Goal: Task Accomplishment & Management: Use online tool/utility

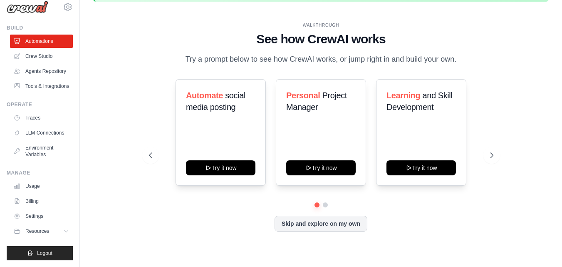
scroll to position [30, 0]
click at [40, 49] on link "Crew Studio" at bounding box center [42, 55] width 63 height 13
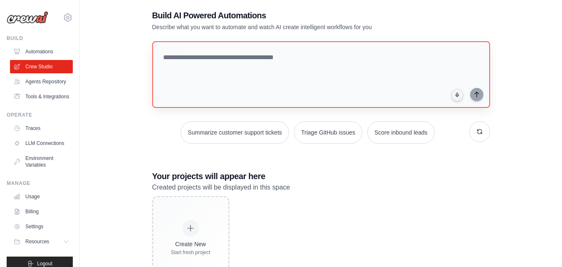
scroll to position [75, 0]
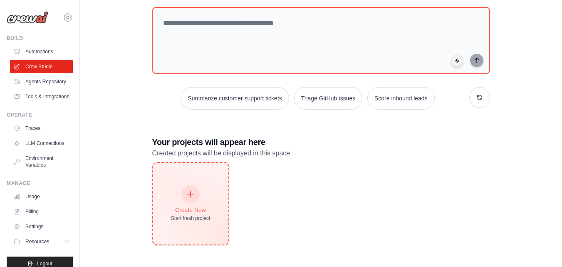
click at [200, 205] on div "Create New Start fresh project" at bounding box center [191, 203] width 40 height 36
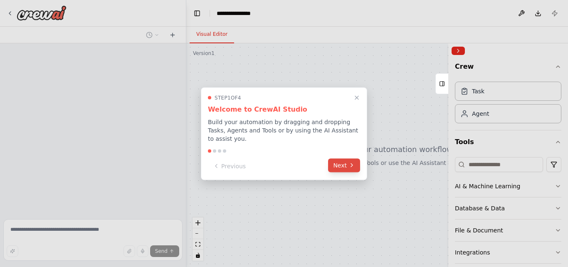
click at [350, 162] on icon at bounding box center [351, 165] width 7 height 7
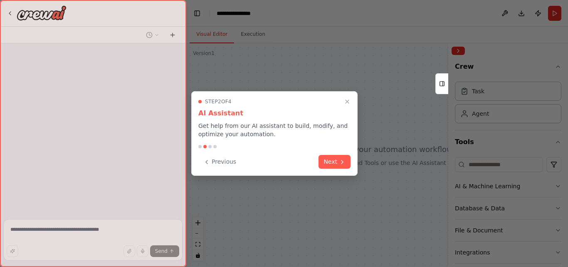
click at [350, 160] on button "Next" at bounding box center [335, 162] width 32 height 14
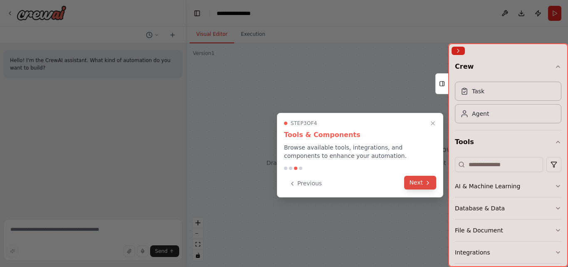
click at [417, 184] on button "Next" at bounding box center [420, 182] width 32 height 14
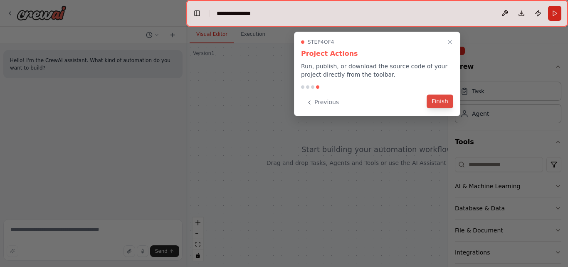
click at [447, 102] on button "Finish" at bounding box center [440, 101] width 27 height 14
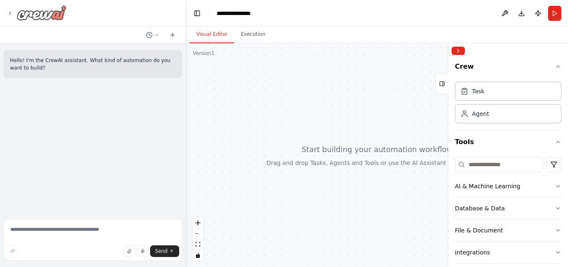
click at [12, 11] on icon at bounding box center [10, 13] width 7 height 7
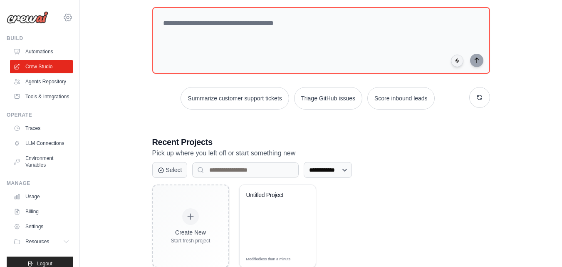
click at [64, 14] on icon at bounding box center [68, 17] width 10 height 10
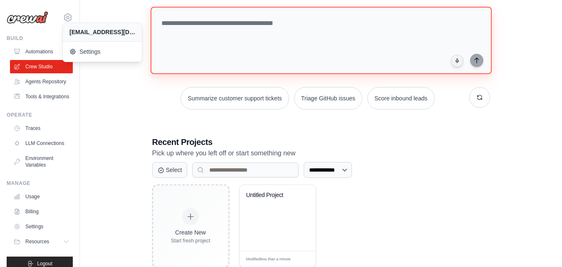
click at [406, 22] on textarea at bounding box center [320, 40] width 341 height 67
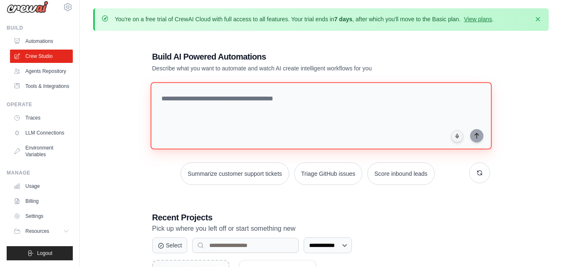
click at [251, 89] on textarea at bounding box center [320, 115] width 341 height 67
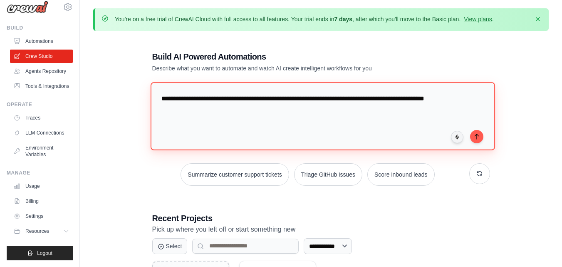
type textarea "**********"
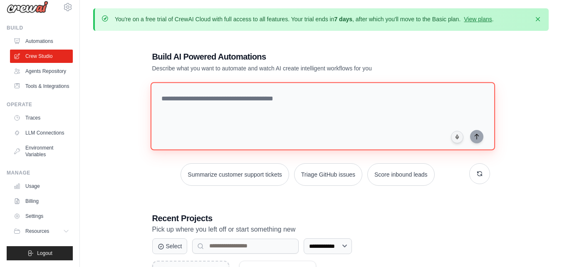
click at [225, 100] on textarea at bounding box center [322, 116] width 344 height 68
paste textarea "**********"
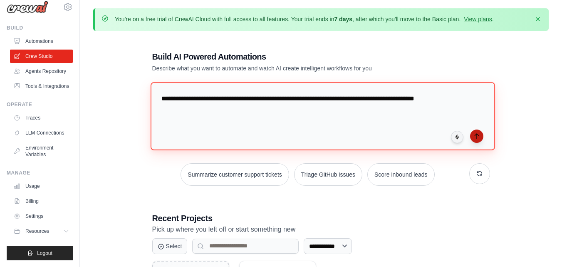
type textarea "**********"
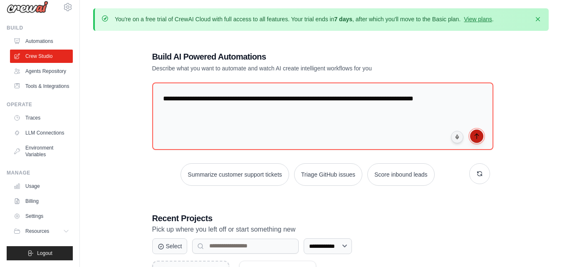
click at [473, 140] on button "submit" at bounding box center [476, 135] width 13 height 13
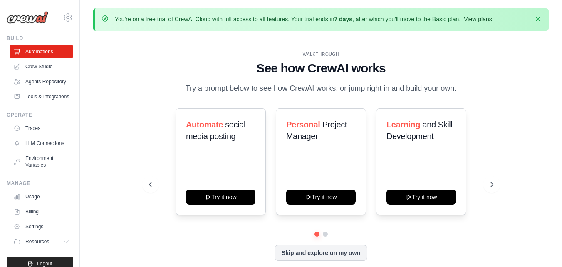
click at [477, 18] on link "View plans" at bounding box center [478, 19] width 28 height 7
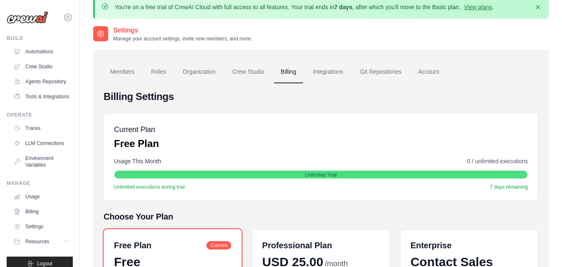
scroll to position [3, 0]
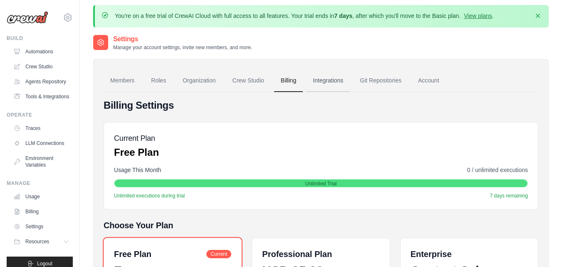
click at [330, 80] on link "Integrations" at bounding box center [328, 80] width 44 height 22
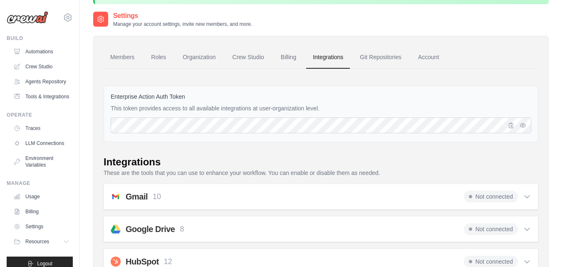
scroll to position [42, 0]
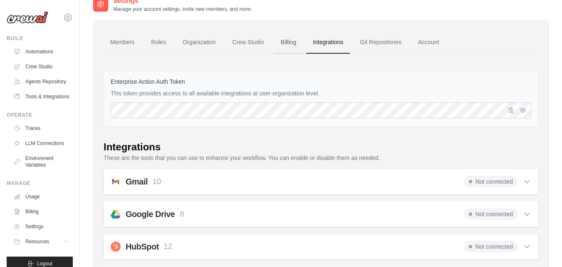
click at [286, 47] on link "Billing" at bounding box center [288, 42] width 29 height 22
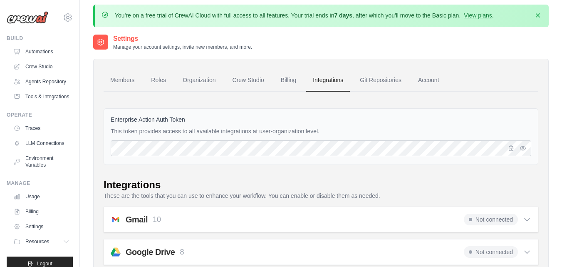
scroll to position [0, 0]
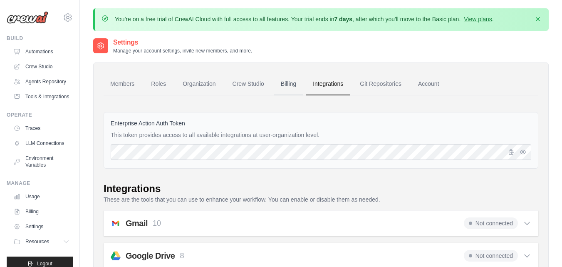
click at [287, 85] on link "Billing" at bounding box center [288, 84] width 29 height 22
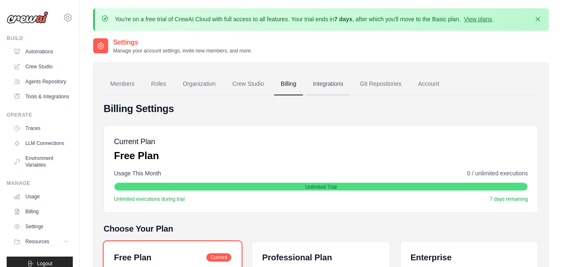
click at [331, 88] on link "Integrations" at bounding box center [328, 84] width 44 height 22
click at [331, 82] on link "Integrations" at bounding box center [328, 84] width 44 height 22
click at [331, 84] on link "Integrations" at bounding box center [328, 84] width 44 height 22
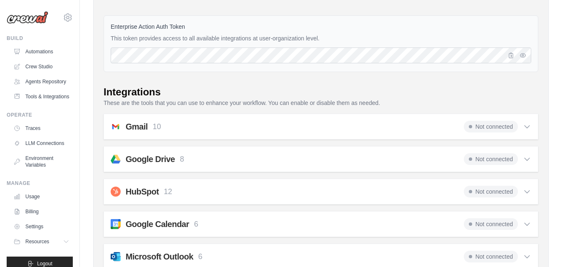
scroll to position [83, 0]
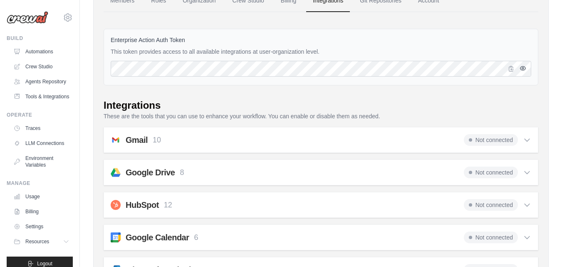
click at [521, 67] on icon "button" at bounding box center [522, 68] width 5 height 4
click at [521, 67] on icon "button" at bounding box center [522, 68] width 7 height 7
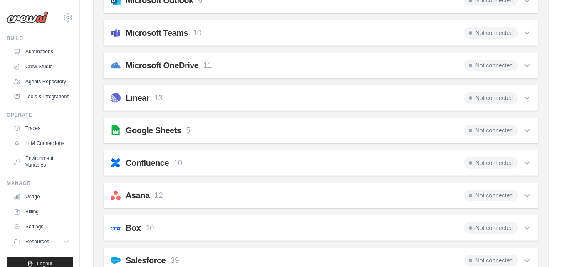
scroll to position [332, 0]
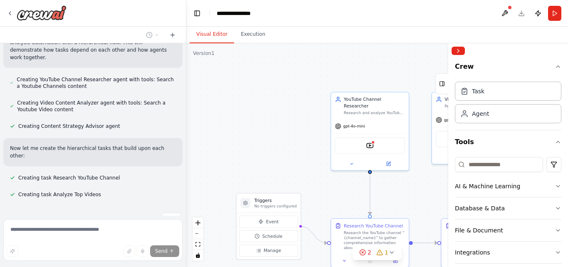
scroll to position [172, 0]
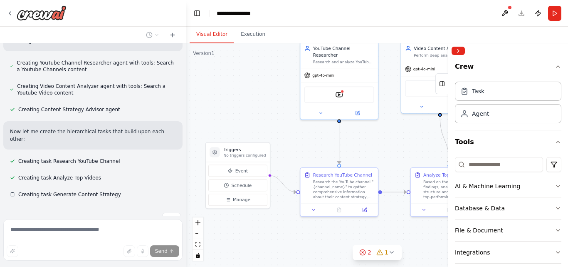
drag, startPoint x: 269, startPoint y: 132, endPoint x: 222, endPoint y: 44, distance: 100.1
click at [222, 44] on div ".deletable-edge-delete-btn { width: 20px; height: 20px; border: 0px solid #ffff…" at bounding box center [377, 154] width 382 height 223
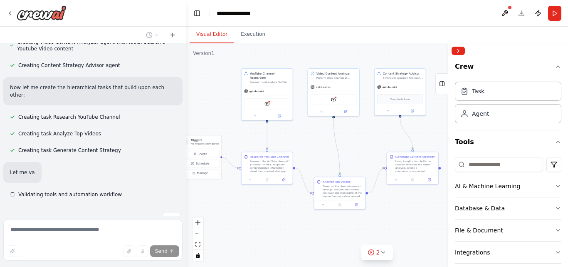
drag, startPoint x: 260, startPoint y: 85, endPoint x: 222, endPoint y: 101, distance: 41.3
click at [218, 104] on div ".deletable-edge-delete-btn { width: 20px; height: 20px; border: 0px solid #ffff…" at bounding box center [377, 154] width 382 height 223
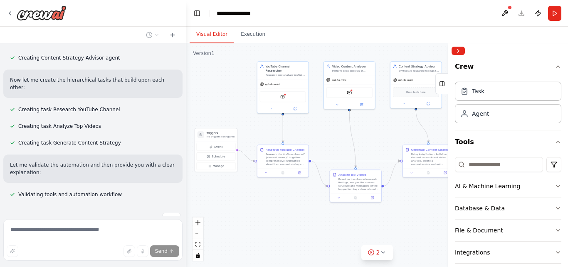
scroll to position [240, 0]
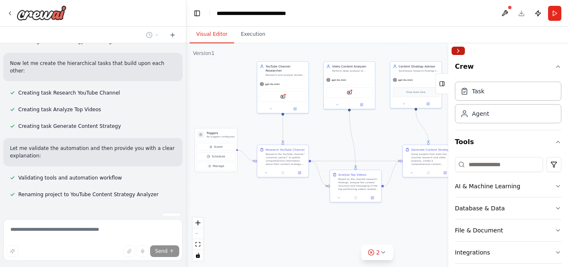
click at [461, 50] on button "Collapse right sidebar" at bounding box center [458, 51] width 13 height 8
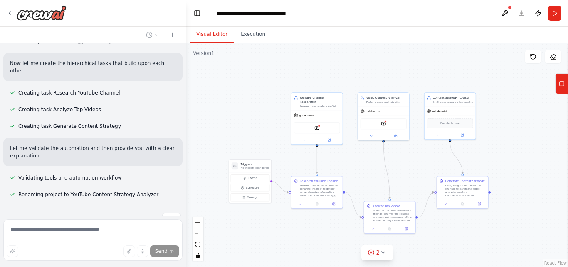
drag, startPoint x: 503, startPoint y: 98, endPoint x: 537, endPoint y: 129, distance: 46.2
click at [537, 129] on div ".deletable-edge-delete-btn { width: 20px; height: 20px; border: 0px solid #ffff…" at bounding box center [377, 154] width 382 height 223
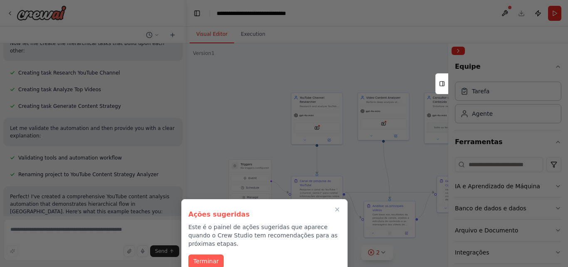
scroll to position [282, 0]
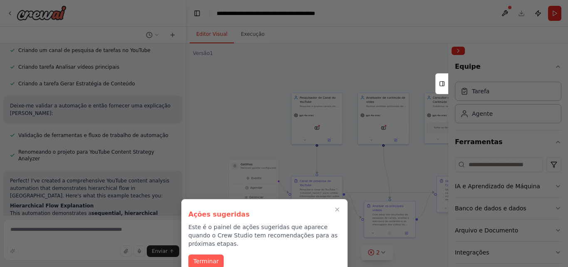
drag, startPoint x: 203, startPoint y: 251, endPoint x: 211, endPoint y: 246, distance: 9.0
click at [203, 257] on font "Terminar" at bounding box center [205, 260] width 25 height 7
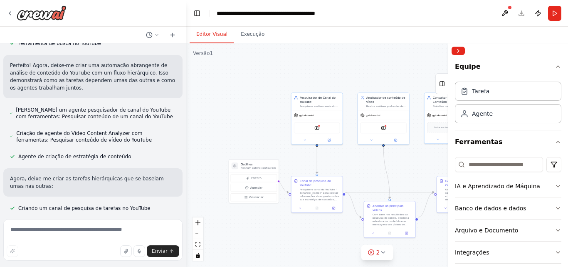
scroll to position [166, 0]
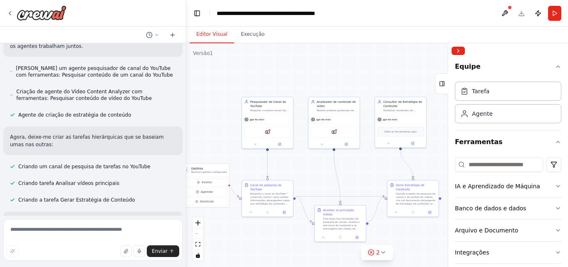
drag, startPoint x: 346, startPoint y: 73, endPoint x: 303, endPoint y: 72, distance: 42.4
click at [303, 72] on div ".deletable-edge-delete-btn { width: 20px; height: 20px; border: 0px solid #ffff…" at bounding box center [377, 154] width 382 height 223
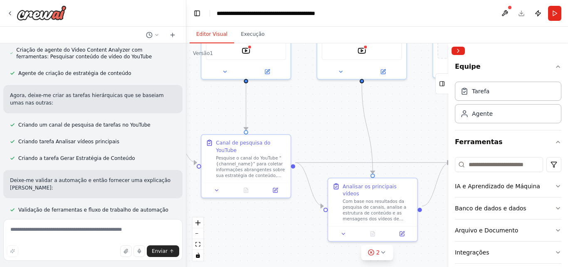
drag, startPoint x: 318, startPoint y: 178, endPoint x: 328, endPoint y: 127, distance: 51.7
click at [328, 127] on div ".deletable-edge-delete-btn { width: 20px; height: 20px; border: 0px solid #ffff…" at bounding box center [377, 154] width 382 height 223
click at [220, 184] on button at bounding box center [216, 188] width 25 height 9
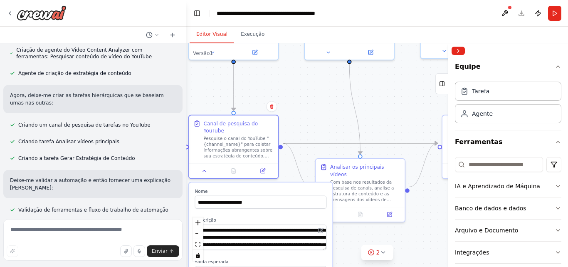
drag, startPoint x: 308, startPoint y: 146, endPoint x: 331, endPoint y: 154, distance: 24.5
click at [331, 154] on div ".deletable-edge-delete-btn { width: 20px; height: 20px; border: 0px solid #ffff…" at bounding box center [377, 154] width 382 height 223
click at [316, 105] on div ".deletable-edge-delete-btn { width: 20px; height: 20px; border: 0px solid #ffff…" at bounding box center [377, 154] width 382 height 223
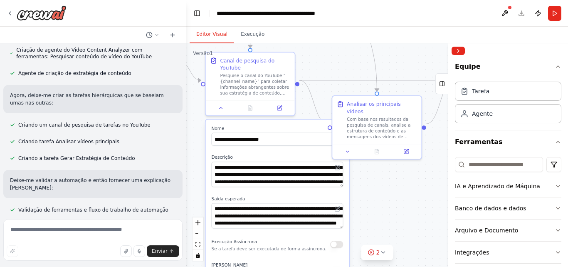
drag, startPoint x: 309, startPoint y: 109, endPoint x: 326, endPoint y: 46, distance: 65.0
click at [326, 46] on div ".deletable-edge-delete-btn { width: 20px; height: 20px; border: 0px solid #ffff…" at bounding box center [377, 154] width 382 height 223
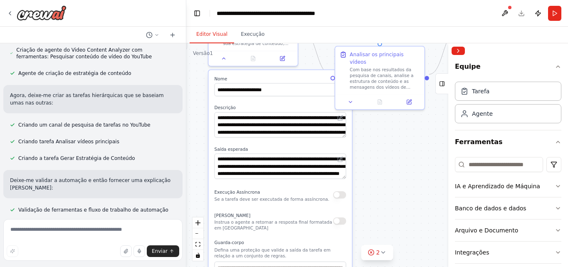
drag, startPoint x: 383, startPoint y: 211, endPoint x: 382, endPoint y: 164, distance: 47.4
click at [382, 164] on div ".deletable-edge-delete-btn { width: 20px; height: 20px; border: 0px solid #ffff…" at bounding box center [377, 154] width 382 height 223
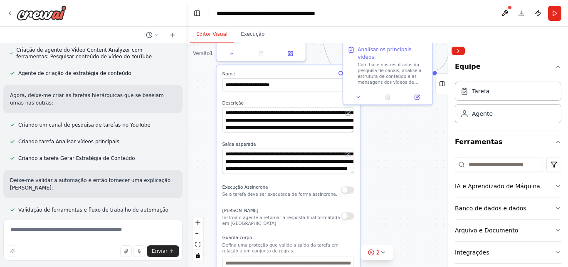
click at [390, 156] on div ".deletable-edge-delete-btn { width: 20px; height: 20px; border: 0px solid #ffff…" at bounding box center [377, 154] width 382 height 223
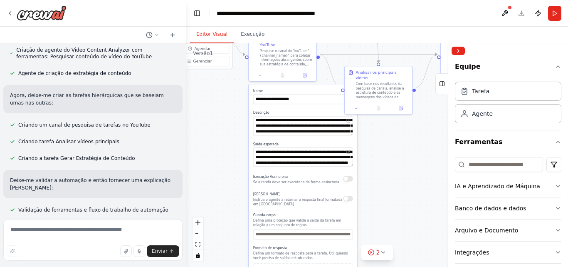
click at [228, 106] on div ".deletable-edge-delete-btn { width: 20px; height: 20px; border: 0px solid #ffff…" at bounding box center [377, 154] width 382 height 223
click at [259, 72] on icon at bounding box center [260, 74] width 5 height 5
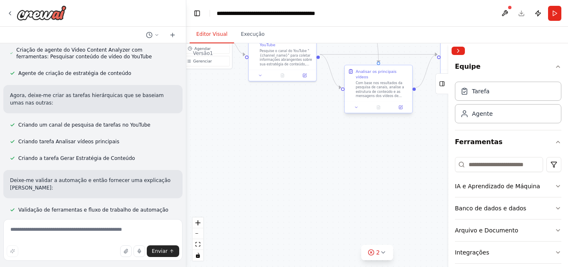
click at [368, 91] on font "Com base nos resultados da pesquisa de canais, analise a estrutura de conteúdo …" at bounding box center [382, 107] width 52 height 52
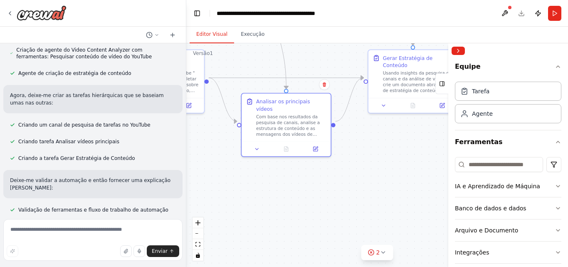
drag, startPoint x: 393, startPoint y: 130, endPoint x: 329, endPoint y: 156, distance: 69.2
click at [302, 175] on div ".deletable-edge-delete-btn { width: 20px; height: 20px; border: 0px solid #ffff…" at bounding box center [377, 154] width 382 height 223
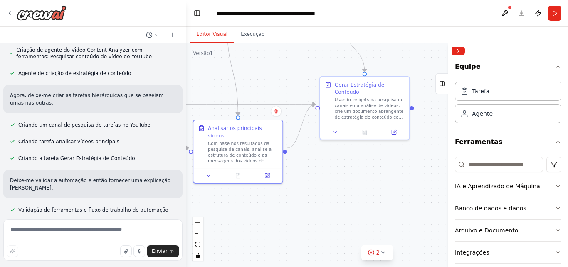
drag, startPoint x: 387, startPoint y: 142, endPoint x: 344, endPoint y: 166, distance: 49.2
click at [344, 166] on div ".deletable-edge-delete-btn { width: 20px; height: 20px; border: 0px solid #ffff…" at bounding box center [377, 154] width 382 height 223
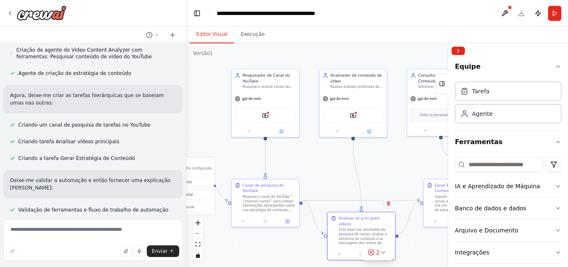
drag, startPoint x: 313, startPoint y: 70, endPoint x: 417, endPoint y: 144, distance: 127.4
click at [422, 144] on div ".deletable-edge-delete-btn { width: 20px; height: 20px; border: 0px solid #ffff…" at bounding box center [377, 154] width 382 height 223
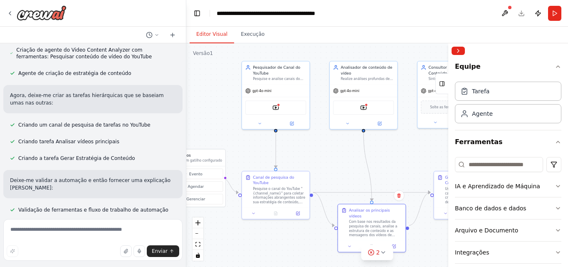
drag, startPoint x: 326, startPoint y: 149, endPoint x: 343, endPoint y: 145, distance: 17.9
click at [333, 147] on div ".deletable-edge-delete-btn { width: 20px; height: 20px; border: 0px solid #ffff…" at bounding box center [377, 154] width 382 height 223
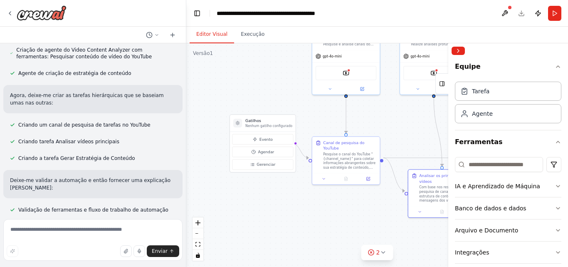
drag, startPoint x: 384, startPoint y: 137, endPoint x: 270, endPoint y: 82, distance: 126.3
click at [270, 82] on div ".deletable-edge-delete-btn { width: 20px; height: 20px; border: 0px solid #ffff…" at bounding box center [377, 154] width 382 height 223
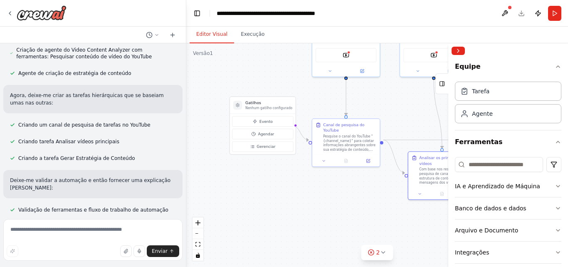
drag, startPoint x: 275, startPoint y: 96, endPoint x: 275, endPoint y: 77, distance: 19.5
click at [275, 77] on div ".deletable-edge-delete-btn { width: 20px; height: 20px; border: 0px solid #ffff…" at bounding box center [377, 154] width 382 height 223
click at [287, 121] on button "Evento" at bounding box center [262, 119] width 61 height 10
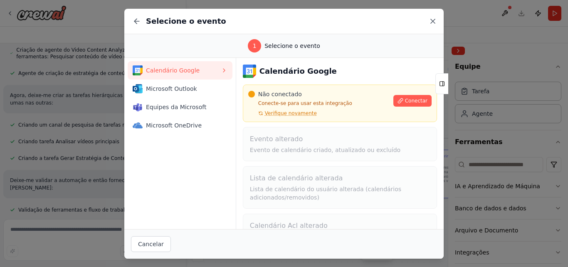
click at [429, 21] on icon at bounding box center [433, 21] width 8 height 8
click at [429, 21] on header "**********" at bounding box center [377, 13] width 382 height 27
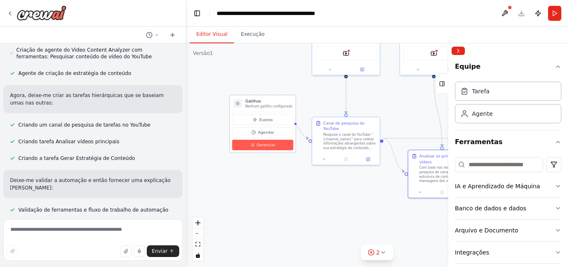
click at [279, 142] on button "Gerenciar" at bounding box center [262, 145] width 61 height 10
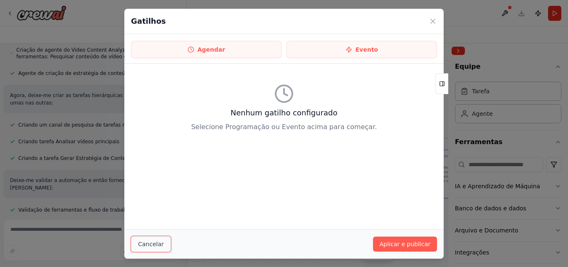
click at [143, 244] on font "Cancelar" at bounding box center [151, 243] width 26 height 7
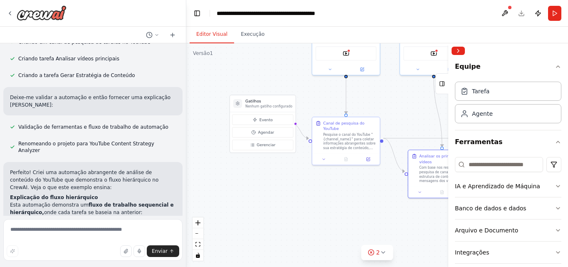
scroll to position [291, 0]
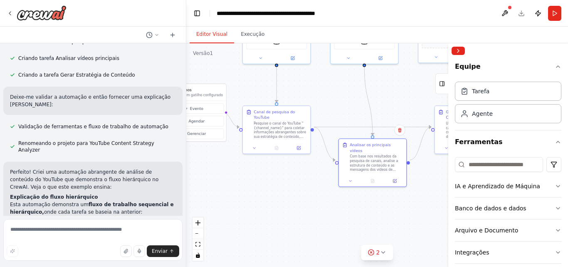
drag, startPoint x: 335, startPoint y: 195, endPoint x: 213, endPoint y: 156, distance: 127.8
click at [213, 158] on div ".deletable-edge-delete-btn { width: 20px; height: 20px; border: 0px solid #ffff…" at bounding box center [377, 154] width 382 height 223
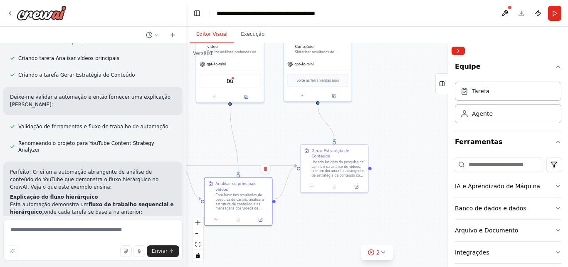
drag, startPoint x: 357, startPoint y: 170, endPoint x: 275, endPoint y: 235, distance: 104.5
click at [275, 235] on div ".deletable-edge-delete-btn { width: 20px; height: 20px; border: 0px solid #ffff…" at bounding box center [377, 154] width 382 height 223
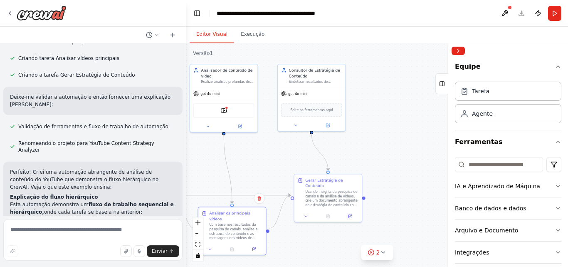
drag, startPoint x: 351, startPoint y: 212, endPoint x: 408, endPoint y: 232, distance: 60.2
click at [408, 232] on div ".deletable-edge-delete-btn { width: 20px; height: 20px; border: 0px solid #ffff…" at bounding box center [377, 154] width 382 height 223
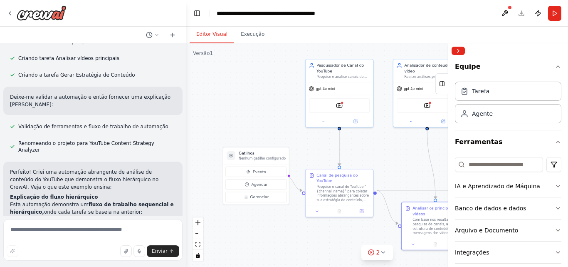
drag, startPoint x: 278, startPoint y: 163, endPoint x: 353, endPoint y: 158, distance: 75.5
click at [400, 158] on div ".deletable-edge-delete-btn { width: 20px; height: 20px; border: 0px solid #ffff…" at bounding box center [377, 154] width 382 height 223
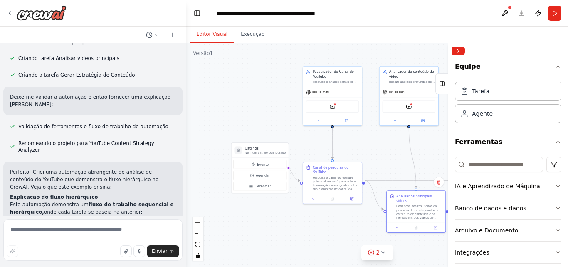
drag, startPoint x: 260, startPoint y: 75, endPoint x: 245, endPoint y: 125, distance: 52.0
click at [260, 84] on div ".deletable-edge-delete-btn { width: 20px; height: 20px; border: 0px solid #ffff…" at bounding box center [377, 154] width 382 height 223
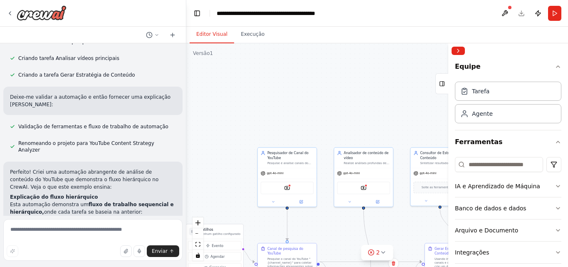
drag, startPoint x: 245, startPoint y: 125, endPoint x: 251, endPoint y: 133, distance: 10.2
click at [195, 170] on div ".deletable-edge-delete-btn { width: 20px; height: 20px; border: 0px solid #ffff…" at bounding box center [377, 154] width 382 height 223
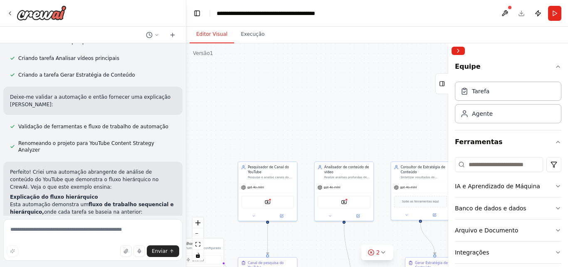
drag, startPoint x: 333, startPoint y: 84, endPoint x: 229, endPoint y: 42, distance: 112.0
click at [229, 42] on div "Editor Visual Execução Versão 1 Mostrar ferramentas Ocultar agentes Gatilhos Ne…" at bounding box center [377, 147] width 382 height 240
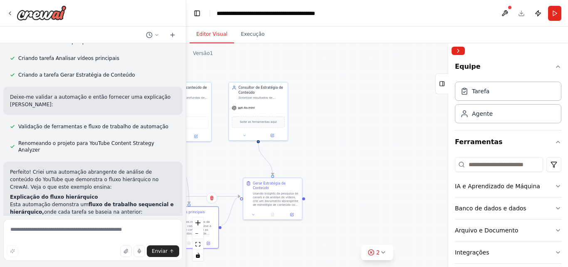
drag, startPoint x: 294, startPoint y: 105, endPoint x: 259, endPoint y: 71, distance: 48.5
click at [235, 65] on div ".deletable-edge-delete-btn { width: 20px; height: 20px; border: 0px solid #ffff…" at bounding box center [377, 154] width 382 height 223
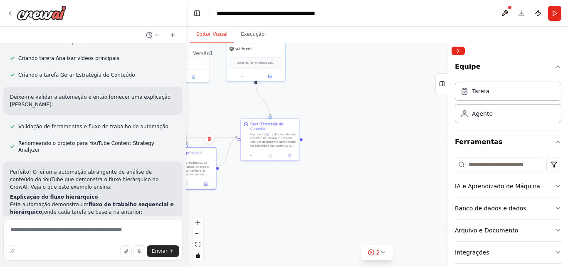
drag, startPoint x: 347, startPoint y: 141, endPoint x: 341, endPoint y: 92, distance: 49.5
click at [341, 93] on div ".deletable-edge-delete-btn { width: 20px; height: 20px; border: 0px solid #ffff…" at bounding box center [377, 154] width 382 height 223
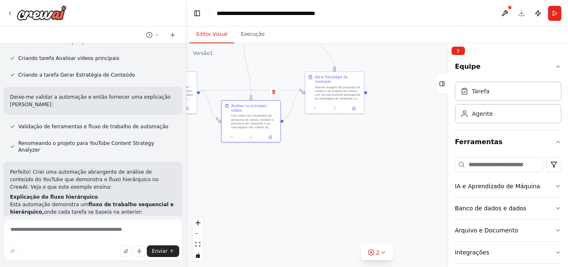
drag, startPoint x: 368, startPoint y: 143, endPoint x: 379, endPoint y: 136, distance: 12.6
click at [424, 119] on div ".deletable-edge-delete-btn { width: 20px; height: 20px; border: 0px solid #ffff…" at bounding box center [377, 154] width 382 height 223
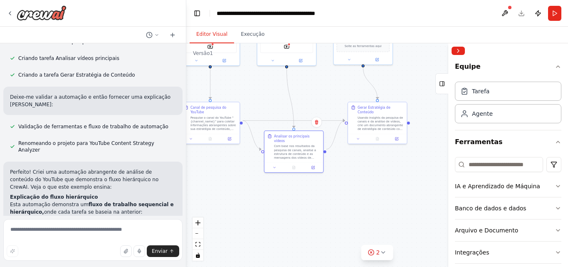
drag, startPoint x: 317, startPoint y: 173, endPoint x: 298, endPoint y: 190, distance: 25.1
click at [356, 199] on div ".deletable-edge-delete-btn { width: 20px; height: 20px; border: 0px solid #ffff…" at bounding box center [377, 154] width 382 height 223
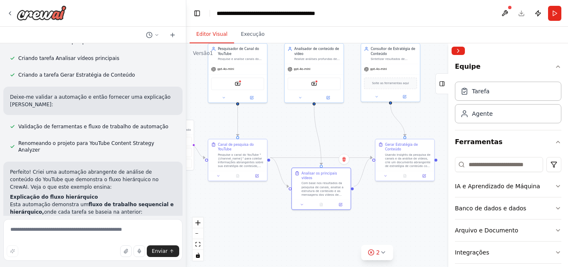
drag, startPoint x: 299, startPoint y: 191, endPoint x: 320, endPoint y: 222, distance: 38.3
click at [323, 227] on div ".deletable-edge-delete-btn { width: 20px; height: 20px; border: 0px solid #ffff…" at bounding box center [377, 154] width 382 height 223
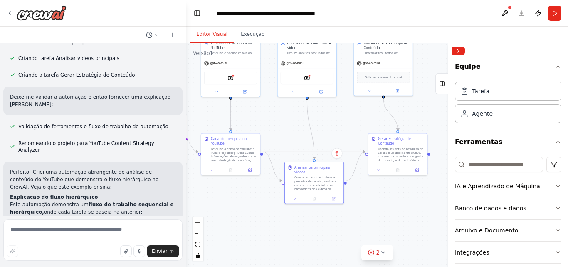
drag, startPoint x: 277, startPoint y: 128, endPoint x: 272, endPoint y: 122, distance: 7.9
click at [272, 122] on div ".deletable-edge-delete-btn { width: 20px; height: 20px; border: 0px solid #ffff…" at bounding box center [377, 154] width 382 height 223
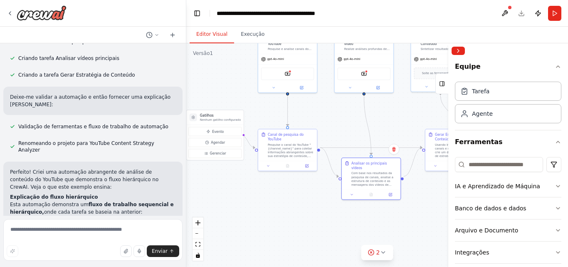
drag, startPoint x: 287, startPoint y: 123, endPoint x: 344, endPoint y: 119, distance: 57.1
click at [344, 119] on div ".deletable-edge-delete-btn { width: 20px; height: 20px; border: 0px solid #ffff…" at bounding box center [377, 154] width 382 height 223
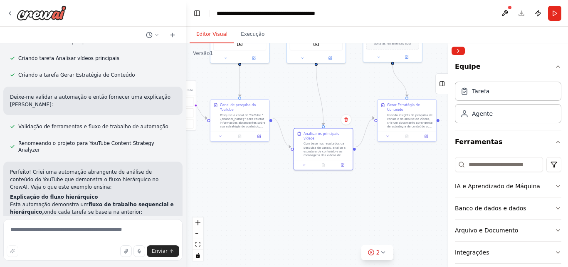
drag, startPoint x: 336, startPoint y: 127, endPoint x: 295, endPoint y: 101, distance: 48.6
click at [295, 101] on div ".deletable-edge-delete-btn { width: 20px; height: 20px; border: 0px solid #ffff…" at bounding box center [377, 154] width 382 height 223
drag, startPoint x: 248, startPoint y: 127, endPoint x: 247, endPoint y: 120, distance: 7.2
click at [247, 120] on div "Canal de pesquisa do YouTube Pesquise o canal do YouTube "{channel_name}" para …" at bounding box center [239, 110] width 59 height 32
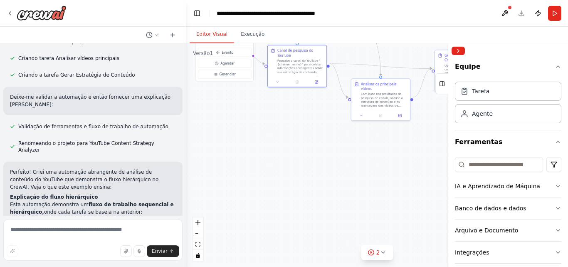
drag, startPoint x: 255, startPoint y: 192, endPoint x: 312, endPoint y: 143, distance: 75.8
click at [312, 143] on div ".deletable-edge-delete-btn { width: 20px; height: 20px; border: 0px solid #ffff…" at bounding box center [377, 154] width 382 height 223
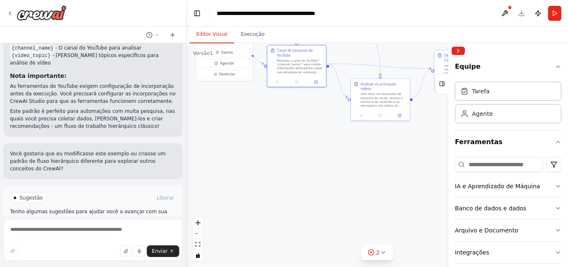
scroll to position [707, 0]
click at [83, 227] on textarea at bounding box center [92, 240] width 179 height 42
click at [7, 185] on div "Sugestão Liberar Tenho algumas sugestões para ajudar você a avançar com sua aut…" at bounding box center [92, 215] width 179 height 61
click at [19, 192] on div "Sugestão" at bounding box center [28, 197] width 37 height 11
click at [14, 192] on div "Sugestão" at bounding box center [28, 197] width 37 height 11
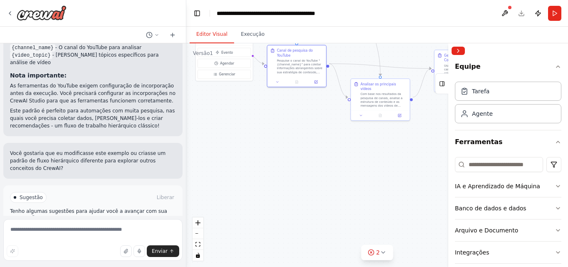
click at [20, 194] on font "Sugestão" at bounding box center [31, 197] width 23 height 6
click at [16, 195] on div at bounding box center [14, 196] width 3 height 3
click at [21, 208] on font "Tenho algumas sugestões para ajudar você a avançar com sua automação." at bounding box center [88, 214] width 157 height 12
click at [48, 230] on textarea at bounding box center [92, 240] width 179 height 42
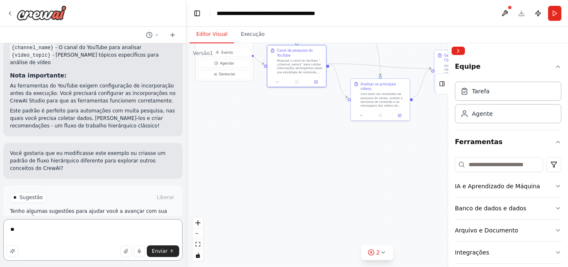
type textarea "*"
click at [158, 192] on div "Sugestão Liberar" at bounding box center [93, 197] width 166 height 11
click at [161, 194] on font "Liberar" at bounding box center [165, 197] width 17 height 6
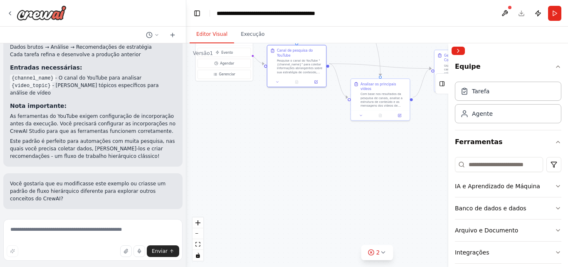
scroll to position [640, 0]
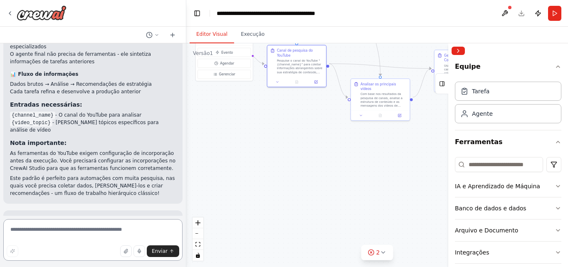
click at [121, 225] on textarea at bounding box center [92, 240] width 179 height 42
type textarea "*"
click at [106, 229] on textarea at bounding box center [92, 240] width 179 height 42
type textarea "**********"
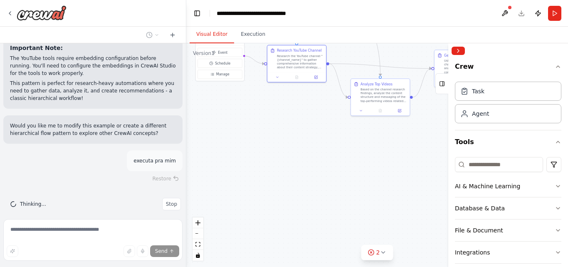
scroll to position [691, 0]
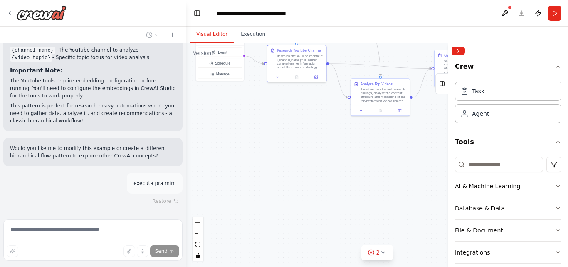
click at [533, 54] on div at bounding box center [508, 50] width 120 height 15
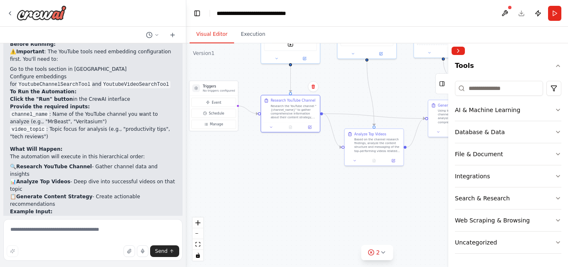
scroll to position [914, 0]
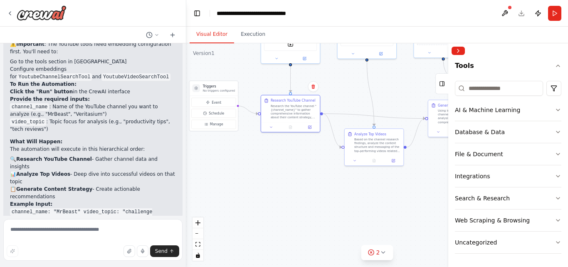
drag, startPoint x: 279, startPoint y: 127, endPoint x: 272, endPoint y: 175, distance: 48.3
click at [272, 175] on div ".deletable-edge-delete-btn { width: 20px; height: 20px; border: 0px solid #ffff…" at bounding box center [377, 154] width 382 height 223
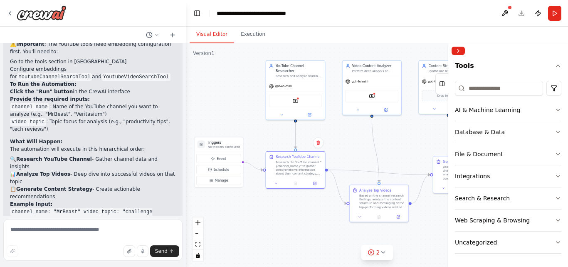
drag, startPoint x: 224, startPoint y: 167, endPoint x: 225, endPoint y: 195, distance: 28.7
click at [227, 222] on div ".deletable-edge-delete-btn { width: 20px; height: 20px; border: 0px solid #ffff…" at bounding box center [377, 154] width 382 height 223
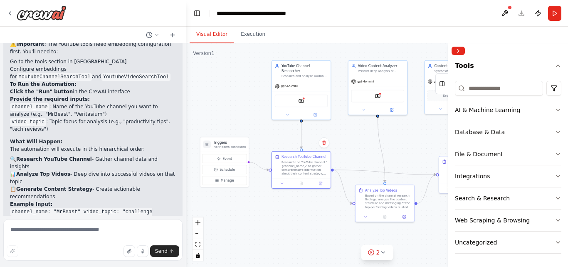
drag, startPoint x: 228, startPoint y: 89, endPoint x: 234, endPoint y: 90, distance: 5.8
click at [234, 90] on div ".deletable-edge-delete-btn { width: 20px; height: 20px; border: 0px solid #ffff…" at bounding box center [377, 154] width 382 height 223
click at [301, 100] on div "YoutubeChannelSearchTool" at bounding box center [301, 100] width 53 height 12
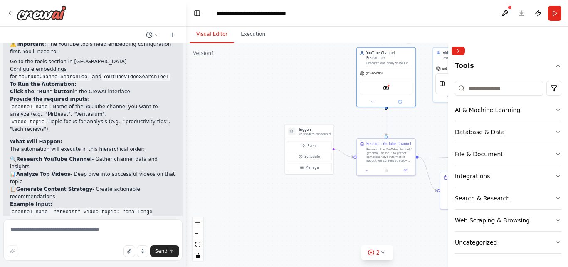
drag, startPoint x: 251, startPoint y: 91, endPoint x: 340, endPoint y: 78, distance: 90.0
click at [340, 78] on div ".deletable-edge-delete-btn { width: 20px; height: 20px; border: 0px solid #ffff…" at bounding box center [377, 154] width 382 height 223
click at [254, 35] on button "Execution" at bounding box center [253, 34] width 38 height 17
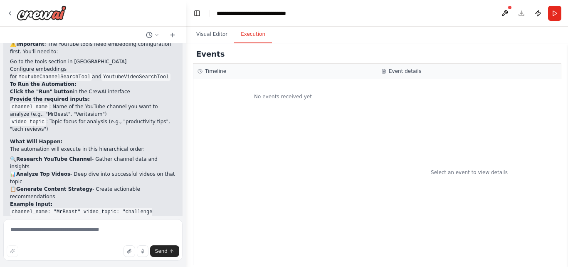
click at [268, 103] on div "No events received yet" at bounding box center [282, 96] width 179 height 27
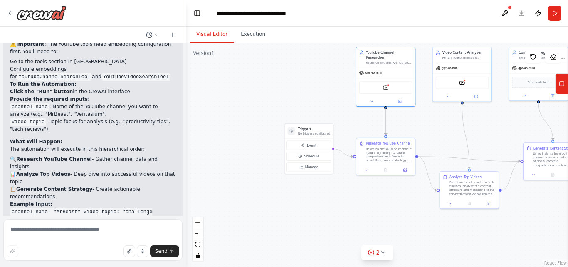
click at [211, 34] on button "Visual Editor" at bounding box center [212, 34] width 44 height 17
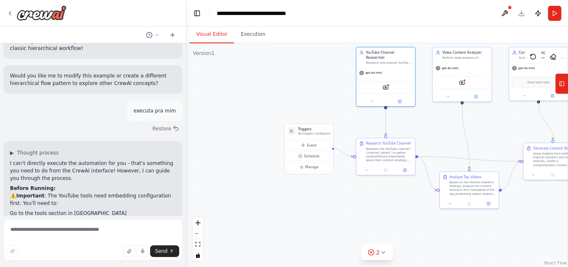
scroll to position [873, 0]
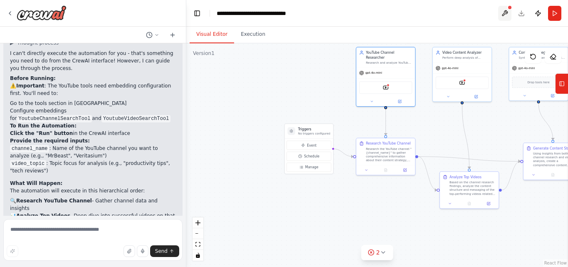
click at [503, 7] on button at bounding box center [504, 13] width 13 height 15
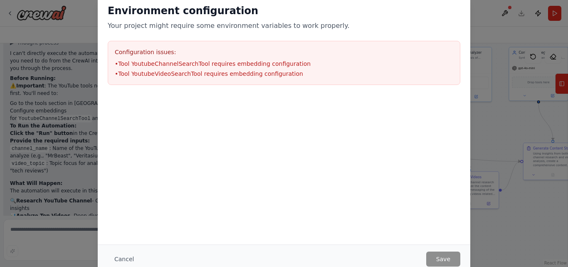
click at [236, 64] on li "• Tool YoutubeChannelSearchTool requires embedding configuration" at bounding box center [284, 63] width 338 height 8
drag, startPoint x: 236, startPoint y: 64, endPoint x: 268, endPoint y: 61, distance: 32.2
click at [236, 64] on li "• Tool YoutubeChannelSearchTool requires embedding configuration" at bounding box center [284, 63] width 338 height 8
click at [481, 9] on div "Environment configuration Your project might require some environment variables…" at bounding box center [284, 133] width 568 height 267
click at [123, 65] on li "• Tool YoutubeChannelSearchTool requires embedding configuration" at bounding box center [284, 63] width 338 height 8
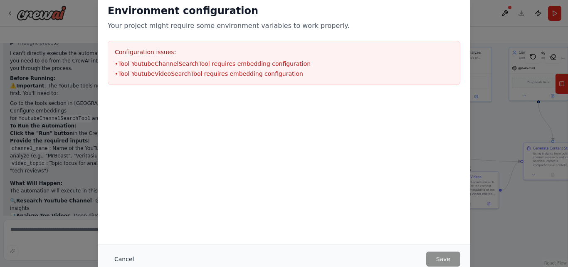
click at [128, 258] on button "Cancel" at bounding box center [124, 258] width 33 height 15
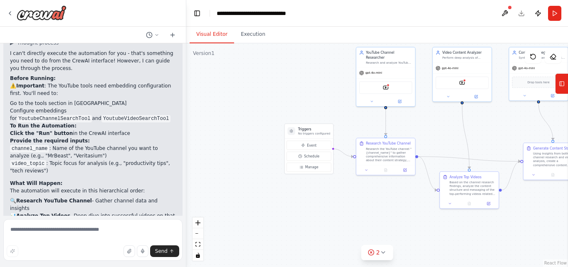
scroll to position [914, 0]
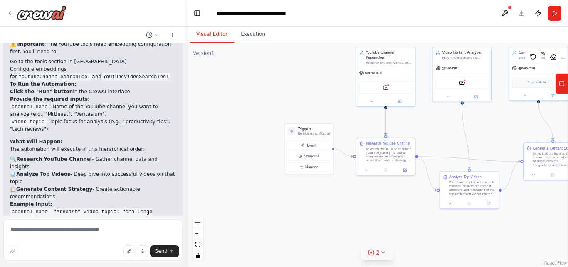
click at [378, 253] on span "2" at bounding box center [378, 252] width 4 height 8
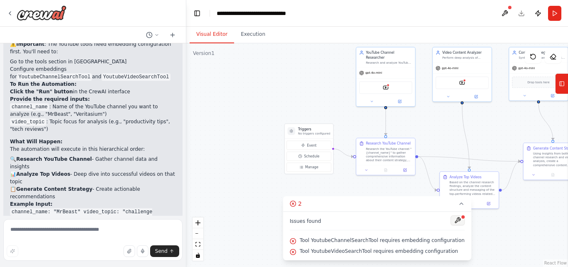
click at [450, 219] on button at bounding box center [457, 220] width 14 height 10
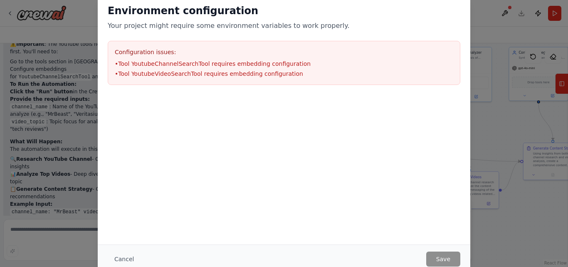
click at [171, 69] on li "• Tool YoutubeVideoSearchTool requires embedding configuration" at bounding box center [284, 73] width 338 height 8
click at [126, 65] on li "• Tool YoutubeChannelSearchTool requires embedding configuration" at bounding box center [284, 63] width 338 height 8
click at [127, 65] on li "• Tool YoutubeChannelSearchTool requires embedding configuration" at bounding box center [284, 63] width 338 height 8
click at [129, 256] on button "Cancel" at bounding box center [124, 258] width 33 height 15
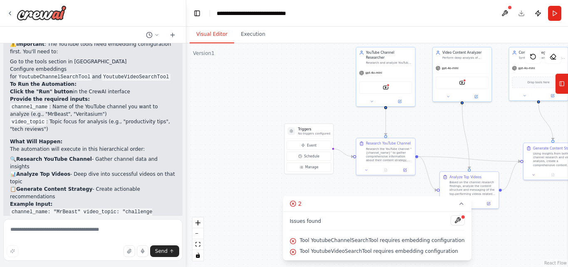
click at [7, 12] on icon at bounding box center [10, 13] width 7 height 7
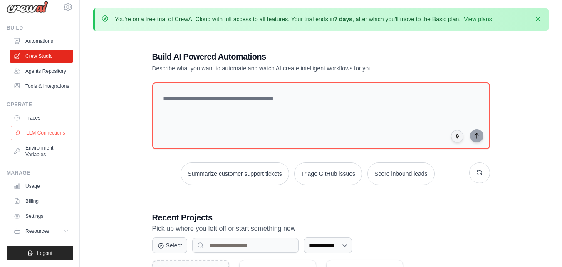
scroll to position [30, 0]
click at [34, 214] on link "Settings" at bounding box center [42, 215] width 63 height 13
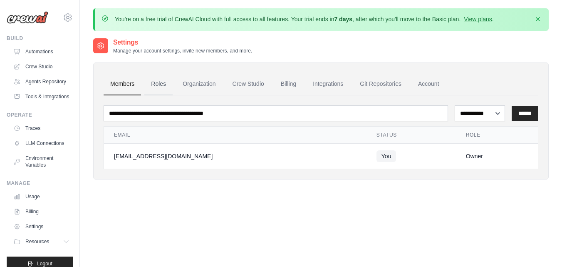
click at [156, 77] on link "Roles" at bounding box center [158, 84] width 28 height 22
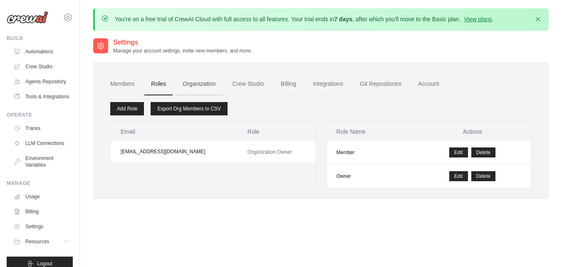
click at [210, 81] on link "Organization" at bounding box center [199, 84] width 46 height 22
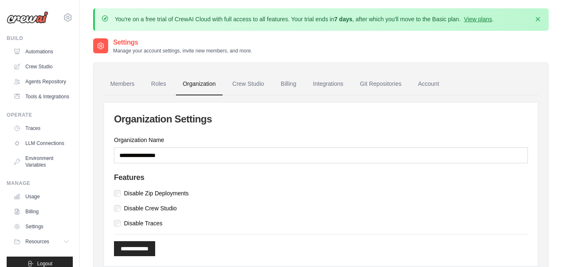
click at [255, 83] on link "Crew Studio" at bounding box center [248, 84] width 45 height 22
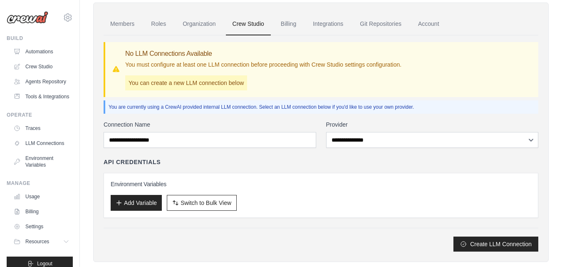
scroll to position [77, 0]
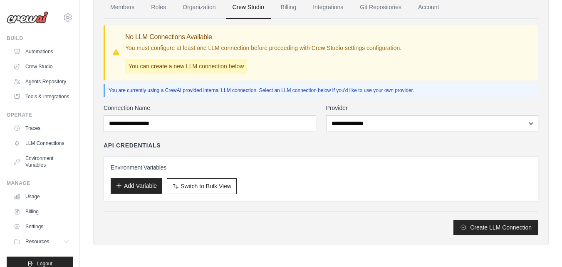
click at [127, 186] on button "Add Variable" at bounding box center [136, 186] width 51 height 16
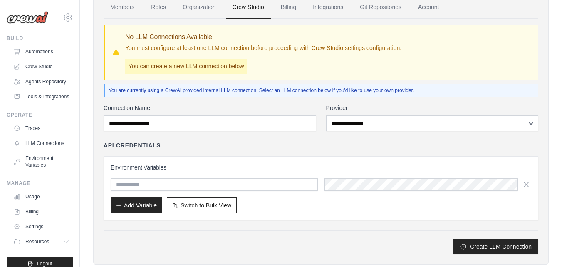
click at [284, 200] on div "Add Variable Switch to Bulk View Switch to Table View" at bounding box center [321, 205] width 420 height 16
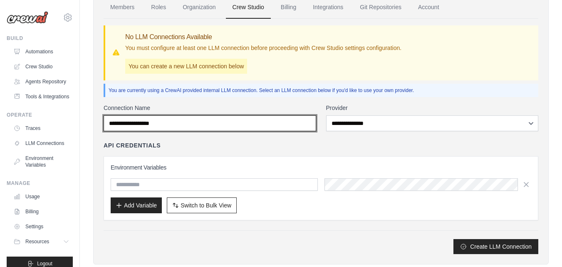
click at [229, 120] on input "Connection Name" at bounding box center [210, 123] width 212 height 16
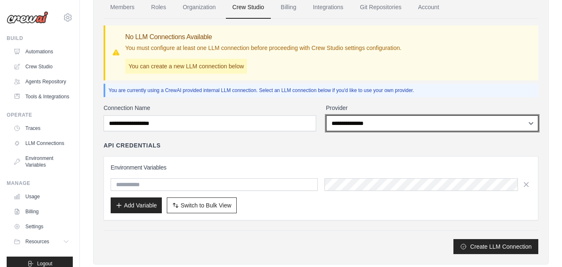
click at [418, 123] on select "**********" at bounding box center [432, 123] width 212 height 16
drag, startPoint x: 417, startPoint y: 123, endPoint x: 394, endPoint y: 129, distance: 23.2
click at [417, 123] on select "**********" at bounding box center [432, 123] width 212 height 16
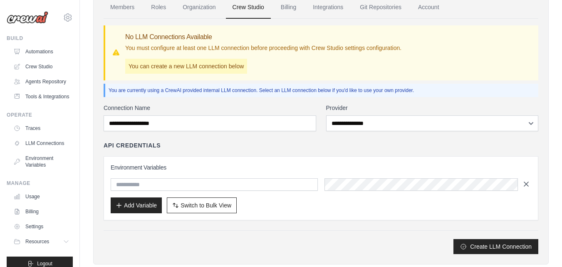
click at [521, 183] on button "button" at bounding box center [526, 184] width 10 height 12
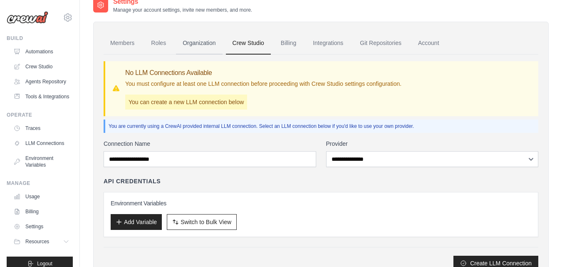
scroll to position [0, 0]
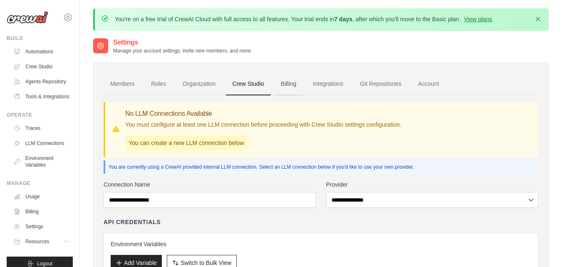
click at [291, 83] on link "Billing" at bounding box center [288, 84] width 29 height 22
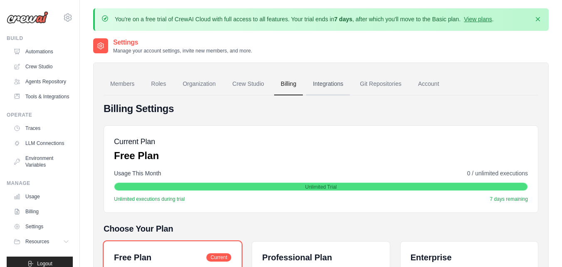
click at [331, 85] on link "Integrations" at bounding box center [328, 84] width 44 height 22
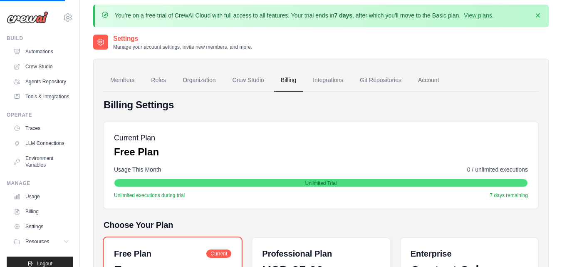
scroll to position [3, 0]
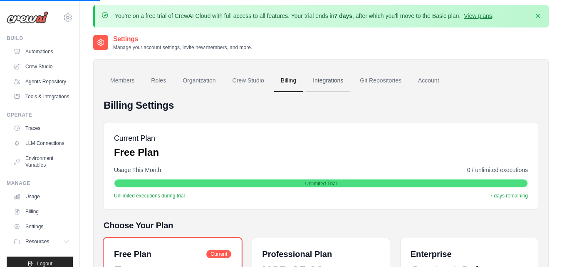
click at [331, 83] on link "Integrations" at bounding box center [328, 80] width 44 height 22
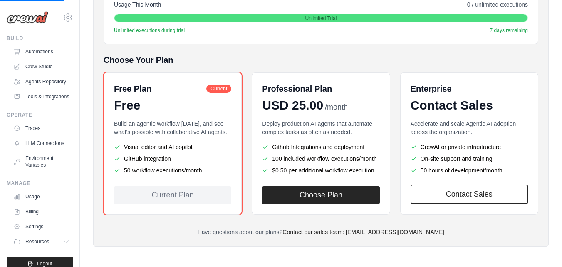
scroll to position [170, 0]
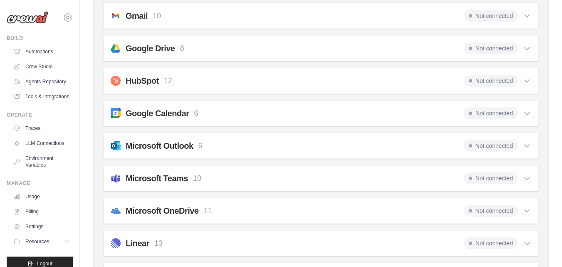
scroll to position [165, 0]
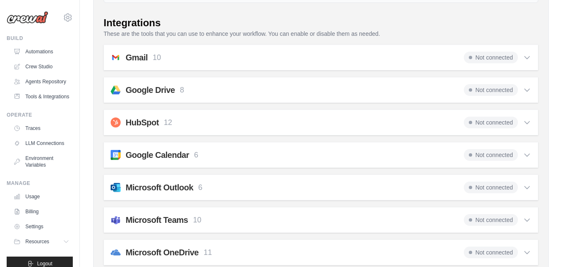
click at [252, 55] on div "Gmail 10 Not connected" at bounding box center [321, 58] width 420 height 12
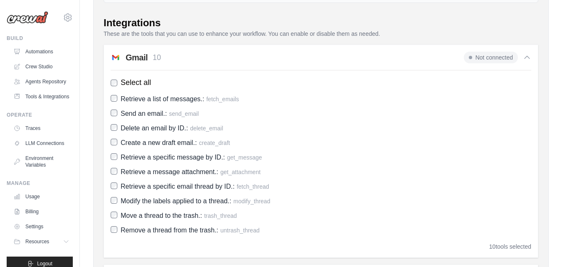
click at [526, 58] on icon at bounding box center [527, 57] width 8 height 8
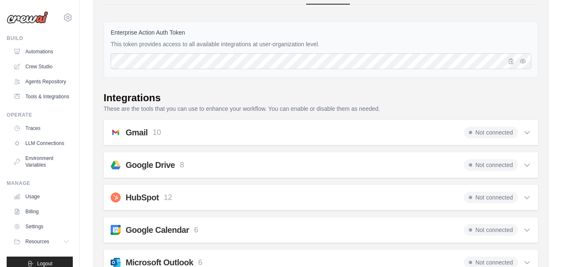
scroll to position [0, 0]
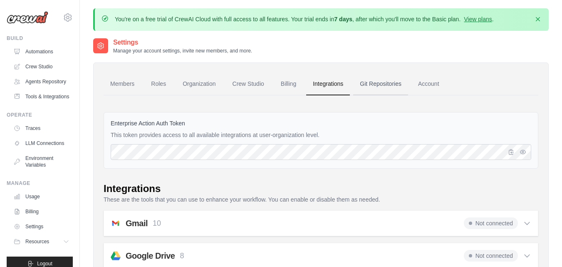
click at [374, 83] on link "Git Repositories" at bounding box center [380, 84] width 55 height 22
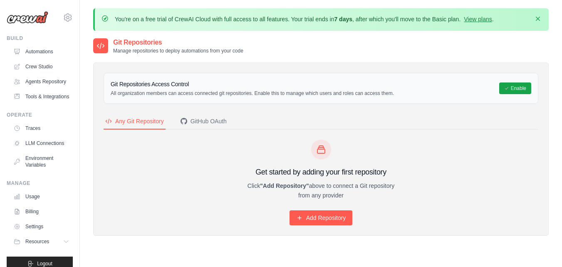
click at [535, 14] on div "You're on a free trial of CrewAI Cloud with full access to all features. Your t…" at bounding box center [320, 19] width 455 height 22
click at [539, 20] on icon "button" at bounding box center [538, 19] width 4 height 4
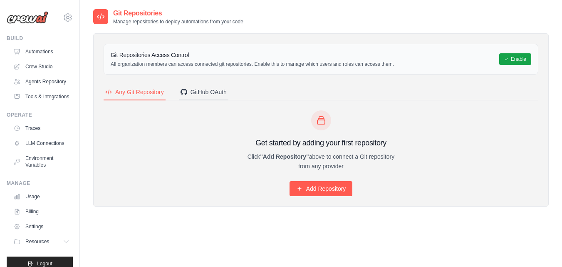
click at [203, 94] on div "GitHub OAuth" at bounding box center [203, 92] width 46 height 8
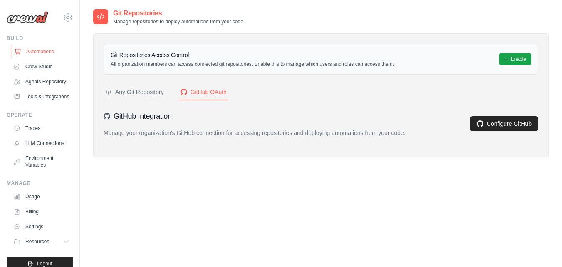
click at [32, 55] on link "Automations" at bounding box center [42, 51] width 63 height 13
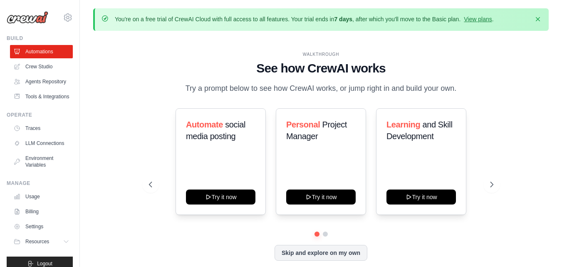
click at [46, 67] on link "Crew Studio" at bounding box center [41, 66] width 63 height 13
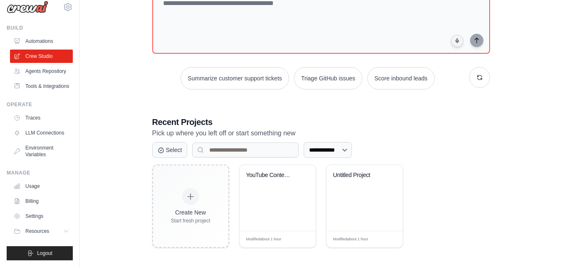
scroll to position [98, 0]
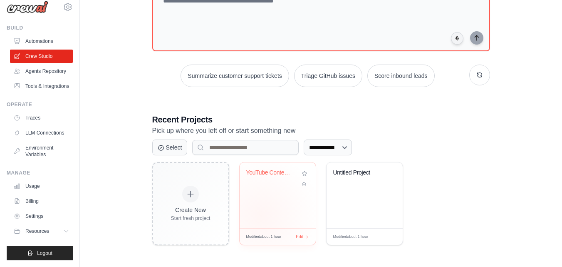
click at [261, 215] on div "YouTube Content Strategy Analyzer" at bounding box center [278, 195] width 76 height 66
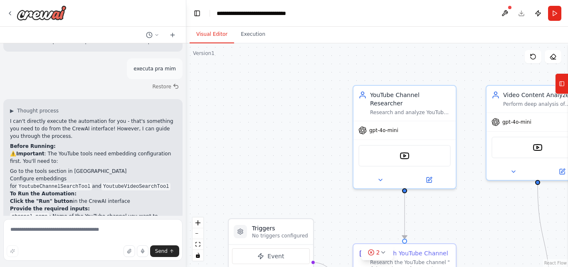
scroll to position [790, 0]
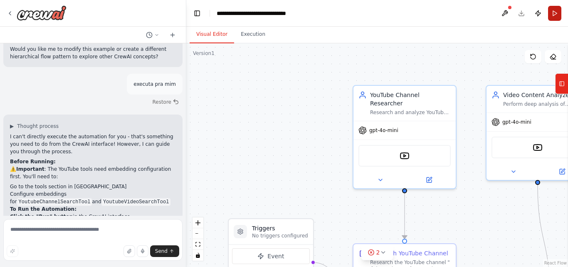
click at [558, 13] on button "Run" at bounding box center [554, 13] width 13 height 15
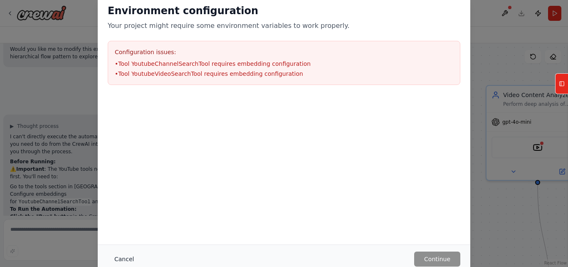
click at [118, 258] on button "Cancel" at bounding box center [124, 258] width 33 height 15
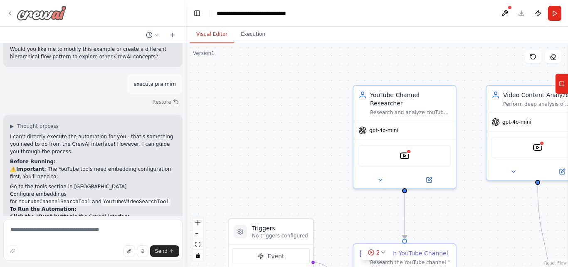
click at [15, 8] on div at bounding box center [37, 12] width 60 height 15
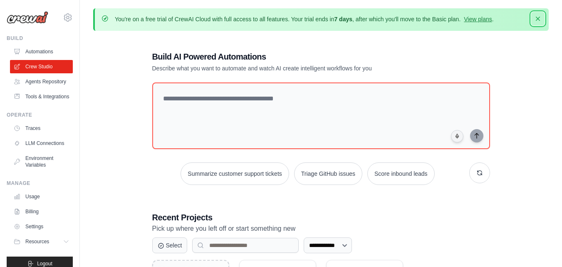
click at [536, 21] on icon "button" at bounding box center [537, 19] width 8 height 8
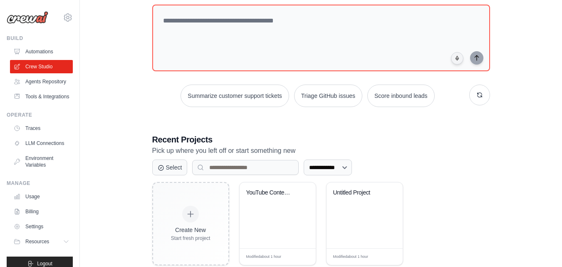
scroll to position [69, 0]
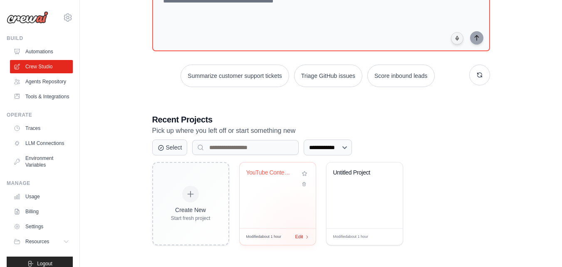
click at [300, 237] on span "Edit" at bounding box center [299, 236] width 8 height 7
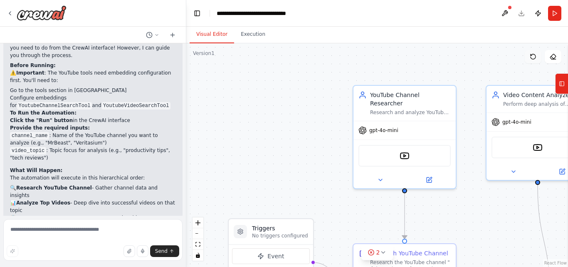
scroll to position [914, 0]
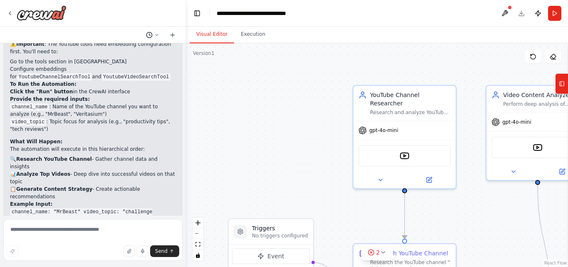
click at [156, 35] on icon at bounding box center [156, 34] width 5 height 5
click at [193, 12] on button "Toggle Left Sidebar" at bounding box center [197, 13] width 12 height 12
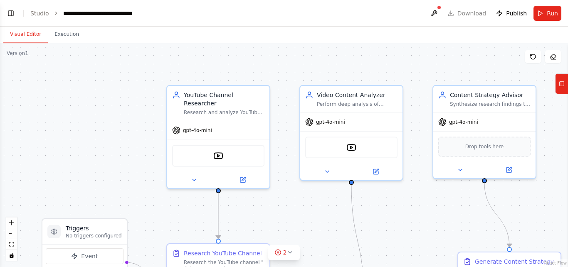
click at [55, 12] on icon "breadcrumb" at bounding box center [56, 13] width 6 height 6
click at [49, 13] on ol "**********" at bounding box center [93, 13] width 126 height 8
click at [55, 13] on icon "breadcrumb" at bounding box center [56, 13] width 2 height 3
click at [42, 13] on link "Studio" at bounding box center [39, 13] width 19 height 7
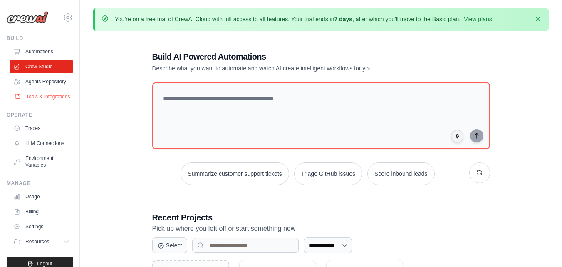
click at [35, 103] on link "Tools & Integrations" at bounding box center [42, 96] width 63 height 13
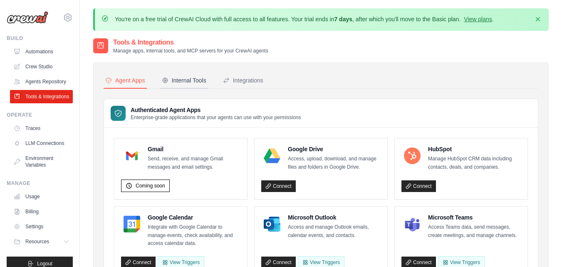
click at [195, 81] on div "Internal Tools" at bounding box center [184, 80] width 44 height 8
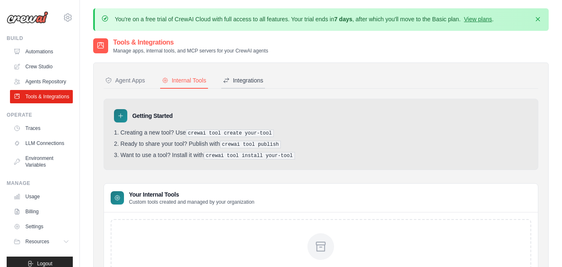
click at [239, 82] on div "Integrations" at bounding box center [243, 80] width 40 height 8
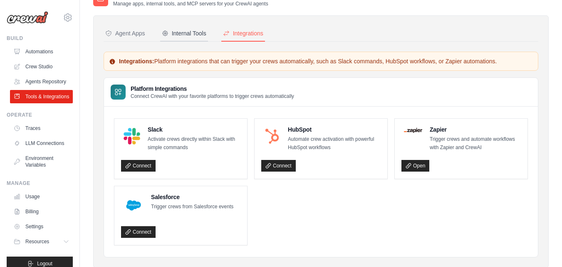
scroll to position [28, 0]
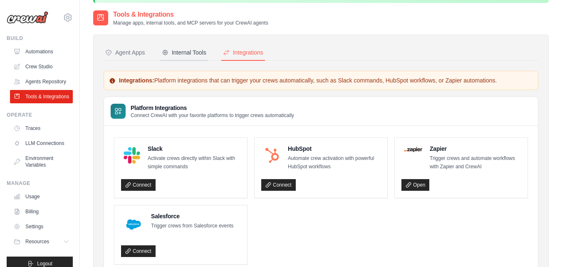
click at [192, 53] on div "Internal Tools" at bounding box center [184, 52] width 44 height 8
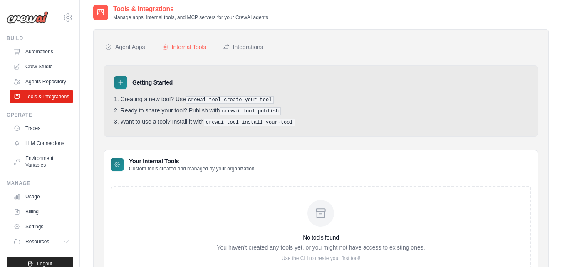
scroll to position [80, 0]
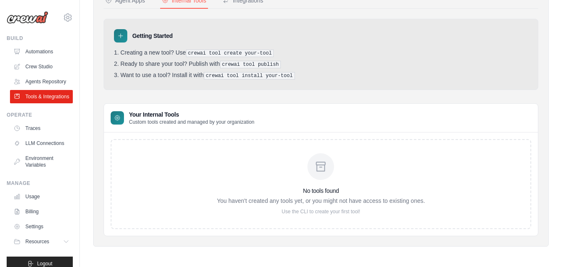
click at [122, 106] on div "Your Internal Tools Custom tools created and managed by your organization" at bounding box center [321, 118] width 434 height 29
click at [305, 166] on div "No tools found You haven't created any tools yet, or you might not have access …" at bounding box center [321, 184] width 208 height 62
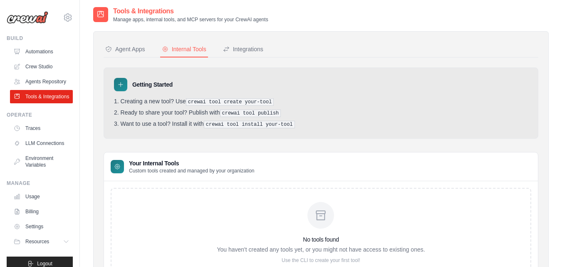
scroll to position [0, 0]
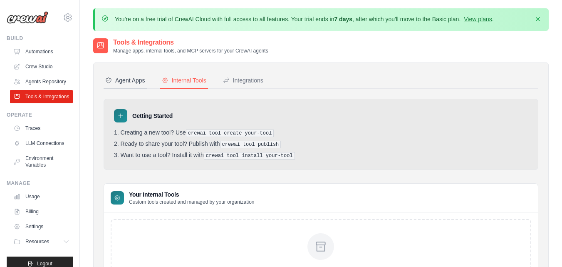
click at [117, 77] on div "Agent Apps" at bounding box center [125, 80] width 40 height 8
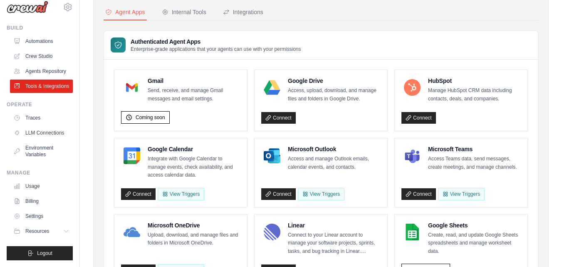
scroll to position [83, 0]
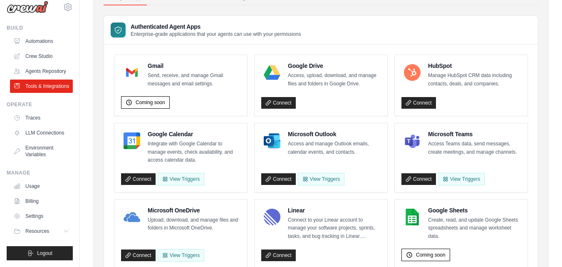
drag, startPoint x: 365, startPoint y: 104, endPoint x: 394, endPoint y: 38, distance: 71.6
click at [401, 38] on div "Authenticated Agent Apps Enterprise-grade applications that your agents can use…" at bounding box center [321, 30] width 434 height 29
click at [132, 34] on p "Enterprise-grade applications that your agents can use with your permissions" at bounding box center [216, 34] width 170 height 7
click at [114, 33] on div at bounding box center [118, 29] width 15 height 15
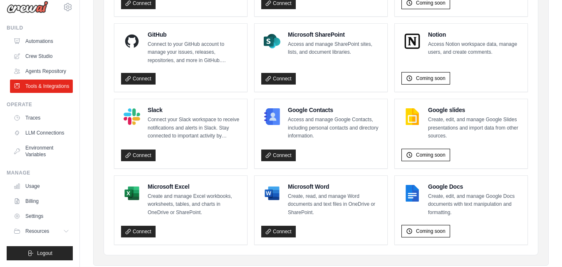
scroll to position [584, 0]
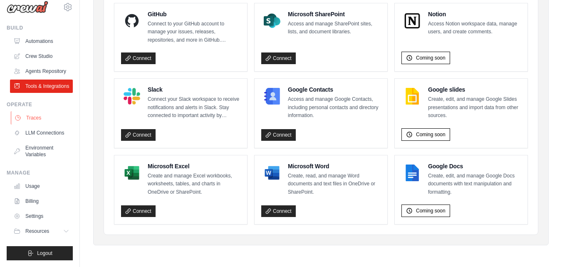
click at [50, 112] on link "Traces" at bounding box center [42, 117] width 63 height 13
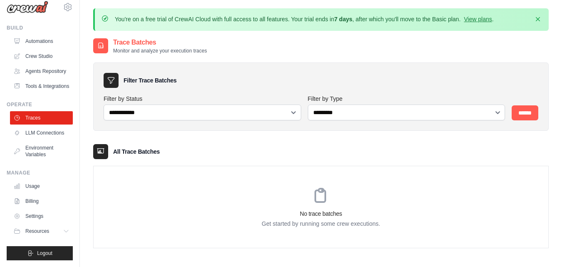
scroll to position [30, 0]
click at [46, 126] on link "LLM Connections" at bounding box center [42, 132] width 63 height 13
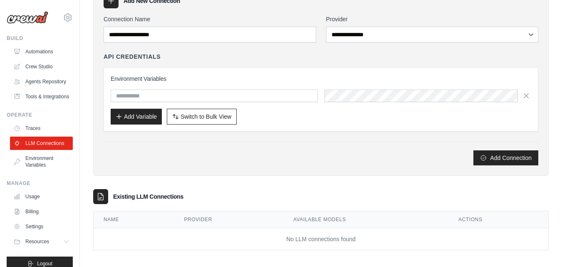
scroll to position [84, 0]
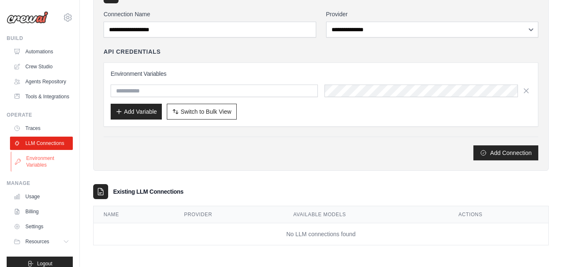
click at [42, 171] on link "Environment Variables" at bounding box center [42, 161] width 63 height 20
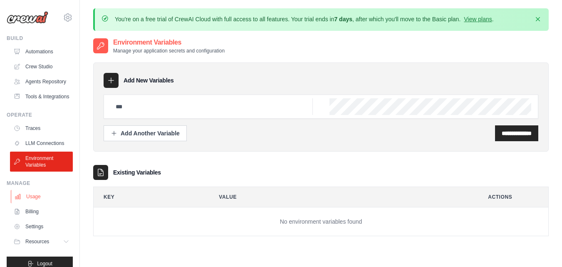
click at [29, 203] on link "Usage" at bounding box center [42, 196] width 63 height 13
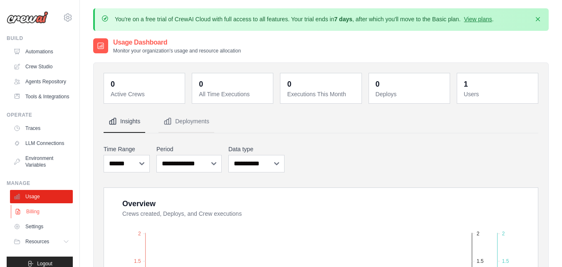
click at [30, 218] on link "Billing" at bounding box center [42, 211] width 63 height 13
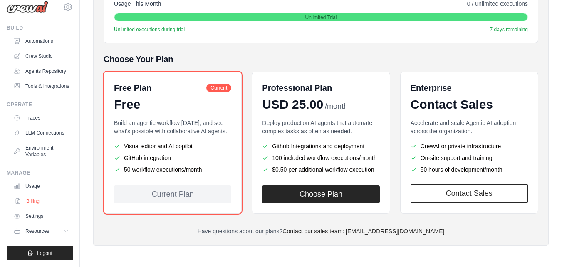
scroll to position [170, 0]
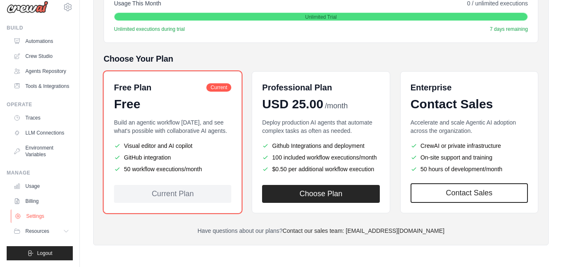
click at [32, 215] on link "Settings" at bounding box center [42, 215] width 63 height 13
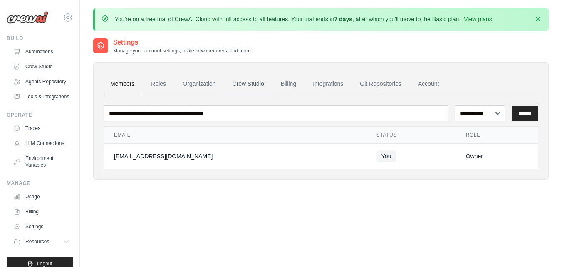
click at [247, 87] on link "Crew Studio" at bounding box center [248, 84] width 45 height 22
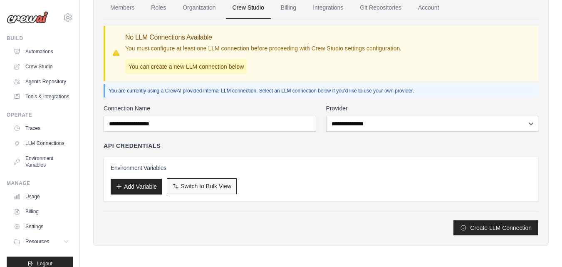
scroll to position [77, 0]
click at [201, 69] on p "You can create a new LLM connection below" at bounding box center [186, 66] width 122 height 15
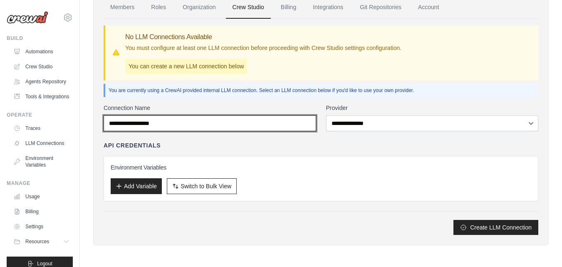
click at [314, 125] on input "Connection Name" at bounding box center [210, 123] width 212 height 16
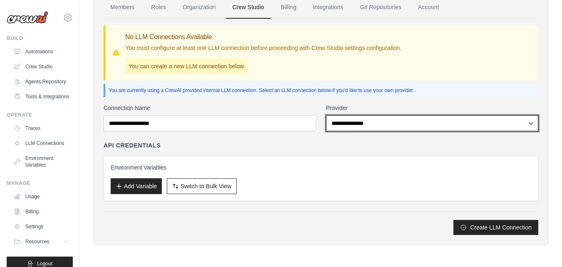
click at [407, 120] on select "**********" at bounding box center [432, 123] width 212 height 16
drag, startPoint x: 399, startPoint y: 121, endPoint x: 275, endPoint y: 123, distance: 124.3
click at [399, 121] on select "**********" at bounding box center [432, 123] width 212 height 16
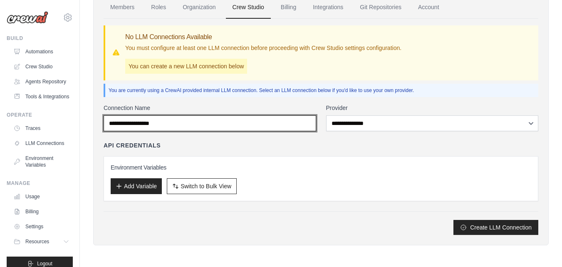
click at [245, 125] on input "Connection Name" at bounding box center [210, 123] width 212 height 16
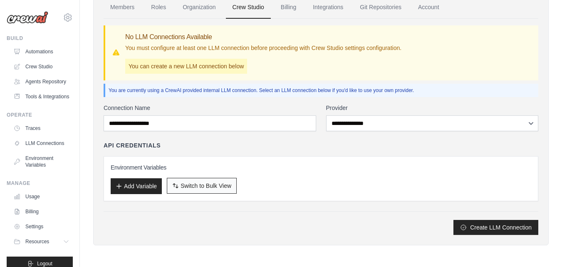
click at [182, 185] on span "Switch to Bulk View" at bounding box center [205, 185] width 51 height 8
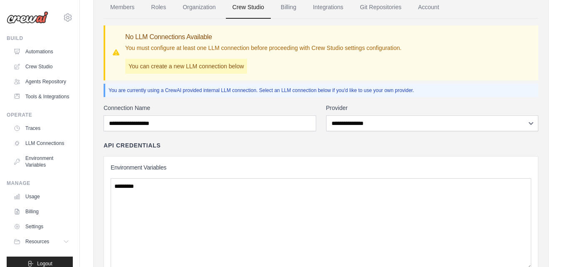
click at [206, 175] on div "Environment Variables Add Variable Switch to Bulk View Switch to Table View" at bounding box center [321, 228] width 420 height 131
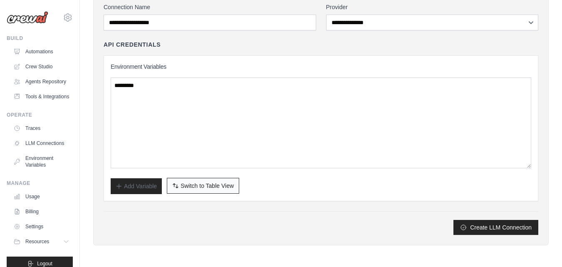
click at [235, 188] on button "Switch to Bulk View Switch to Table View" at bounding box center [203, 186] width 72 height 16
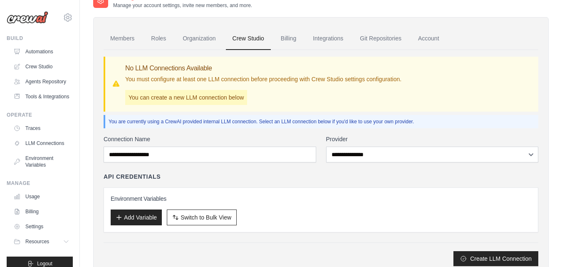
scroll to position [0, 0]
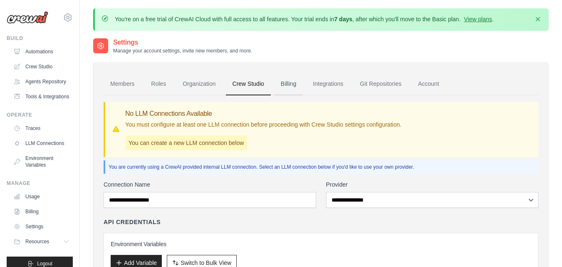
click at [293, 89] on link "Billing" at bounding box center [288, 84] width 29 height 22
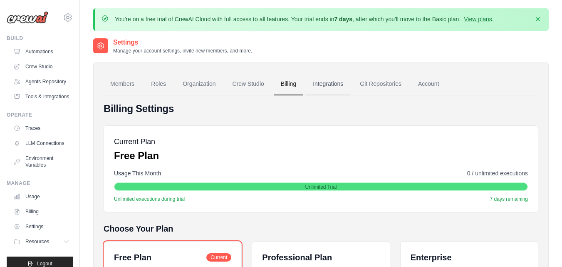
click at [329, 84] on link "Integrations" at bounding box center [328, 84] width 44 height 22
click at [336, 85] on link "Integrations" at bounding box center [328, 84] width 44 height 22
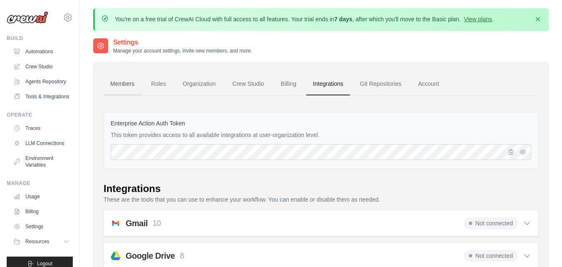
click at [119, 83] on link "Members" at bounding box center [122, 84] width 37 height 22
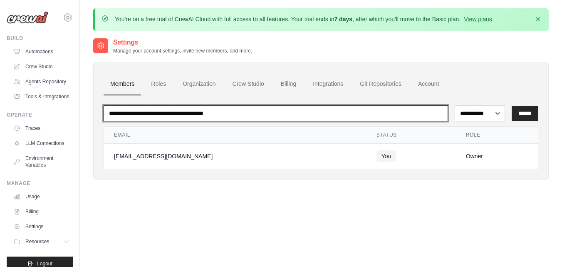
click at [304, 114] on input "email" at bounding box center [276, 113] width 344 height 16
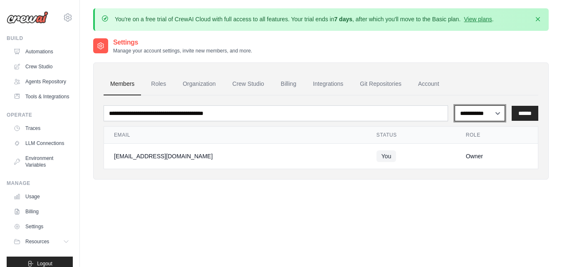
click at [468, 116] on select "**********" at bounding box center [479, 113] width 50 height 16
click at [38, 51] on link "Automations" at bounding box center [42, 51] width 63 height 13
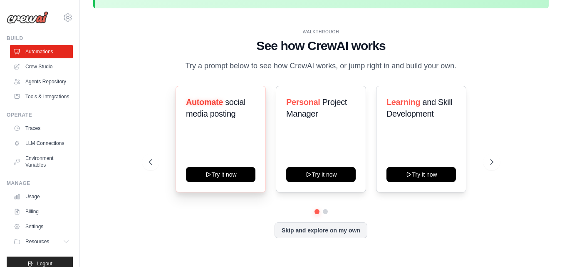
scroll to position [29, 0]
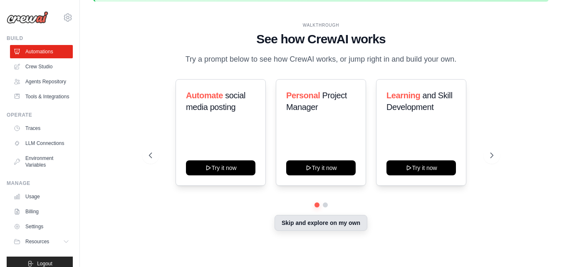
click at [298, 220] on button "Skip and explore on my own" at bounding box center [320, 223] width 93 height 16
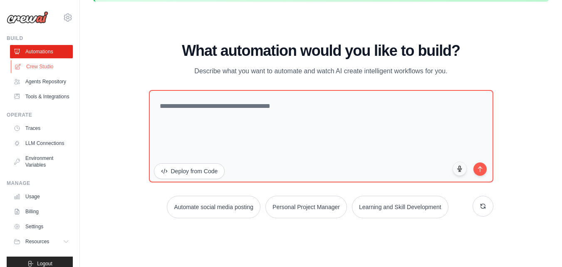
click at [34, 64] on link "Crew Studio" at bounding box center [42, 66] width 63 height 13
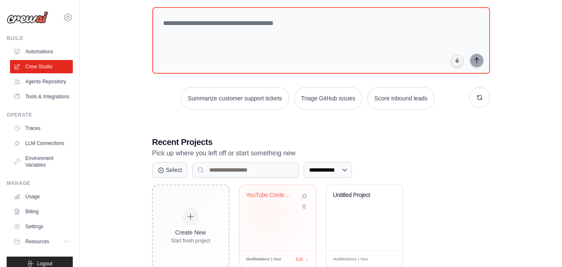
scroll to position [98, 0]
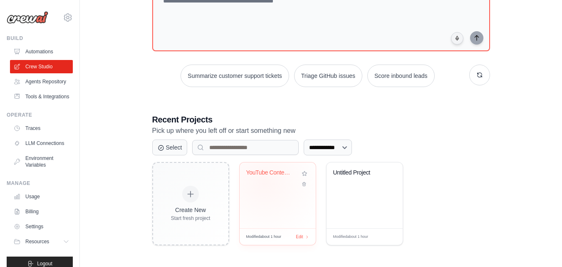
click at [265, 187] on div "YouTube Content Strategy Analyzer" at bounding box center [277, 178] width 63 height 19
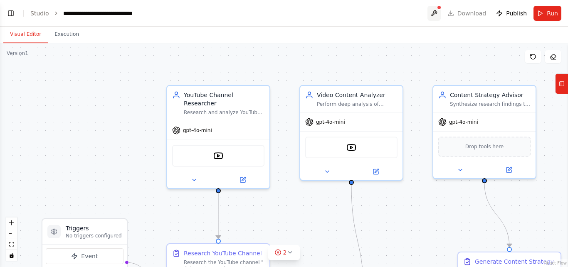
click at [441, 10] on button at bounding box center [433, 13] width 13 height 15
click at [436, 11] on div at bounding box center [433, 13] width 13 height 15
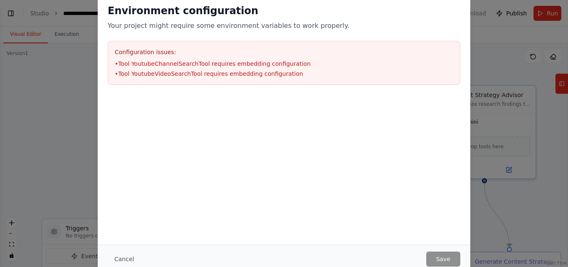
click at [163, 52] on h3 "Configuration issues:" at bounding box center [284, 52] width 338 height 8
click at [126, 261] on button "Cancel" at bounding box center [124, 258] width 33 height 15
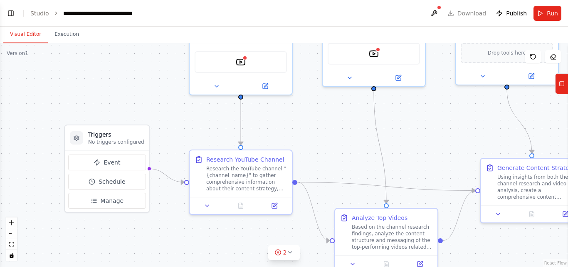
drag, startPoint x: 125, startPoint y: 209, endPoint x: 153, endPoint y: 112, distance: 100.8
click at [152, 113] on div ".deletable-edge-delete-btn { width: 20px; height: 20px; border: 0px solid #ffff…" at bounding box center [284, 154] width 568 height 223
click at [153, 112] on div ".deletable-edge-delete-btn { width: 20px; height: 20px; border: 0px solid #ffff…" at bounding box center [284, 154] width 568 height 223
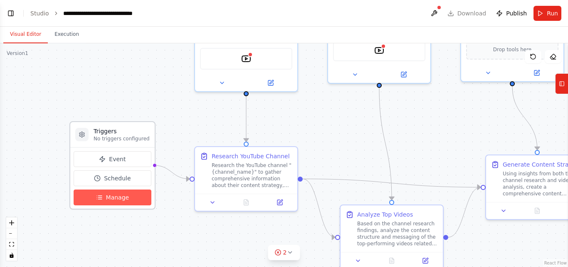
click at [120, 199] on span "Manage" at bounding box center [117, 197] width 23 height 8
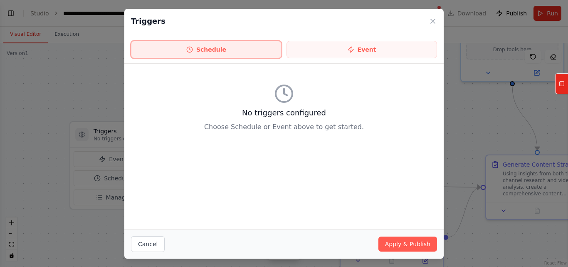
click at [242, 44] on button "Schedule" at bounding box center [206, 49] width 151 height 17
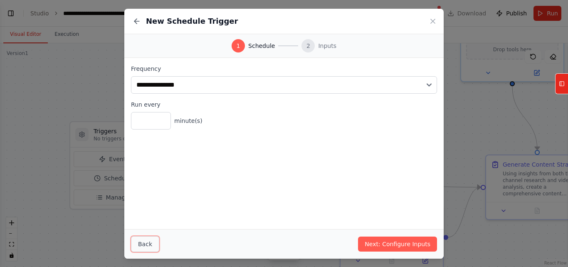
click at [147, 246] on button "Back" at bounding box center [145, 244] width 28 height 16
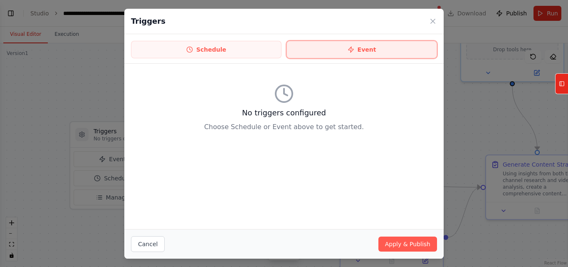
click at [373, 47] on button "Event" at bounding box center [361, 49] width 151 height 17
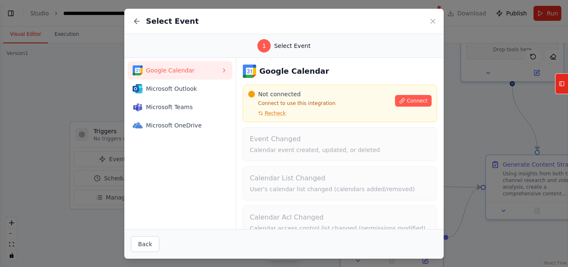
scroll to position [56, 0]
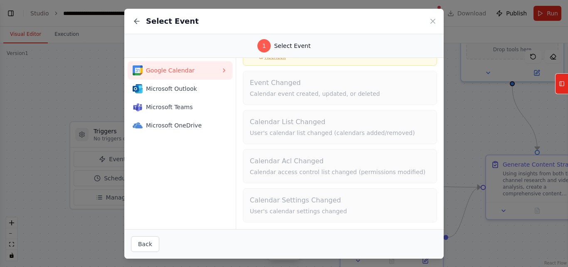
click at [181, 138] on div "Google Calendar Microsoft Outlook Microsoft Teams Microsoft OneDrive" at bounding box center [180, 143] width 112 height 171
click at [142, 17] on button at bounding box center [137, 21] width 12 height 12
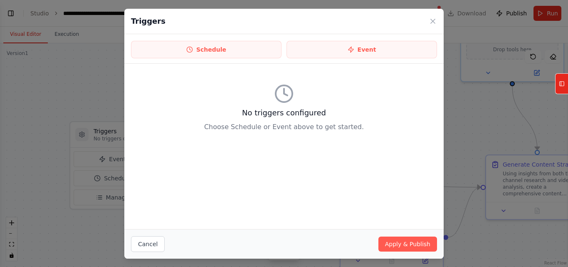
click at [431, 21] on icon at bounding box center [433, 21] width 8 height 8
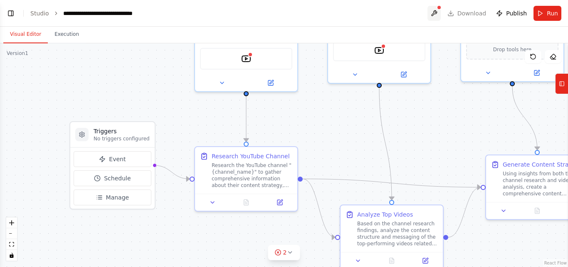
click at [440, 11] on button at bounding box center [433, 13] width 13 height 15
click at [440, 13] on div at bounding box center [433, 13] width 13 height 15
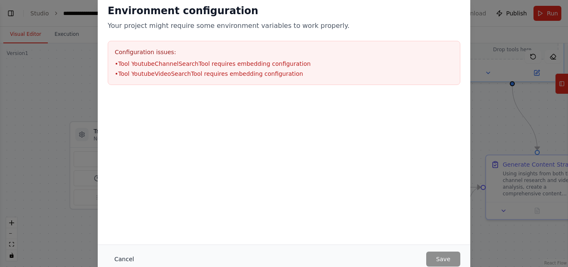
click at [124, 256] on button "Cancel" at bounding box center [124, 258] width 33 height 15
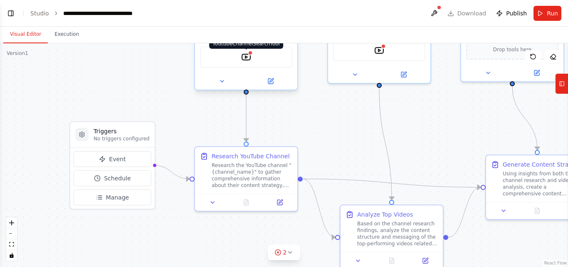
click at [246, 54] on div "YoutubeChannelSearchTool" at bounding box center [246, 57] width 92 height 22
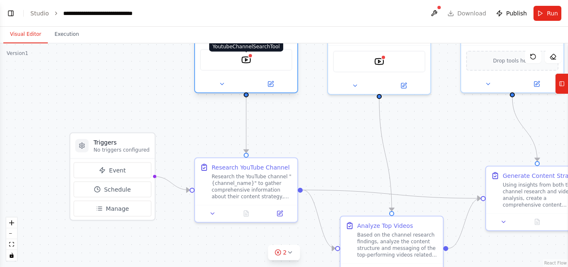
click at [246, 55] on img at bounding box center [246, 60] width 10 height 10
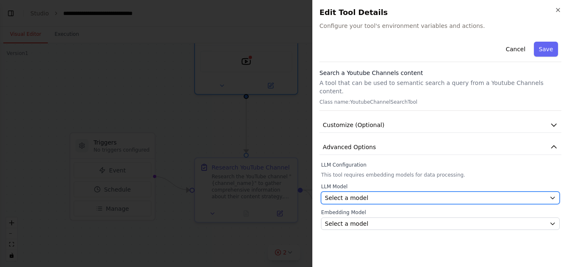
click at [375, 193] on div "Select a model" at bounding box center [435, 197] width 221 height 8
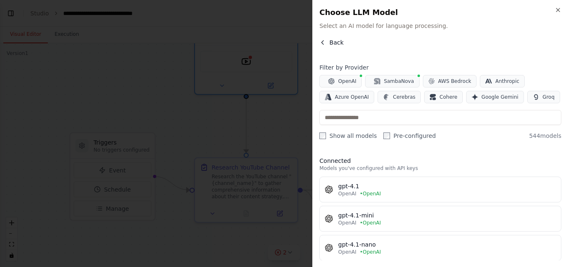
click at [323, 42] on icon "button" at bounding box center [322, 42] width 7 height 7
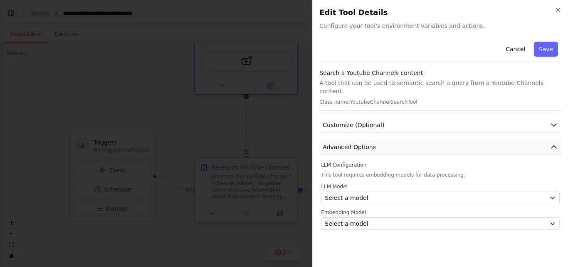
click at [371, 143] on span "Advanced Options" at bounding box center [349, 147] width 53 height 8
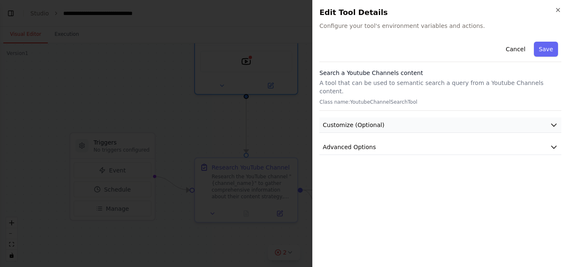
click at [381, 117] on button "Customize (Optional)" at bounding box center [440, 124] width 242 height 15
click at [383, 80] on p "A tool that can be used to semantic search a query from a Youtube Channels cont…" at bounding box center [440, 87] width 242 height 17
click at [415, 39] on div "Cancel Save" at bounding box center [440, 50] width 242 height 24
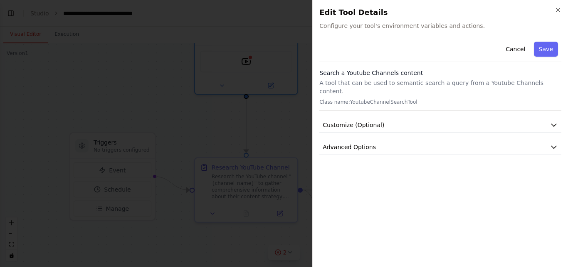
click at [481, 37] on div "Close Edit Tool Details Configure your tool's environment variables and actions…" at bounding box center [440, 133] width 256 height 267
click at [513, 46] on button "Cancel" at bounding box center [516, 49] width 30 height 15
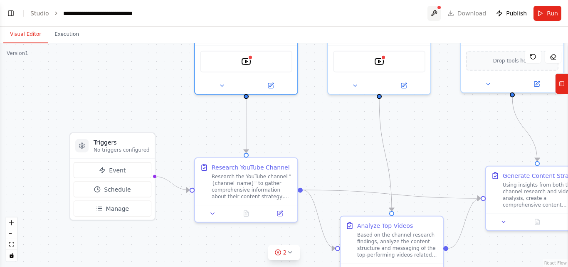
click at [441, 12] on button at bounding box center [433, 13] width 13 height 15
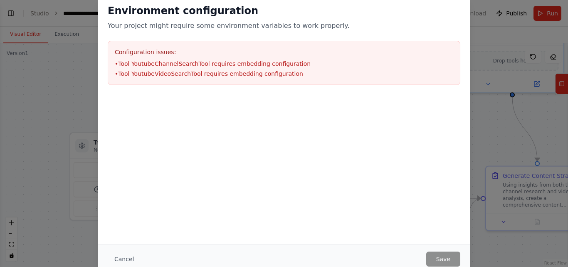
click at [489, 136] on div "Environment configuration Your project might require some environment variables…" at bounding box center [284, 133] width 568 height 267
click at [32, 99] on div "Environment configuration Your project might require some environment variables…" at bounding box center [284, 133] width 568 height 267
click at [128, 256] on button "Cancel" at bounding box center [124, 258] width 33 height 15
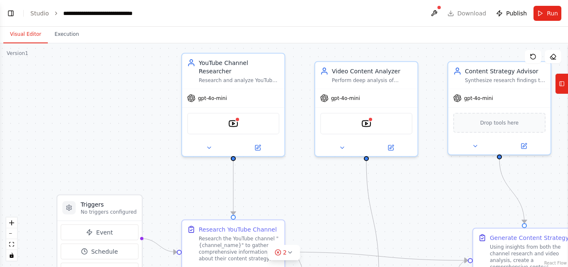
drag, startPoint x: 464, startPoint y: 118, endPoint x: 444, endPoint y: 185, distance: 69.7
click at [449, 186] on div ".deletable-edge-delete-btn { width: 20px; height: 20px; border: 0px solid #ffff…" at bounding box center [284, 154] width 568 height 223
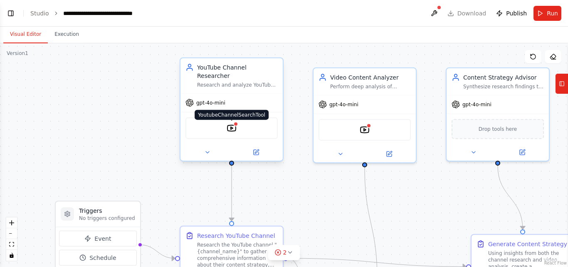
click at [232, 123] on img at bounding box center [232, 128] width 10 height 10
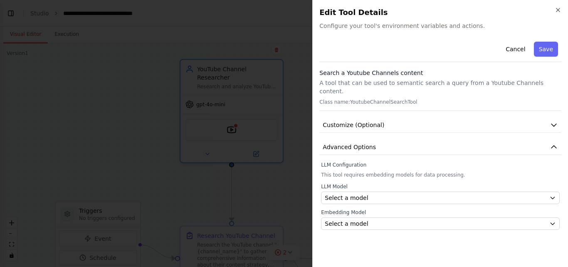
click at [382, 209] on div "Embedding Model Select a model" at bounding box center [440, 219] width 239 height 21
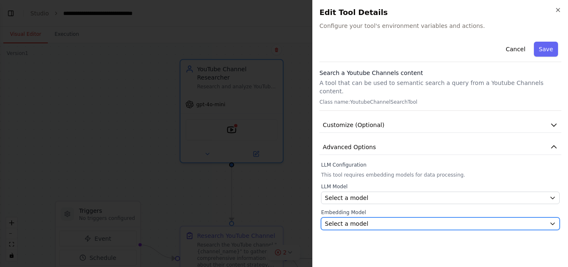
click at [380, 219] on div "Select a model" at bounding box center [435, 223] width 221 height 8
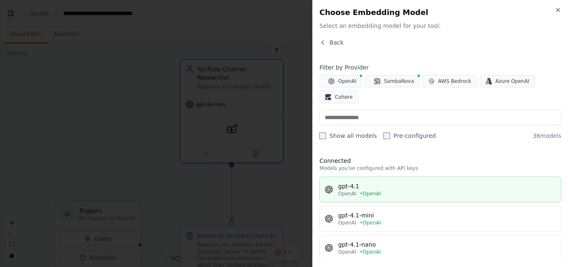
click at [371, 192] on span "• OpenAI" at bounding box center [370, 193] width 21 height 7
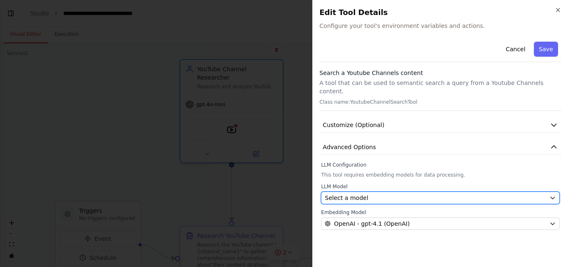
click at [369, 193] on div "Select a model" at bounding box center [435, 197] width 221 height 8
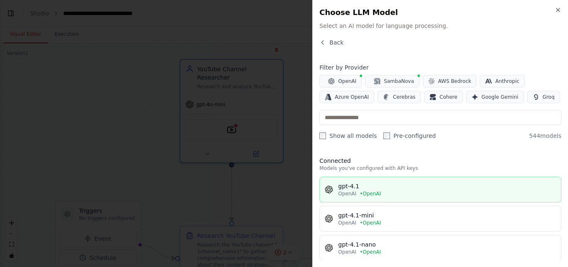
click at [360, 190] on span "• OpenAI" at bounding box center [370, 193] width 21 height 7
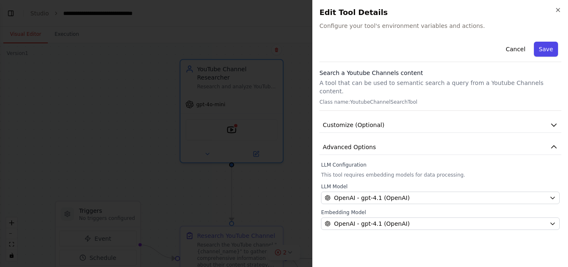
click at [545, 48] on button "Save" at bounding box center [546, 49] width 24 height 15
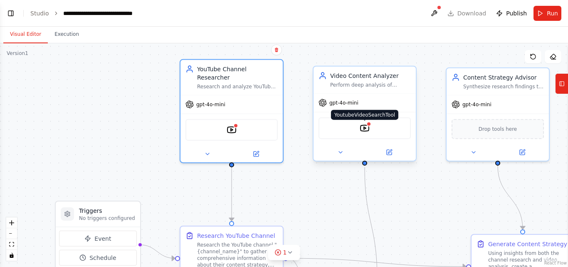
click at [369, 127] on img at bounding box center [365, 128] width 10 height 10
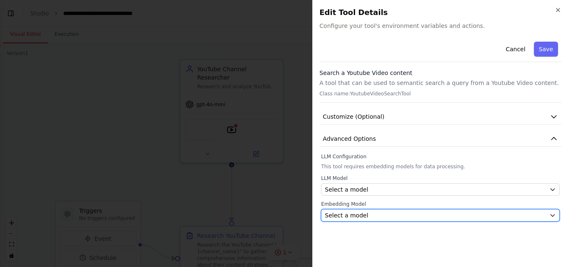
click at [362, 215] on span "Select a model" at bounding box center [346, 215] width 43 height 8
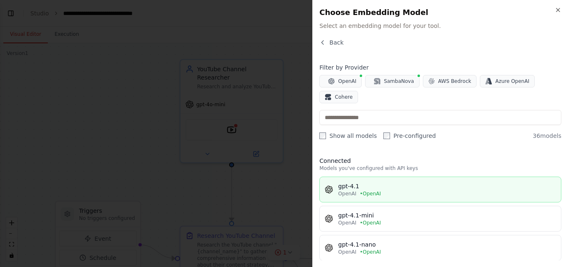
click at [347, 189] on div "gpt-4.1" at bounding box center [447, 186] width 218 height 8
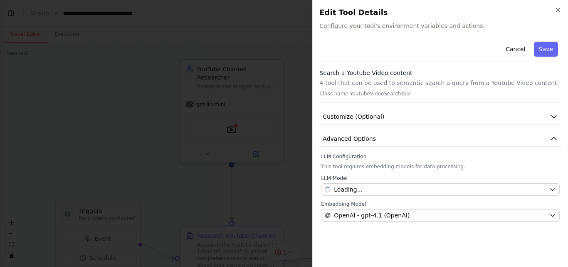
click at [353, 196] on div "LLM Model Loading... Embedding Model OpenAI - gpt-4.1 (OpenAI)" at bounding box center [440, 198] width 239 height 47
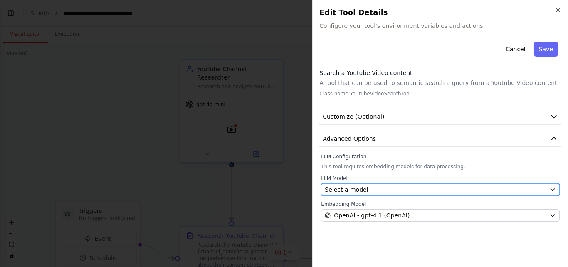
click at [357, 187] on span "Select a model" at bounding box center [346, 189] width 43 height 8
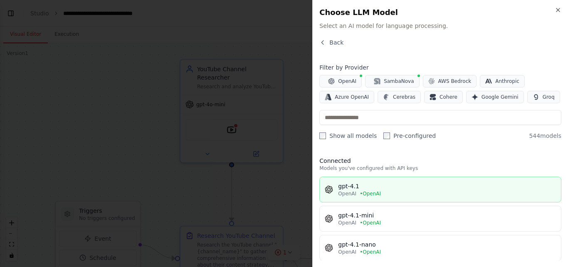
click at [349, 187] on div "gpt-4.1" at bounding box center [447, 186] width 218 height 8
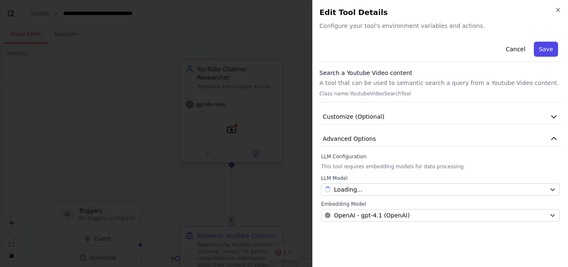
click at [543, 50] on button "Save" at bounding box center [546, 49] width 24 height 15
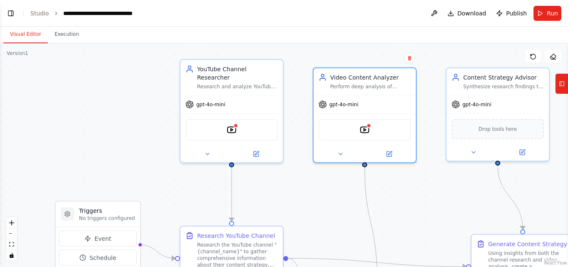
click at [427, 14] on header "**********" at bounding box center [284, 13] width 568 height 27
click at [435, 12] on button at bounding box center [433, 13] width 13 height 15
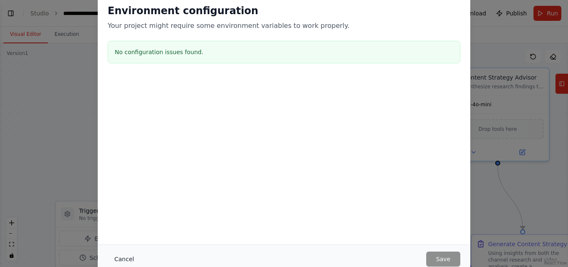
click at [116, 259] on button "Cancel" at bounding box center [124, 258] width 33 height 15
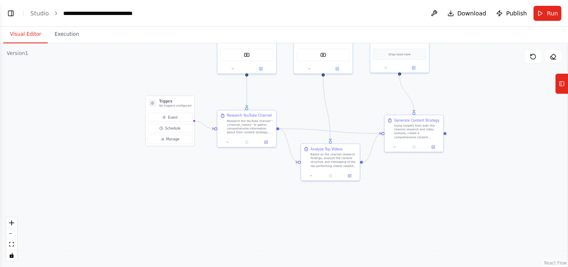
drag, startPoint x: 120, startPoint y: 162, endPoint x: 132, endPoint y: 75, distance: 87.3
click at [132, 75] on div ".deletable-edge-delete-btn { width: 20px; height: 20px; border: 0px solid #ffff…" at bounding box center [284, 154] width 568 height 223
click at [547, 11] on button "Run" at bounding box center [547, 13] width 28 height 15
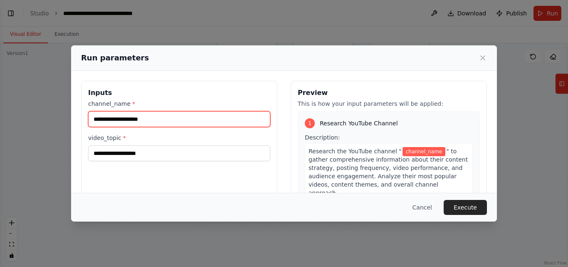
click at [176, 115] on input "channel_name *" at bounding box center [179, 119] width 182 height 16
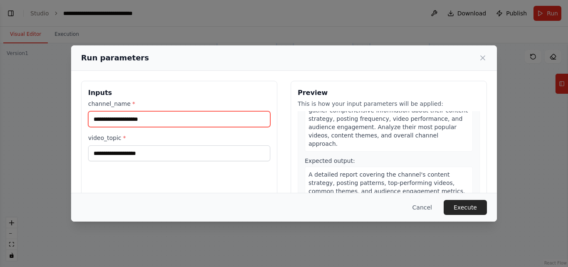
scroll to position [0, 0]
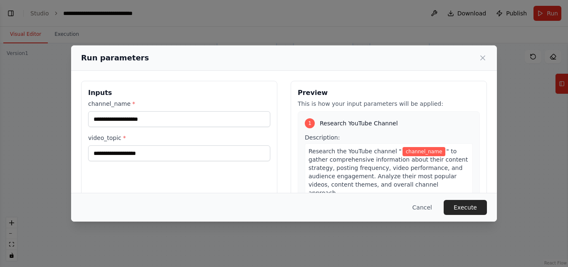
drag, startPoint x: 420, startPoint y: 0, endPoint x: 489, endPoint y: 105, distance: 125.7
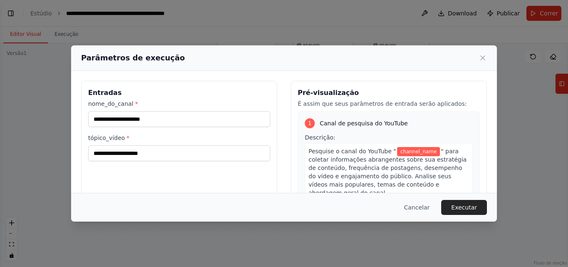
click at [80, 157] on div "Entradas nome_do_canal * tópico_vídeo * Pré-visualização É assim que seus parâm…" at bounding box center [284, 179] width 426 height 217
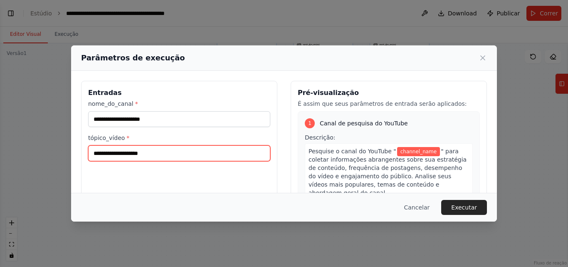
click at [141, 153] on input "tópico_vídeo *" at bounding box center [179, 153] width 182 height 16
paste input "**********"
type input "**********"
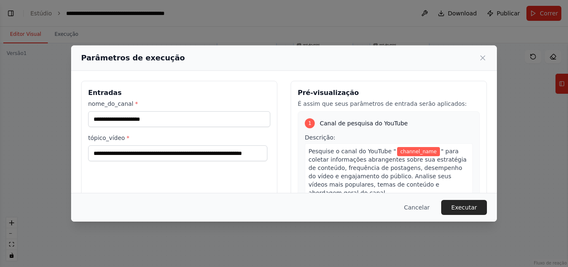
scroll to position [0, 0]
click at [74, 159] on div "**********" at bounding box center [284, 179] width 426 height 217
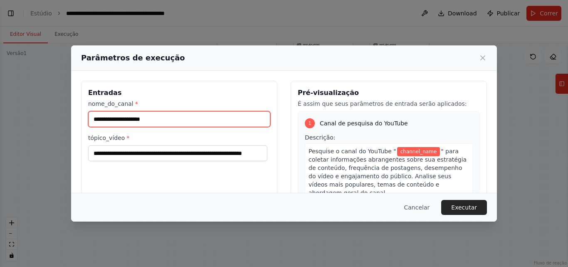
click at [166, 119] on input "nome_do_canal *" at bounding box center [179, 119] width 182 height 16
paste input "**********"
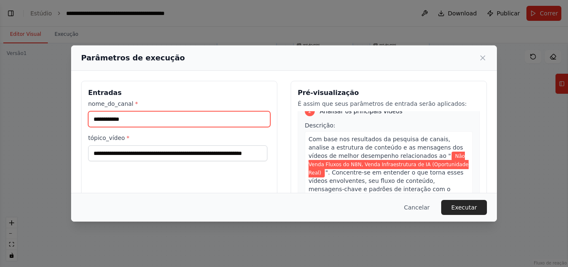
scroll to position [166, 0]
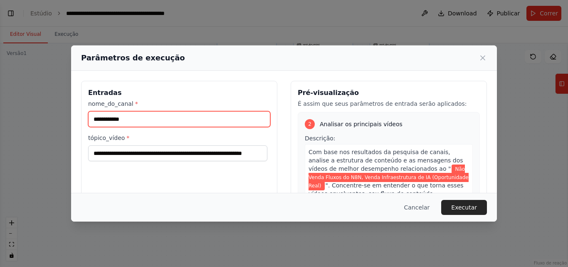
type input "**********"
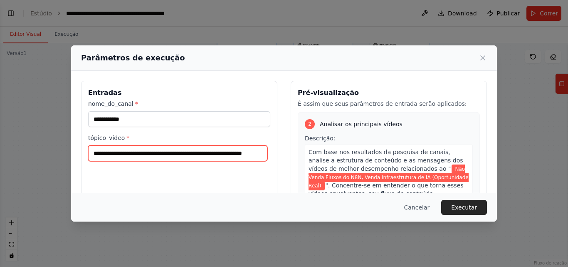
click at [91, 154] on input "**********" at bounding box center [177, 153] width 179 height 16
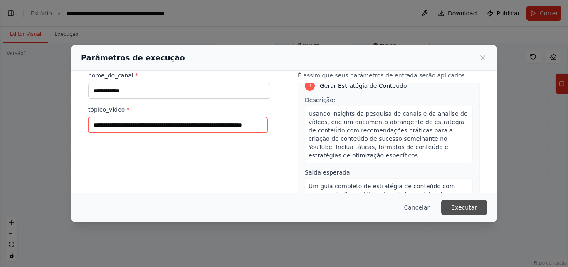
scroll to position [42, 0]
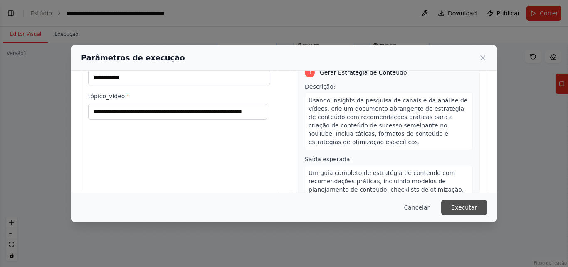
click at [462, 205] on font "Executar" at bounding box center [464, 207] width 26 height 7
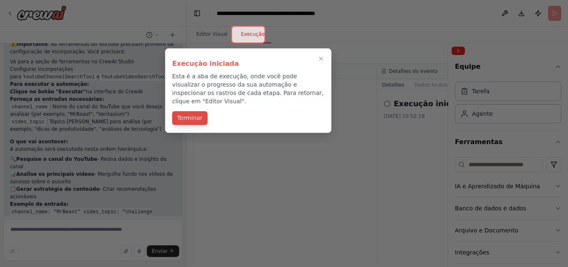
click at [195, 114] on font "Terminar" at bounding box center [189, 117] width 25 height 7
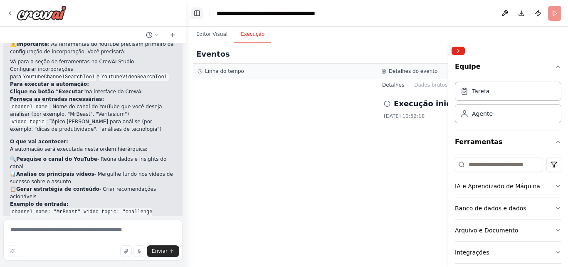
click at [201, 10] on button "Alternar barra lateral esquerda" at bounding box center [197, 13] width 12 height 12
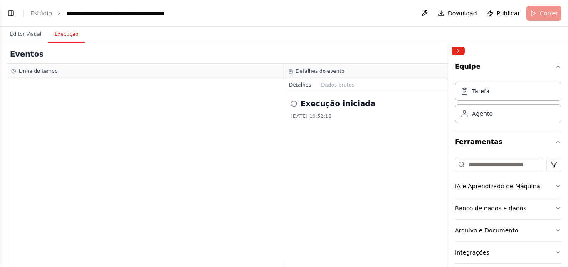
click at [326, 110] on div "Execução iniciada 14/10/2025, 10:52:18" at bounding box center [423, 109] width 264 height 22
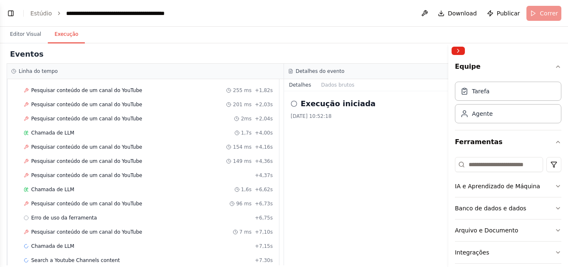
scroll to position [79, 0]
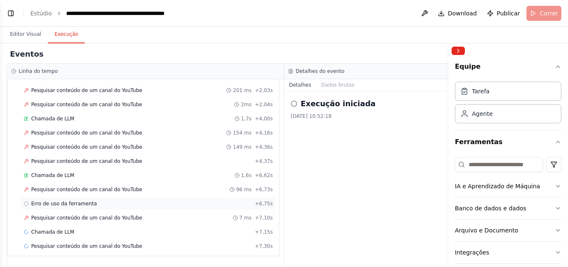
click at [66, 202] on font "Erro de uso da ferramenta" at bounding box center [64, 203] width 66 height 6
click at [329, 109] on h2 "Erro de uso da ferramenta" at bounding box center [356, 104] width 111 height 12
click at [335, 82] on font "Dados brutos" at bounding box center [337, 85] width 33 height 6
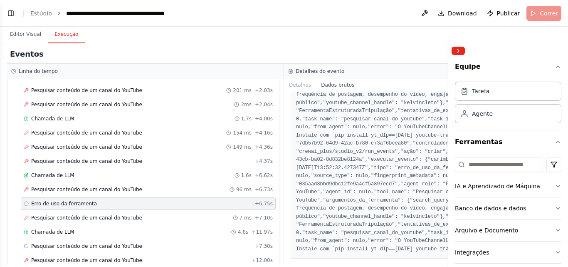
scroll to position [166, 0]
drag, startPoint x: 351, startPoint y: 137, endPoint x: 427, endPoint y: 133, distance: 75.8
click at [427, 133] on font ""error": "O YouTubeChannelLoader requer dependências extras. Instale com `pip i…" at bounding box center [423, 131] width 254 height 14
click at [459, 47] on button "Recolher barra lateral direita" at bounding box center [458, 51] width 13 height 8
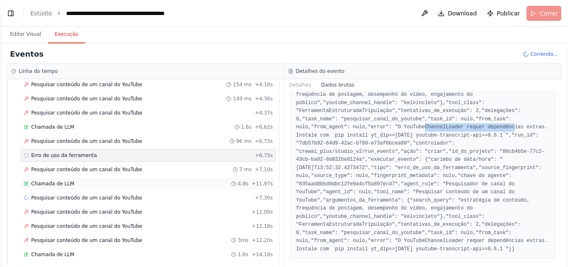
scroll to position [112, 0]
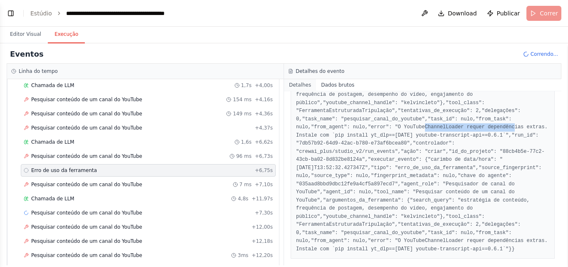
click at [304, 85] on font "Detalhes" at bounding box center [300, 85] width 22 height 6
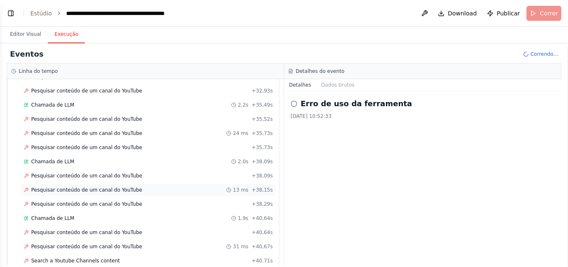
scroll to position [644, 0]
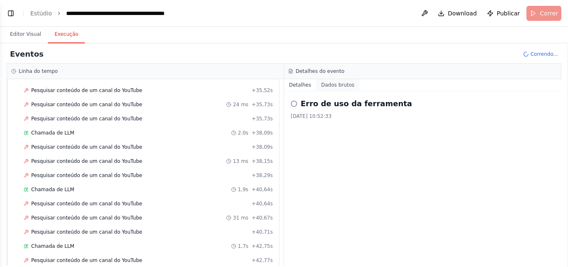
click at [334, 86] on font "Dados brutos" at bounding box center [337, 85] width 33 height 6
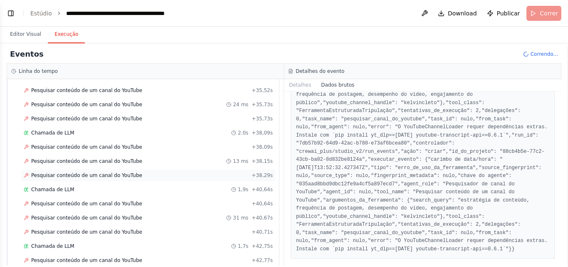
scroll to position [701, 0]
click at [88, 229] on font "Pesquisar conteúdo de um canal do YouTube" at bounding box center [86, 232] width 111 height 6
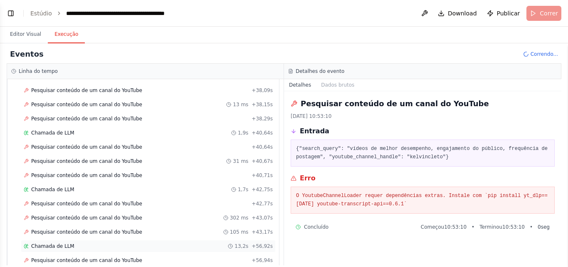
click at [69, 241] on div "Chamada de LLM 13,2s + 56,92s" at bounding box center [148, 246] width 255 height 12
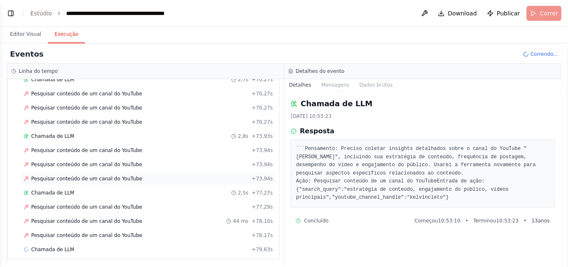
scroll to position [1096, 0]
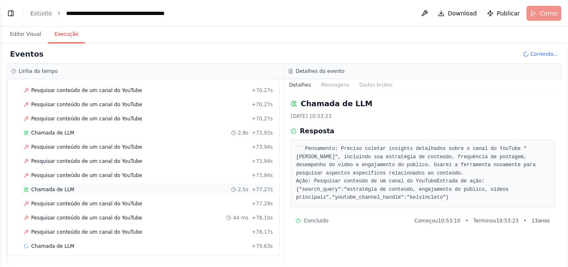
click at [73, 192] on div "Chamada de LLM 2,5s + 77,27s" at bounding box center [148, 189] width 249 height 7
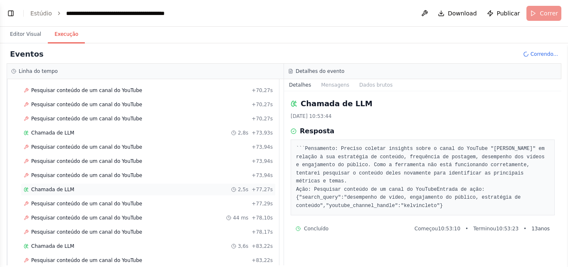
click at [102, 188] on div "Chamada de LLM 2,5s + 77,27s" at bounding box center [148, 189] width 249 height 7
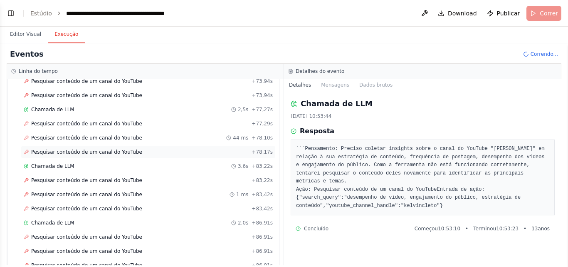
scroll to position [1195, 0]
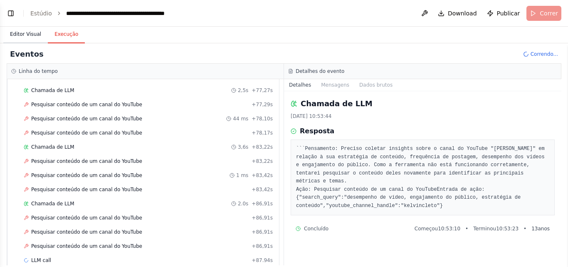
click at [38, 36] on font "Editor Visual" at bounding box center [25, 34] width 31 height 6
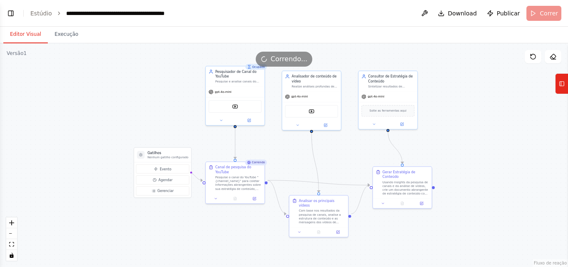
drag, startPoint x: 301, startPoint y: 97, endPoint x: 289, endPoint y: 148, distance: 52.9
click at [289, 148] on div ".deletable-edge-delete-btn { width: 20px; height: 20px; border: 0px solid #ffff…" at bounding box center [284, 154] width 568 height 223
click at [60, 37] on font "Execução" at bounding box center [66, 34] width 24 height 6
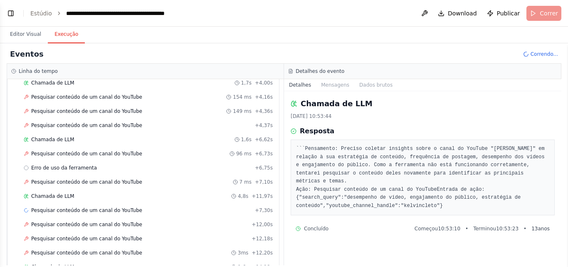
scroll to position [0, 0]
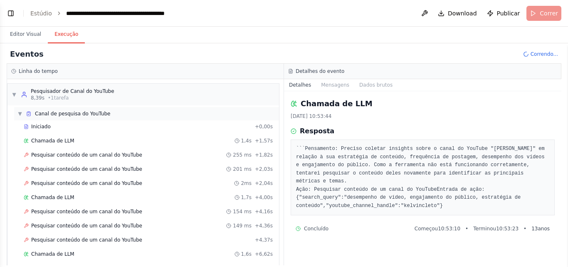
click at [23, 113] on div "▼ Canal de pesquisa do YouTube" at bounding box center [63, 113] width 93 height 7
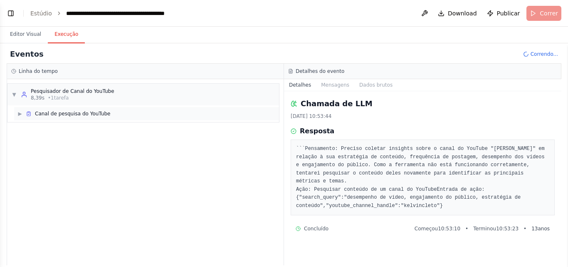
click at [55, 117] on div "▶ Canal de pesquisa do YouTube" at bounding box center [146, 113] width 265 height 13
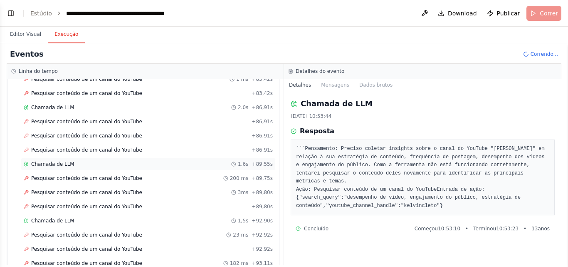
scroll to position [1323, 0]
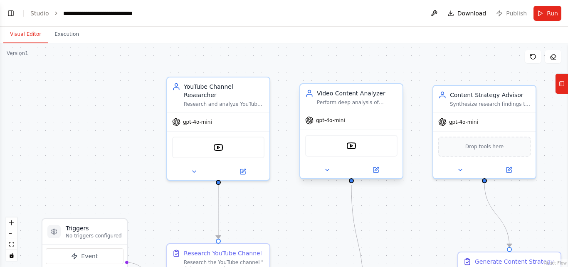
scroll to position [914, 0]
click at [14, 18] on button "Toggle Left Sidebar" at bounding box center [11, 13] width 12 height 12
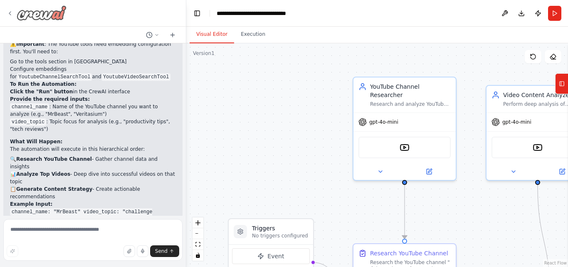
click at [9, 14] on icon at bounding box center [10, 13] width 7 height 7
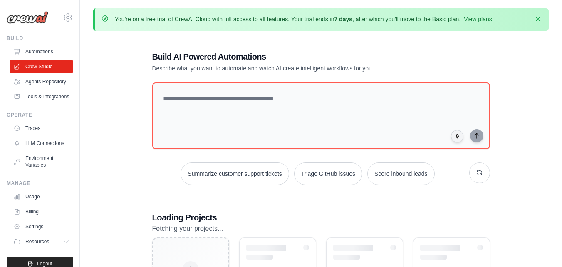
scroll to position [75, 0]
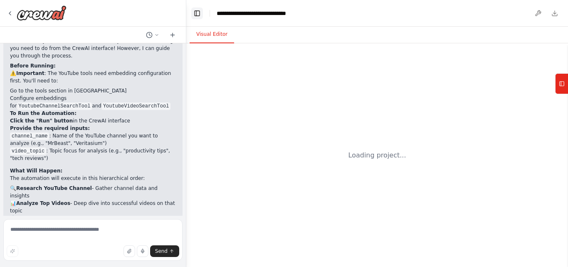
scroll to position [914, 0]
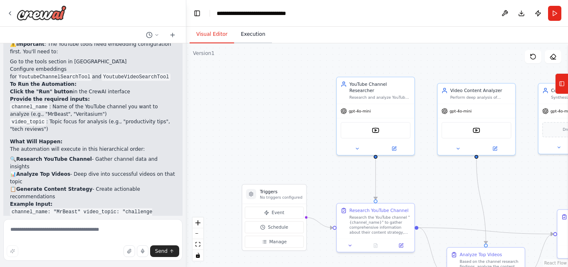
click at [254, 37] on button "Execution" at bounding box center [253, 34] width 38 height 17
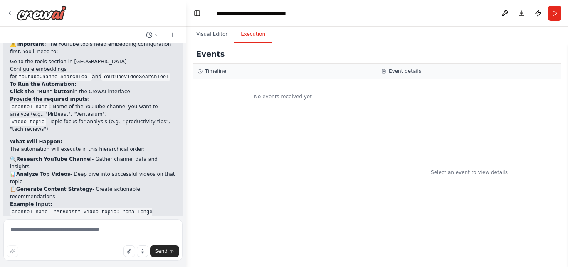
click at [304, 113] on div "No events received yet" at bounding box center [284, 172] width 183 height 186
click at [540, 13] on button "Publish" at bounding box center [537, 13] width 13 height 15
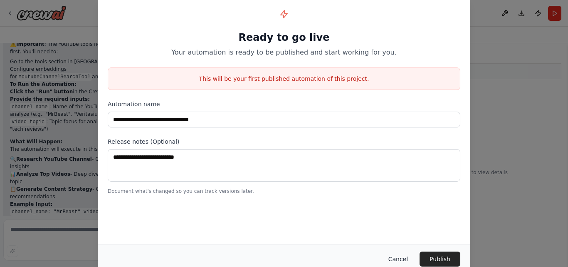
click at [403, 258] on button "Cancel" at bounding box center [398, 258] width 33 height 15
click at [403, 258] on div "Select an event to view details" at bounding box center [469, 172] width 184 height 186
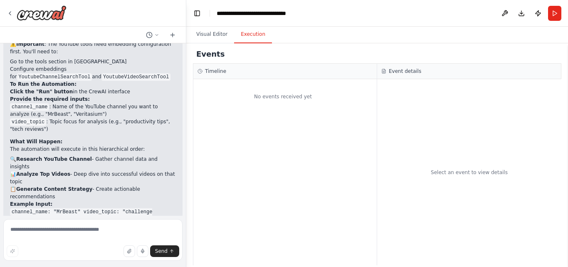
click at [6, 16] on div at bounding box center [93, 13] width 186 height 27
click at [10, 13] on icon at bounding box center [10, 13] width 7 height 7
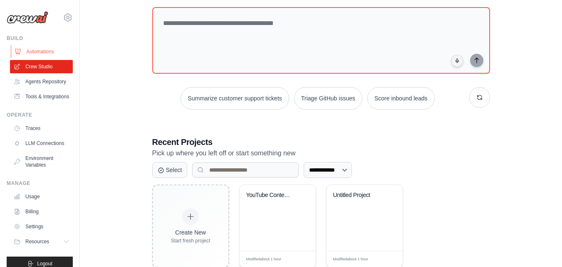
click at [38, 55] on link "Automations" at bounding box center [42, 51] width 63 height 13
click at [40, 65] on link "Crew Studio" at bounding box center [42, 66] width 63 height 13
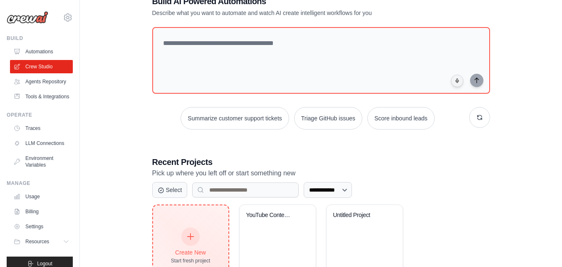
scroll to position [98, 0]
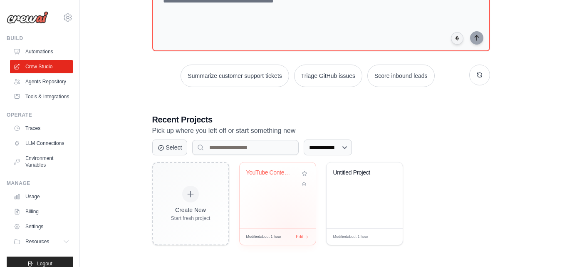
click at [289, 227] on div "YouTube Content Strategy Analyzer Modified about 1 hour Edit" at bounding box center [277, 203] width 77 height 83
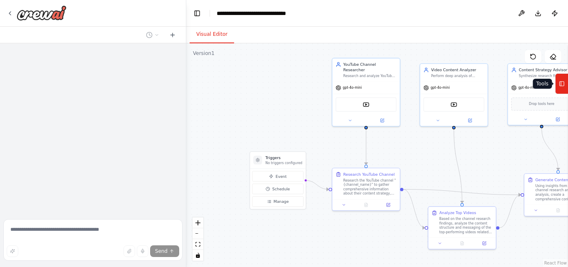
click at [560, 84] on icon at bounding box center [562, 83] width 6 height 13
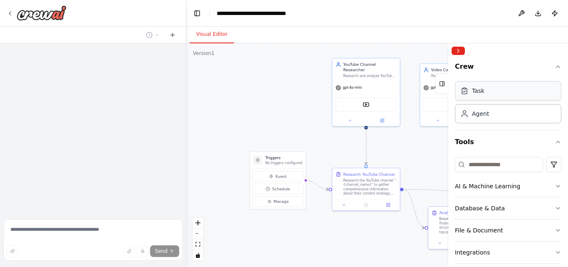
click at [506, 92] on div "Task" at bounding box center [508, 90] width 106 height 19
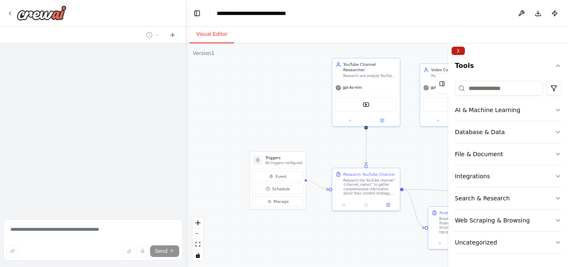
click at [457, 53] on button "Collapse right sidebar" at bounding box center [458, 51] width 13 height 8
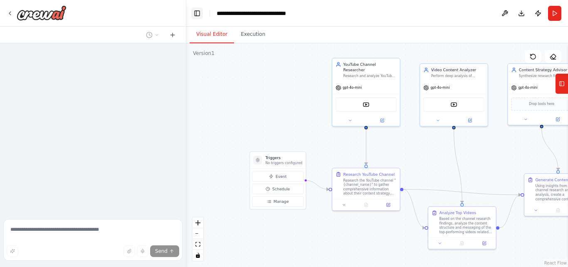
click at [195, 14] on button "Toggle Left Sidebar" at bounding box center [197, 13] width 12 height 12
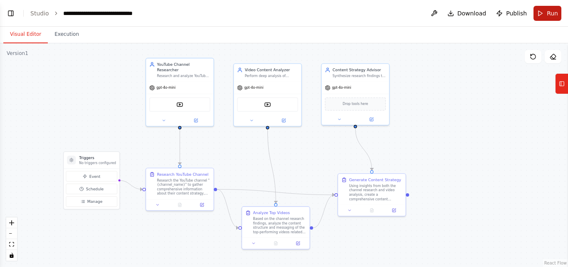
click at [544, 20] on button "Run" at bounding box center [547, 13] width 28 height 15
click at [60, 35] on button "Execution" at bounding box center [67, 34] width 38 height 17
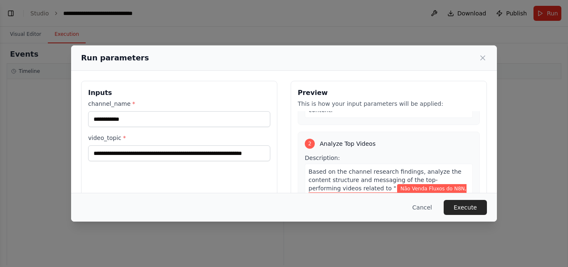
scroll to position [166, 0]
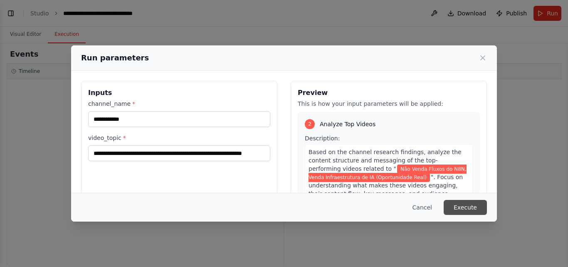
click at [466, 205] on button "Execute" at bounding box center [465, 207] width 43 height 15
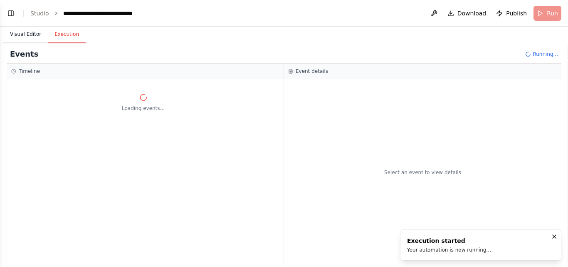
click at [32, 29] on button "Visual Editor" at bounding box center [25, 34] width 44 height 17
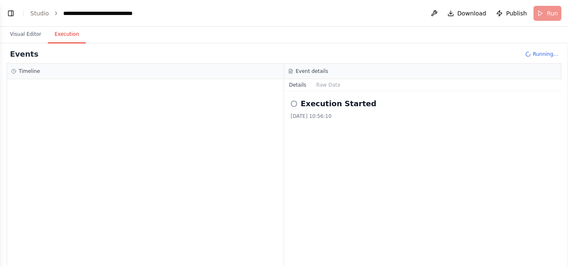
click at [69, 29] on button "Execution" at bounding box center [67, 34] width 38 height 17
click at [35, 69] on h3 "Timeline" at bounding box center [29, 71] width 21 height 7
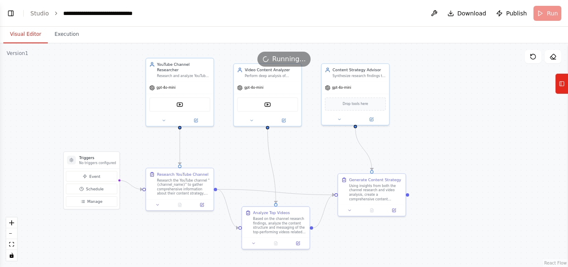
click at [24, 38] on button "Visual Editor" at bounding box center [25, 34] width 44 height 17
click at [66, 35] on button "Execution" at bounding box center [67, 34] width 38 height 17
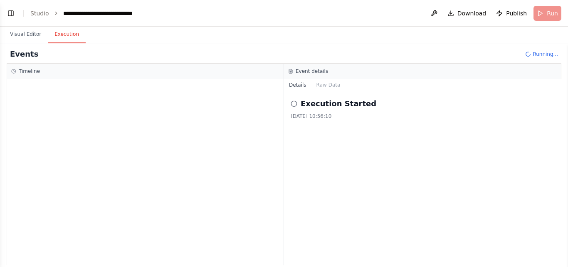
click at [81, 76] on div "Timeline" at bounding box center [145, 71] width 277 height 15
click at [320, 81] on button "Raw Data" at bounding box center [328, 85] width 34 height 12
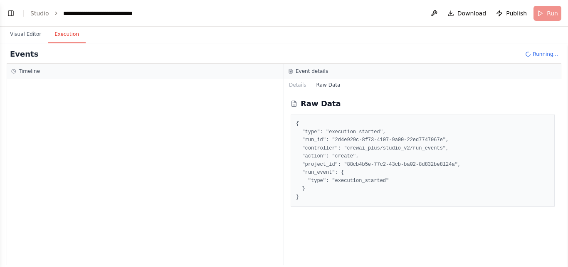
click at [52, 94] on div at bounding box center [145, 172] width 277 height 186
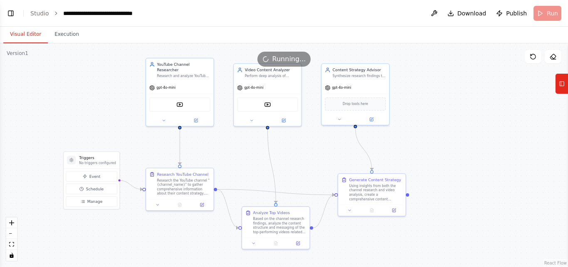
click at [37, 31] on button "Visual Editor" at bounding box center [25, 34] width 44 height 17
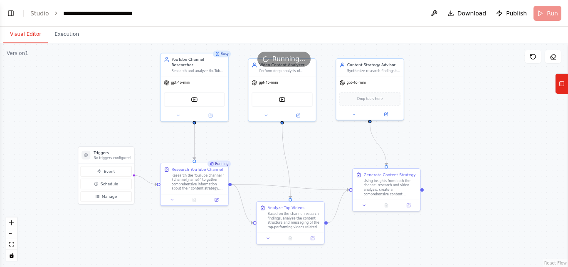
drag, startPoint x: 106, startPoint y: 75, endPoint x: 121, endPoint y: 70, distance: 15.4
click at [121, 70] on div ".deletable-edge-delete-btn { width: 20px; height: 20px; border: 0px solid #ffff…" at bounding box center [284, 154] width 568 height 223
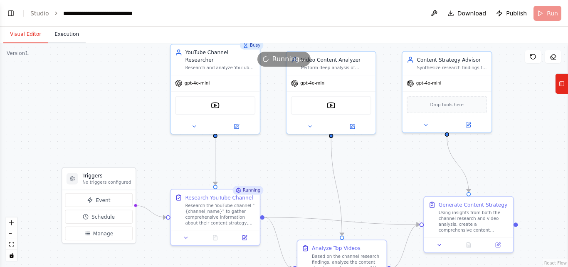
click at [61, 35] on button "Execution" at bounding box center [67, 34] width 38 height 17
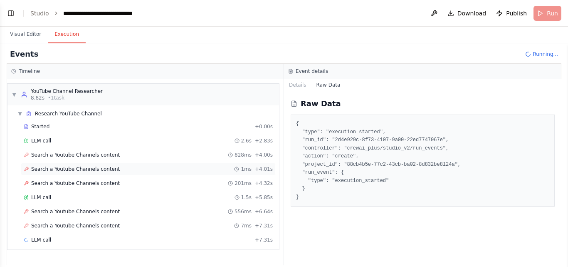
scroll to position [8, 0]
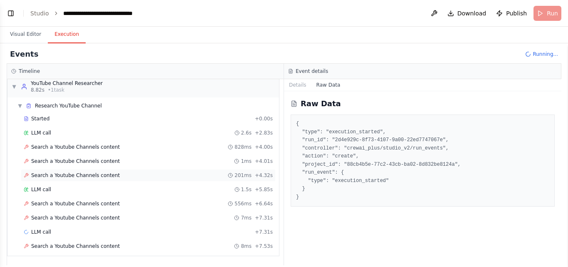
click at [32, 180] on div "Search a Youtube Channels content 201ms + 4.32s" at bounding box center [148, 175] width 255 height 12
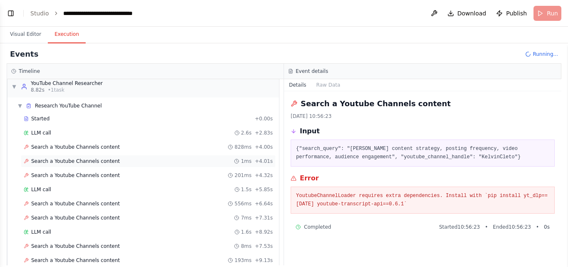
click at [37, 163] on span "Search a Youtube Channels content" at bounding box center [75, 161] width 89 height 7
click at [46, 147] on span "Search a Youtube Channels content" at bounding box center [75, 146] width 89 height 7
click at [52, 166] on div "Search a Youtube Channels content 1ms + 4.01s" at bounding box center [148, 161] width 255 height 12
click at [52, 178] on span "Search a Youtube Channels content" at bounding box center [75, 175] width 89 height 7
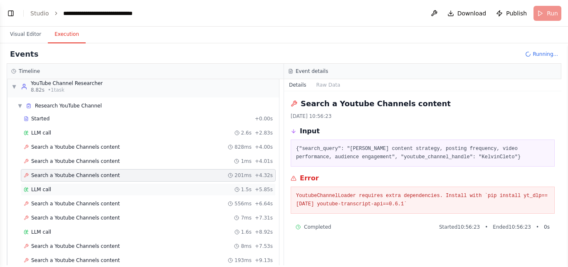
click at [60, 185] on div "LLM call 1.5s + 5.85s" at bounding box center [148, 189] width 255 height 12
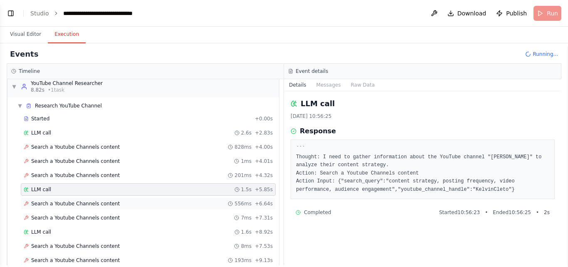
click at [61, 201] on span "Search a Youtube Channels content" at bounding box center [75, 203] width 89 height 7
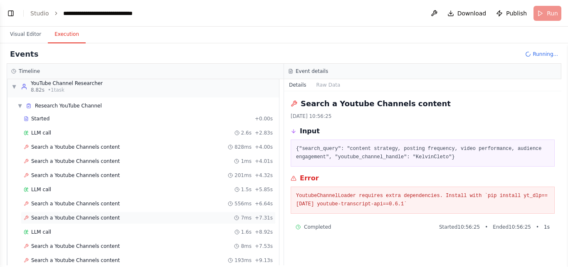
click at [63, 220] on span "Search a Youtube Channels content" at bounding box center [75, 217] width 89 height 7
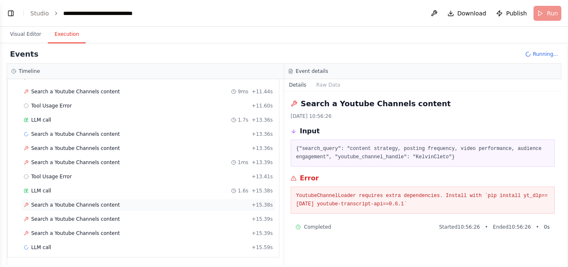
scroll to position [262, 0]
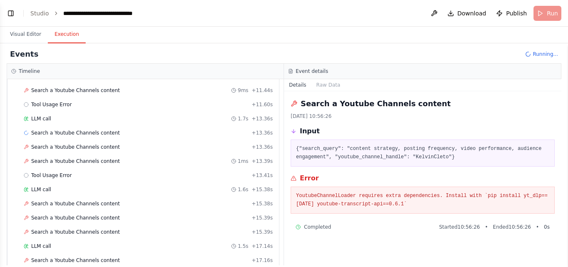
click at [543, 12] on header "**********" at bounding box center [284, 13] width 568 height 27
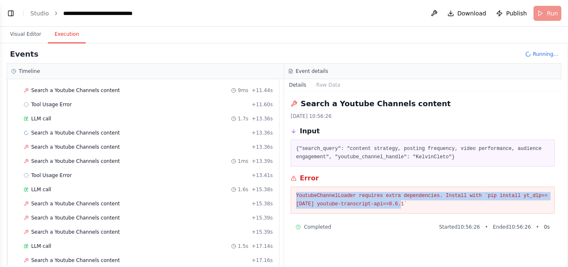
drag, startPoint x: 368, startPoint y: 196, endPoint x: 290, endPoint y: 193, distance: 78.6
click at [290, 193] on div "Search a Youtube Channels content [DATE] 10:56:26 Input {"search_query": "conte…" at bounding box center [422, 178] width 277 height 174
copy pre "YoutubeChannelLoader requires extra dependencies. Install with `pip install yt_…"
click at [13, 15] on button "Toggle Left Sidebar" at bounding box center [11, 13] width 12 height 12
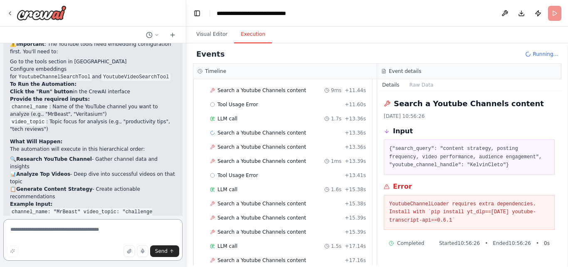
click at [74, 234] on textarea at bounding box center [92, 240] width 179 height 42
paste textarea "**********"
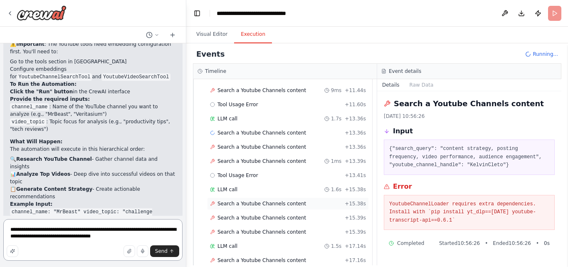
type textarea "**********"
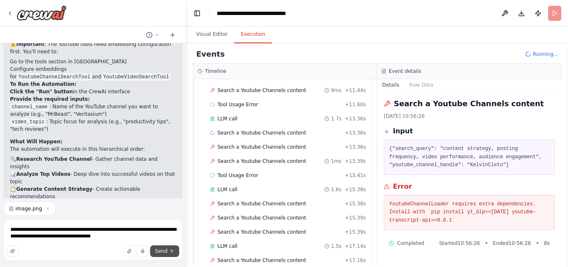
click at [152, 248] on button "Send" at bounding box center [164, 251] width 29 height 12
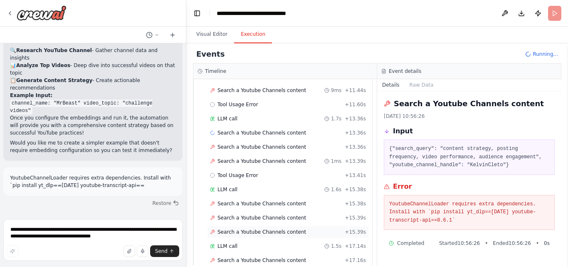
scroll to position [1030, 0]
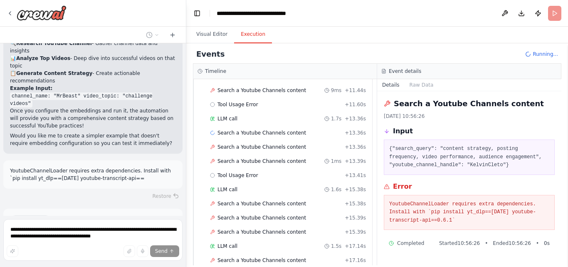
click at [99, 252] on span "Improve automation" at bounding box center [96, 255] width 51 height 7
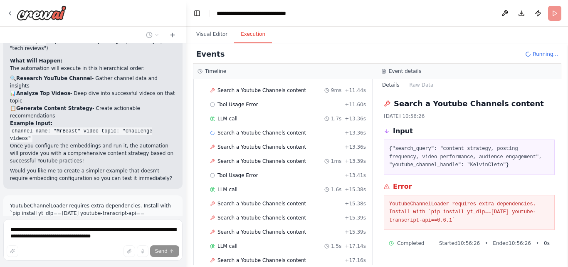
scroll to position [1012, 0]
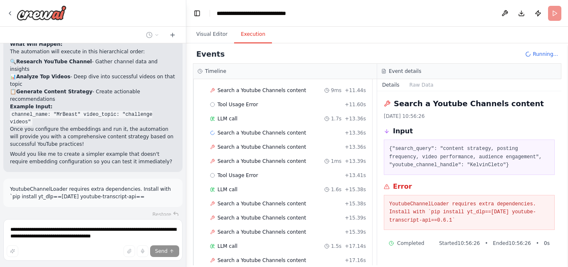
click at [555, 10] on header "**********" at bounding box center [377, 13] width 382 height 27
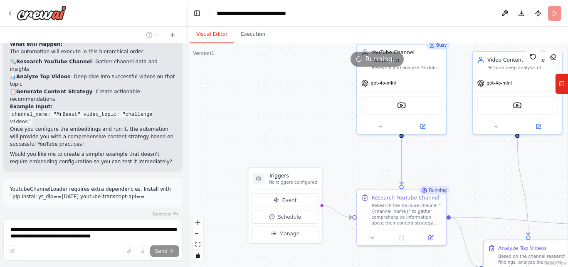
click at [212, 38] on button "Visual Editor" at bounding box center [212, 34] width 44 height 17
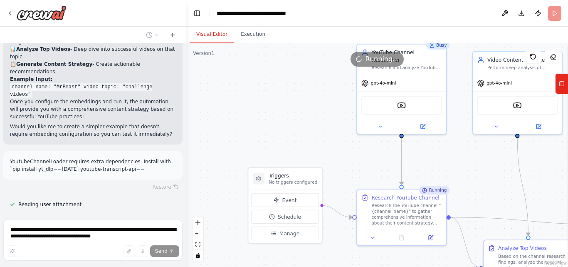
click at [387, 59] on span "Running..." at bounding box center [382, 59] width 34 height 10
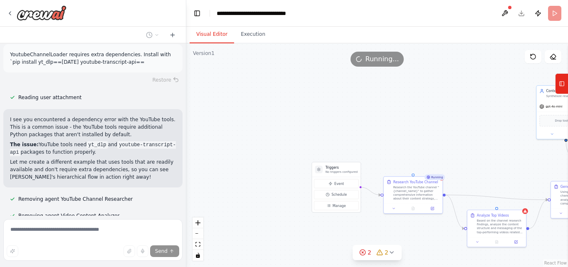
scroll to position [1146, 0]
click at [553, 12] on header "**********" at bounding box center [377, 13] width 382 height 27
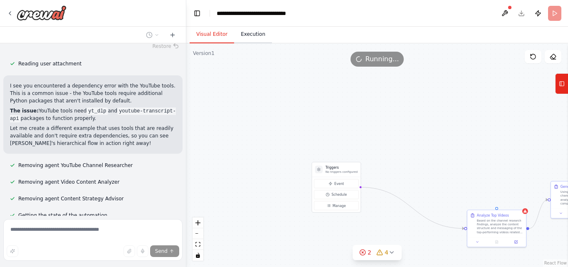
scroll to position [1196, 0]
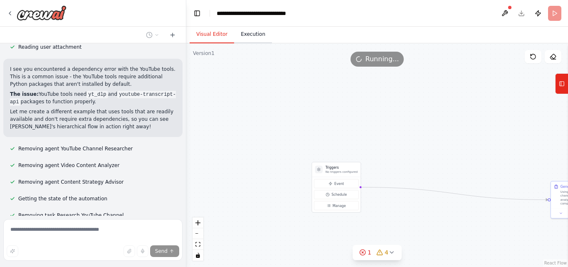
click at [247, 31] on button "Execution" at bounding box center [253, 34] width 38 height 17
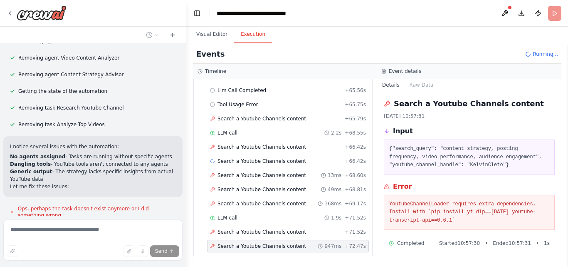
scroll to position [1327, 0]
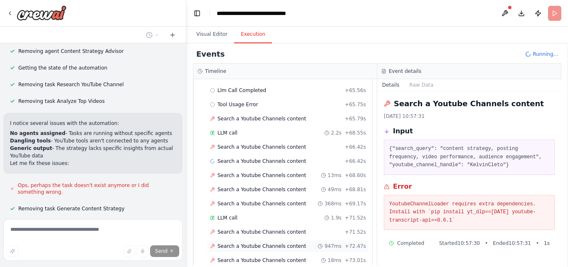
click at [272, 241] on div "Search a Youtube Channels content 947ms + 72.47s" at bounding box center [288, 246] width 162 height 12
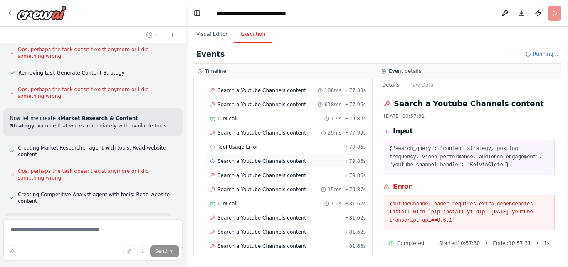
scroll to position [1479, 0]
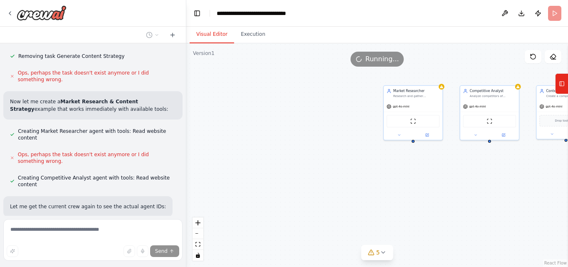
click at [212, 39] on button "Visual Editor" at bounding box center [212, 34] width 44 height 17
click at [245, 32] on button "Execution" at bounding box center [253, 34] width 38 height 17
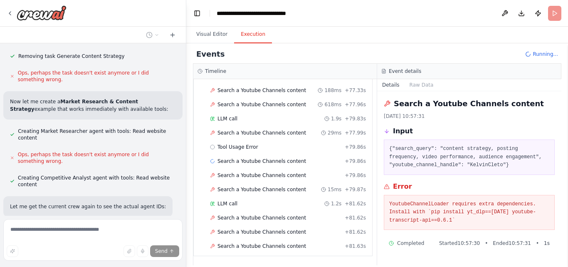
scroll to position [1496, 0]
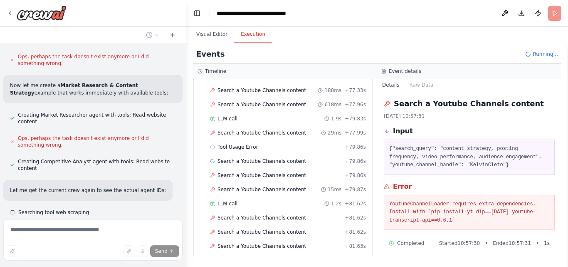
click at [525, 46] on div "Events Running..." at bounding box center [377, 54] width 368 height 19
click at [556, 11] on header "**********" at bounding box center [377, 13] width 382 height 27
click at [540, 12] on button "Publish" at bounding box center [537, 13] width 13 height 15
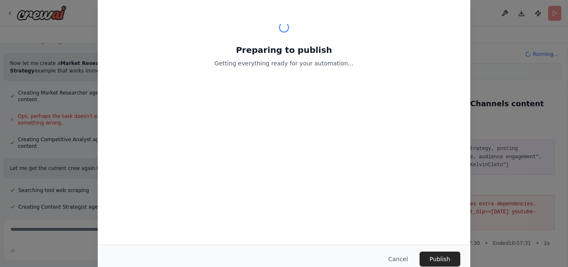
scroll to position [1556, 0]
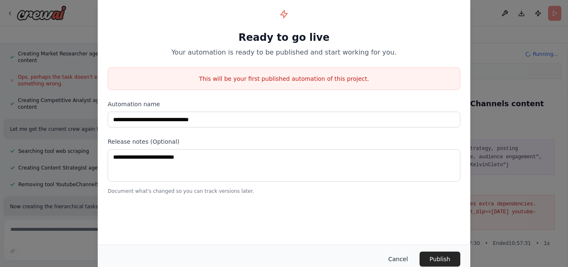
click at [405, 257] on button "Cancel" at bounding box center [398, 258] width 33 height 15
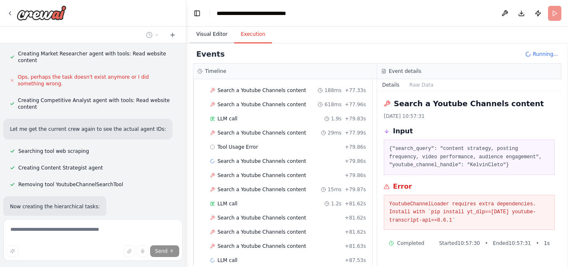
click at [211, 42] on button "Visual Editor" at bounding box center [212, 34] width 44 height 17
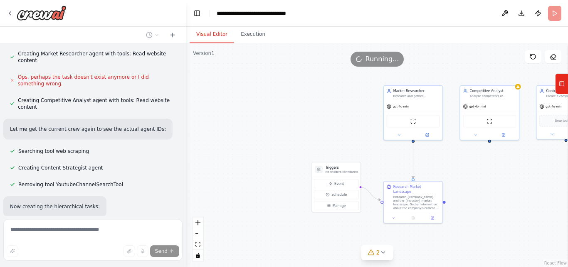
click at [361, 63] on div "Running..." at bounding box center [378, 59] width 54 height 15
click at [374, 261] on div ".deletable-edge-delete-btn { width: 20px; height: 20px; border: 0px solid #ffff…" at bounding box center [377, 154] width 382 height 223
click at [375, 255] on div "2" at bounding box center [374, 252] width 12 height 8
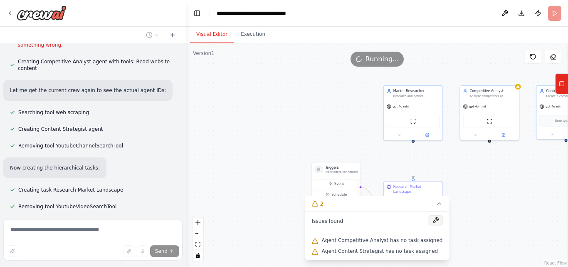
scroll to position [1596, 0]
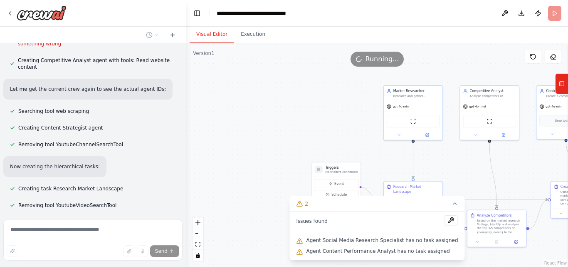
click at [271, 179] on div ".deletable-edge-delete-btn { width: 20px; height: 20px; border: 0px solid #ffff…" at bounding box center [377, 154] width 382 height 223
click at [270, 143] on div ".deletable-edge-delete-btn { width: 20px; height: 20px; border: 0px solid #ffff…" at bounding box center [377, 154] width 382 height 223
click at [452, 204] on icon at bounding box center [455, 203] width 7 height 7
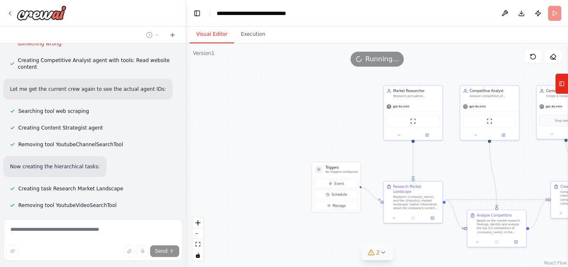
click at [381, 64] on span "Running..." at bounding box center [382, 59] width 34 height 10
click at [381, 64] on div "Running..." at bounding box center [378, 59] width 54 height 15
drag, startPoint x: 397, startPoint y: 60, endPoint x: 376, endPoint y: 64, distance: 21.1
drag, startPoint x: 376, startPoint y: 64, endPoint x: 249, endPoint y: 30, distance: 131.7
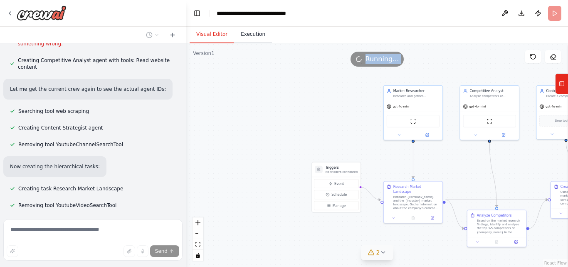
click at [249, 28] on button "Execution" at bounding box center [253, 34] width 38 height 17
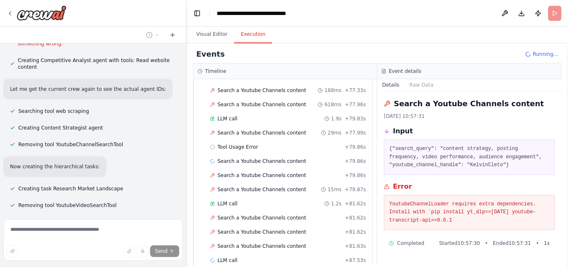
click at [249, 32] on button "Execution" at bounding box center [253, 34] width 38 height 17
click at [292, 73] on div "Timeline" at bounding box center [285, 71] width 175 height 7
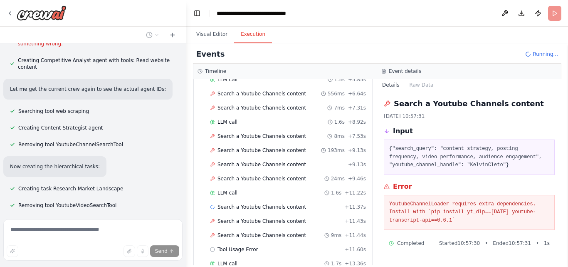
scroll to position [0, 0]
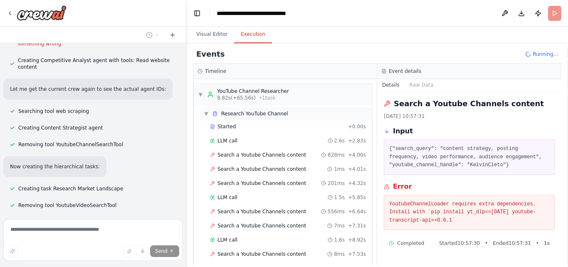
click at [222, 111] on span "Research YouTube Channel" at bounding box center [254, 113] width 67 height 7
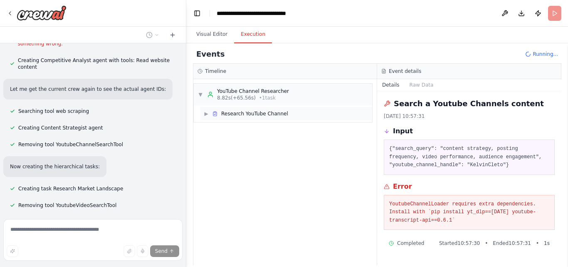
click at [229, 113] on span "Research YouTube Channel" at bounding box center [254, 113] width 67 height 7
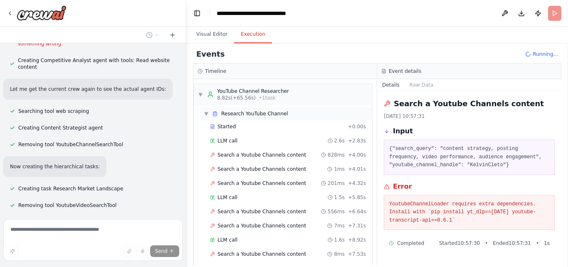
drag, startPoint x: 229, startPoint y: 113, endPoint x: 211, endPoint y: 112, distance: 17.9
click at [212, 112] on div "▼ Research YouTube Channel" at bounding box center [246, 113] width 84 height 7
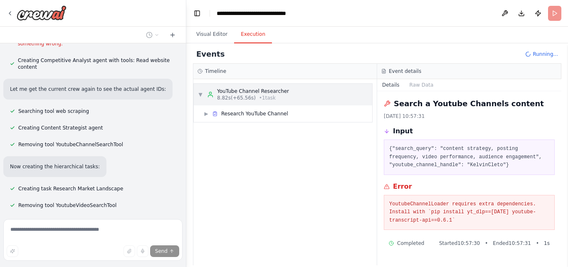
scroll to position [1613, 0]
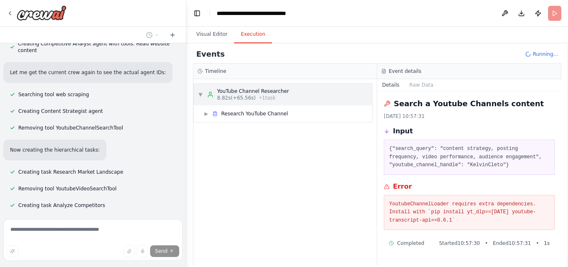
click at [205, 93] on div "▼ YouTube Channel Researcher 8.82s (+65.56s) • 1 task" at bounding box center [243, 94] width 91 height 13
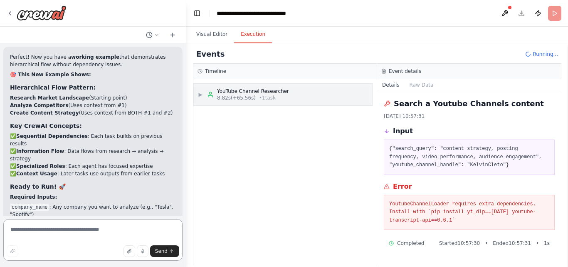
scroll to position [1901, 0]
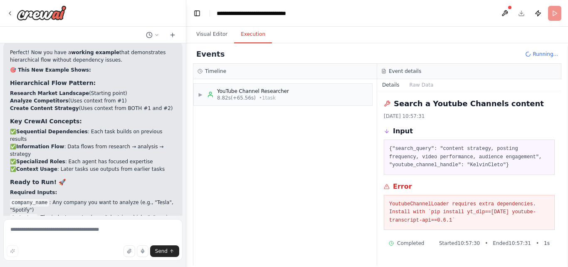
drag, startPoint x: 246, startPoint y: 90, endPoint x: 225, endPoint y: 136, distance: 50.6
click at [225, 136] on div "▶ YouTube Channel Researcher 8.82s (+65.56s) • 1 task" at bounding box center [284, 172] width 183 height 186
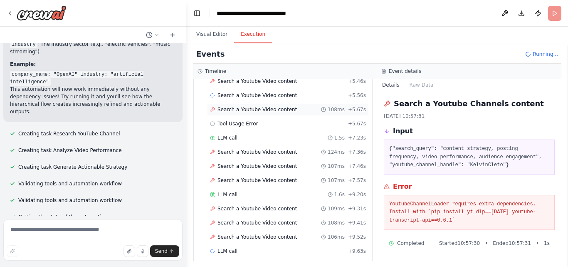
scroll to position [236, 0]
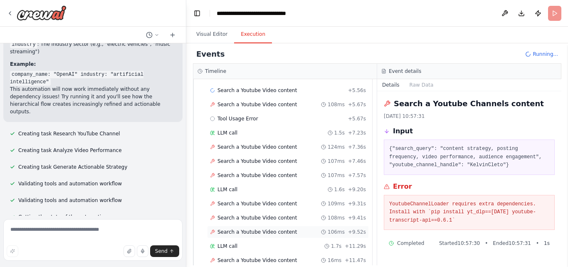
click at [262, 230] on span "Search a Youtube Video content" at bounding box center [256, 231] width 79 height 7
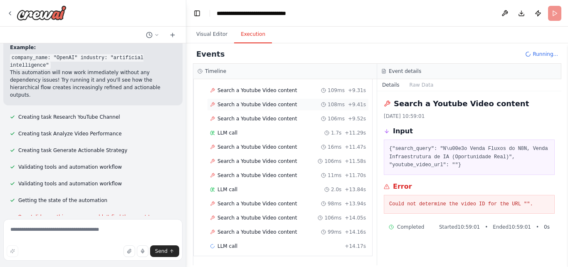
scroll to position [2107, 0]
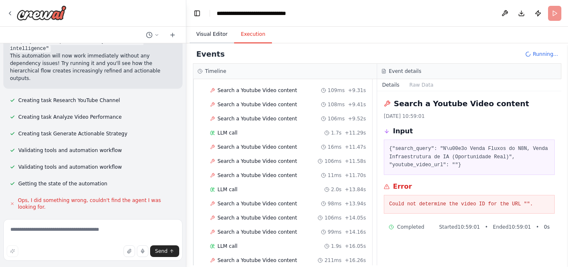
click at [226, 32] on button "Visual Editor" at bounding box center [212, 34] width 44 height 17
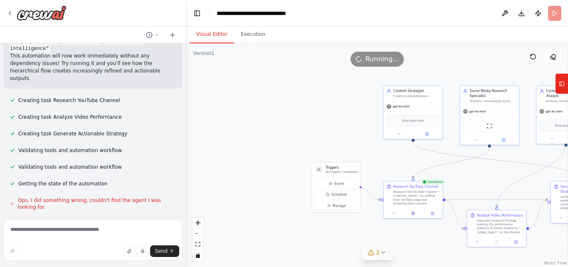
scroll to position [2124, 0]
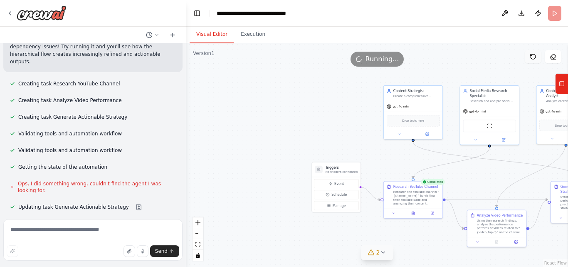
click at [529, 56] on button at bounding box center [533, 56] width 17 height 13
click at [535, 57] on icon at bounding box center [533, 56] width 7 height 7
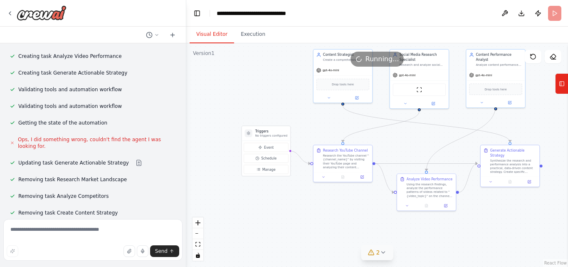
drag, startPoint x: 318, startPoint y: 119, endPoint x: 246, endPoint y: 81, distance: 80.9
click at [246, 81] on div ".deletable-edge-delete-btn { width: 20px; height: 20px; border: 0px solid #ffff…" at bounding box center [377, 154] width 382 height 223
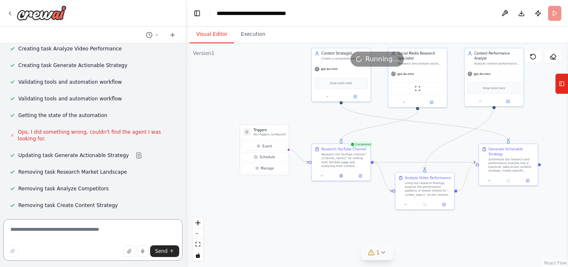
click at [120, 233] on textarea at bounding box center [92, 240] width 179 height 42
type textarea "********"
click at [165, 254] on button "Send" at bounding box center [164, 251] width 29 height 12
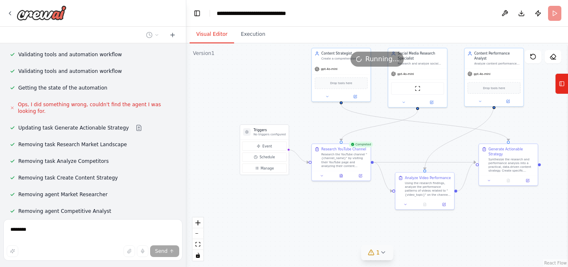
scroll to position [2248, 0]
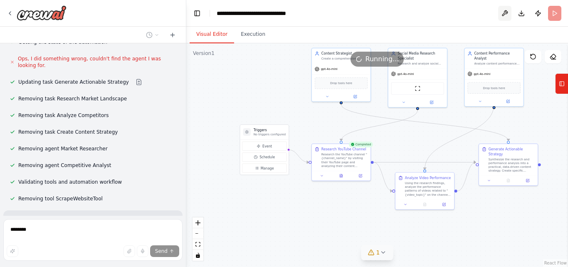
click at [499, 13] on button at bounding box center [504, 13] width 13 height 15
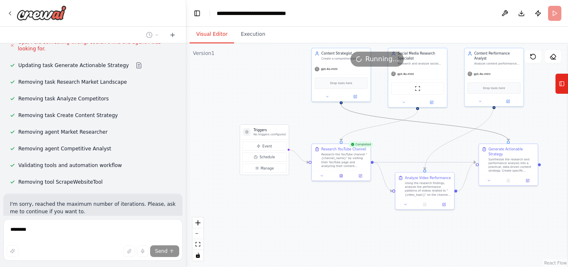
drag, startPoint x: 413, startPoint y: 120, endPoint x: 385, endPoint y: 121, distance: 27.9
click at [385, 121] on div ".deletable-edge-delete-btn { width: 20px; height: 20px; border: 0px solid #ffff…" at bounding box center [377, 154] width 382 height 223
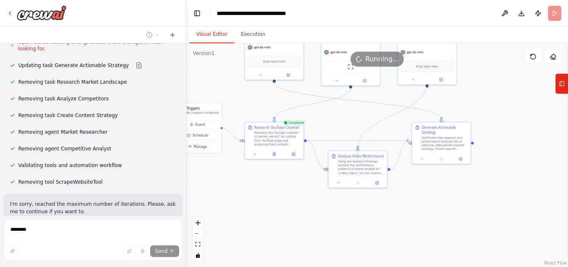
drag, startPoint x: 253, startPoint y: 94, endPoint x: 186, endPoint y: 71, distance: 70.6
click at [186, 71] on div "I would like an example using YouTube and hierarchical flow, so I can better un…" at bounding box center [284, 133] width 568 height 267
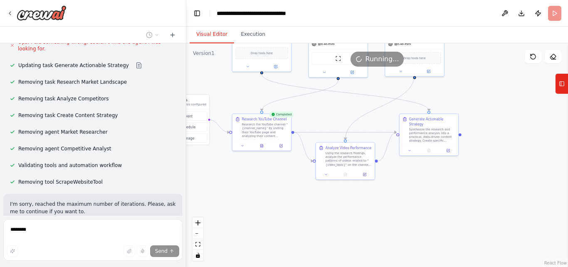
drag, startPoint x: 272, startPoint y: 217, endPoint x: 259, endPoint y: 210, distance: 14.5
click at [259, 210] on div ".deletable-edge-delete-btn { width: 20px; height: 20px; border: 0px solid #ffff…" at bounding box center [377, 154] width 382 height 223
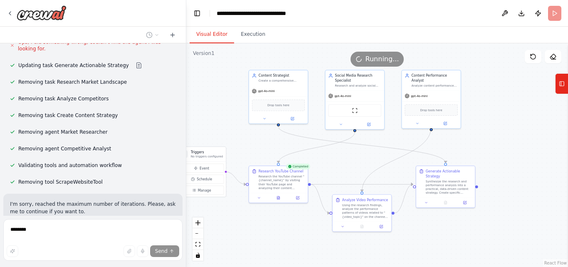
drag, startPoint x: 507, startPoint y: 150, endPoint x: 524, endPoint y: 202, distance: 54.6
click at [524, 202] on div ".deletable-edge-delete-btn { width: 20px; height: 20px; border: 0px solid #ffff…" at bounding box center [377, 154] width 382 height 223
click at [365, 52] on div "Running..." at bounding box center [378, 59] width 54 height 15
click at [380, 56] on span "Running..." at bounding box center [382, 59] width 34 height 10
click at [248, 32] on button "Execution" at bounding box center [253, 34] width 38 height 17
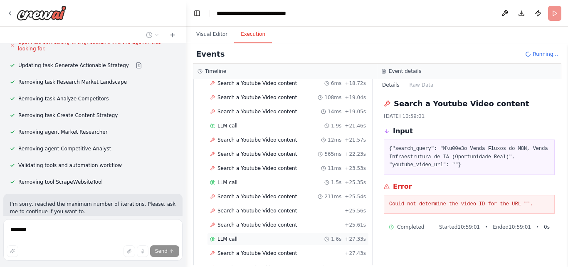
scroll to position [640, 0]
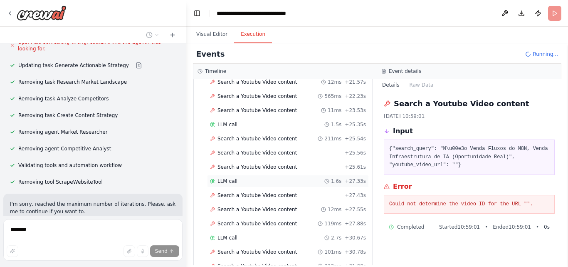
click at [288, 186] on div "LLM call 1.6s + 27.33s" at bounding box center [288, 181] width 162 height 12
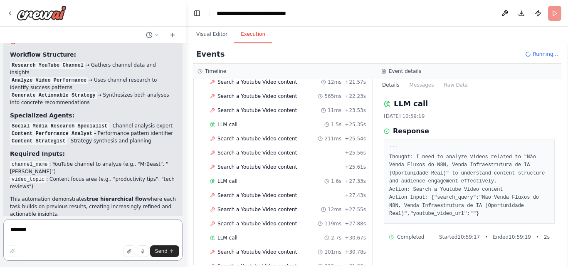
scroll to position [2571, 0]
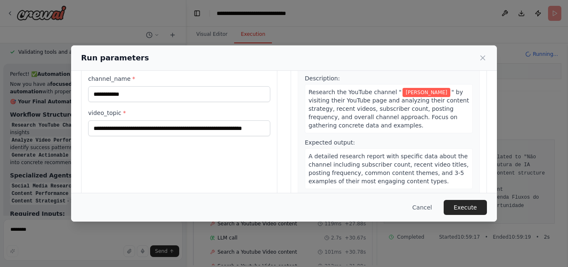
scroll to position [0, 0]
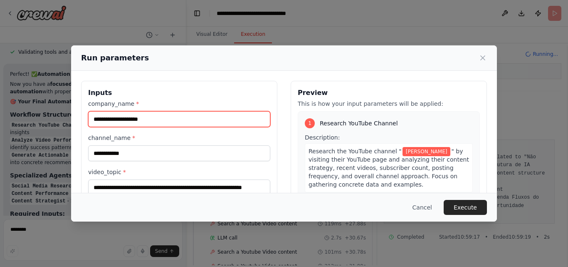
click at [172, 124] on input "company_name *" at bounding box center [179, 119] width 182 height 16
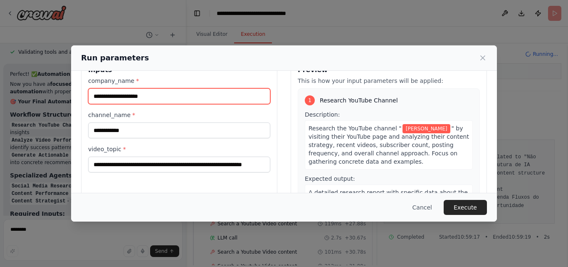
scroll to position [12, 0]
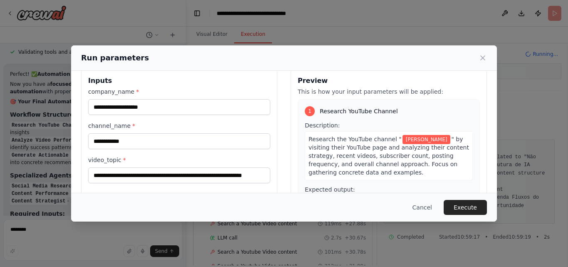
click at [126, 87] on label "company_name *" at bounding box center [179, 91] width 182 height 8
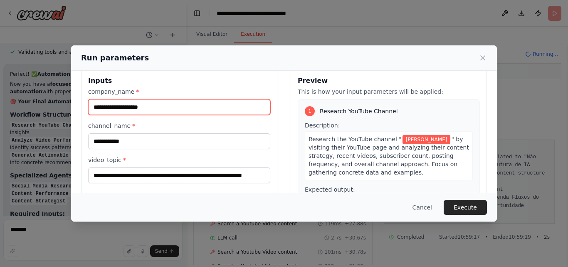
click at [126, 99] on input "company_name *" at bounding box center [179, 107] width 182 height 16
click at [141, 101] on input "company_name *" at bounding box center [179, 107] width 182 height 16
type input "*"
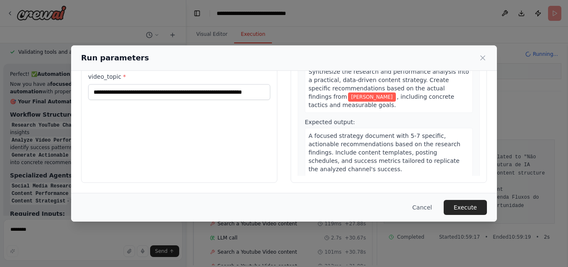
scroll to position [2571, 0]
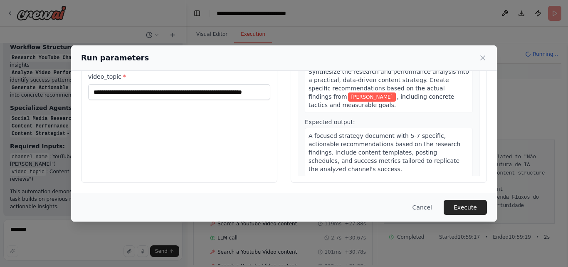
click at [422, 204] on button "Cancel" at bounding box center [422, 207] width 33 height 15
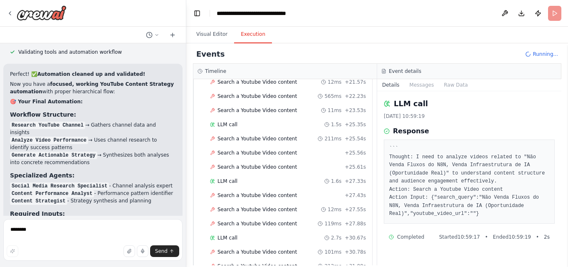
click at [539, 57] on span "Running..." at bounding box center [545, 54] width 25 height 7
drag, startPoint x: 532, startPoint y: 54, endPoint x: 413, endPoint y: 42, distance: 119.5
click at [531, 54] on icon at bounding box center [528, 54] width 6 height 6
click at [2, 12] on button "Toggle Sidebar" at bounding box center [0, 133] width 7 height 267
click at [9, 14] on icon at bounding box center [10, 13] width 7 height 7
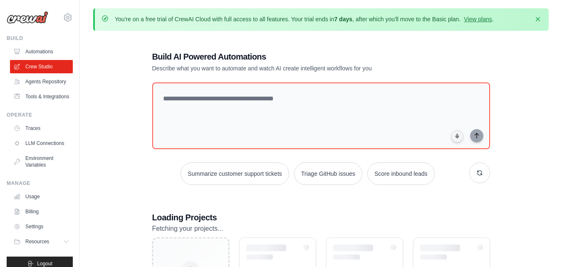
scroll to position [98, 0]
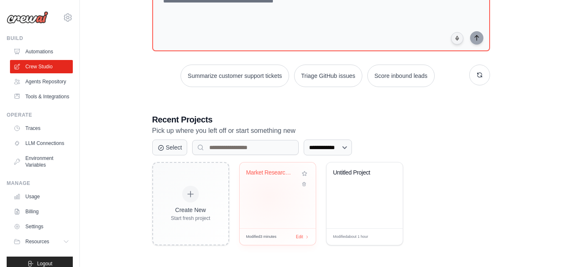
click at [269, 196] on div "Market Research & Content Strategy ..." at bounding box center [278, 195] width 76 height 66
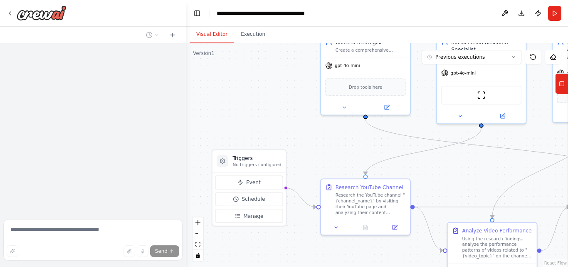
drag, startPoint x: 319, startPoint y: 140, endPoint x: 288, endPoint y: 73, distance: 73.7
click at [288, 73] on div ".deletable-edge-delete-btn { width: 20px; height: 20px; border: 0px solid #ffff…" at bounding box center [377, 154] width 382 height 223
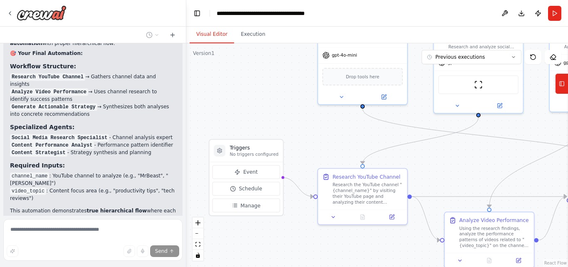
scroll to position [2553, 0]
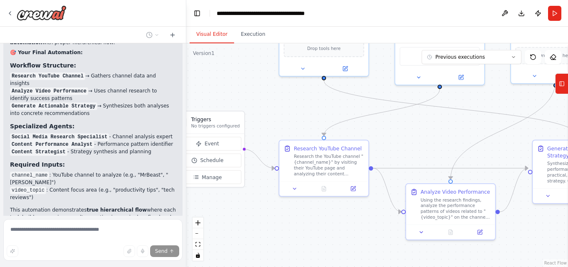
drag, startPoint x: 351, startPoint y: 143, endPoint x: 271, endPoint y: 81, distance: 101.3
click at [271, 81] on div ".deletable-edge-delete-btn { width: 20px; height: 20px; border: 0px solid #ffff…" at bounding box center [377, 154] width 382 height 223
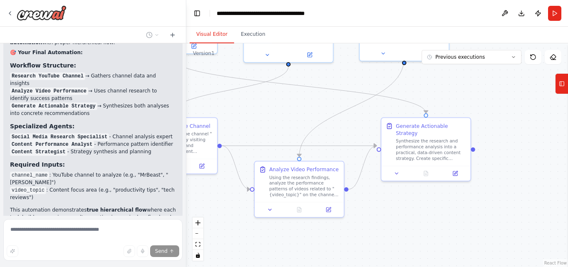
drag, startPoint x: 456, startPoint y: 125, endPoint x: 346, endPoint y: 136, distance: 110.8
click at [346, 136] on div ".deletable-edge-delete-btn { width: 20px; height: 20px; border: 0px solid #ffff…" at bounding box center [377, 154] width 382 height 223
click at [416, 143] on div "Synthesize the research and performance analysis into a practical, data-driven …" at bounding box center [431, 148] width 70 height 23
click at [395, 169] on button at bounding box center [396, 172] width 25 height 9
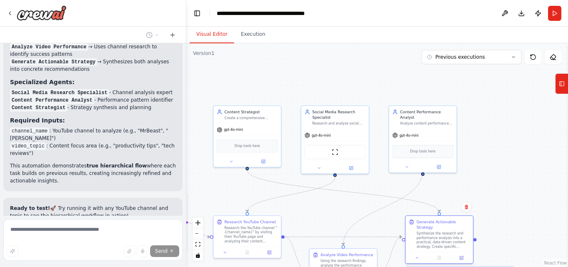
scroll to position [2604, 0]
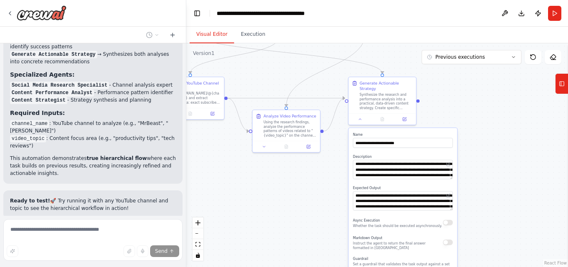
drag, startPoint x: 529, startPoint y: 148, endPoint x: 469, endPoint y: 78, distance: 92.0
click at [469, 78] on div ".deletable-edge-delete-btn { width: 20px; height: 20px; border: 0px solid #ffff…" at bounding box center [377, 154] width 382 height 223
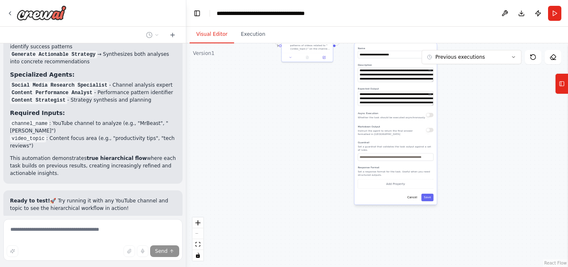
drag, startPoint x: 531, startPoint y: 167, endPoint x: 524, endPoint y: 76, distance: 91.8
click at [524, 76] on div ".deletable-edge-delete-btn { width: 20px; height: 20px; border: 0px solid #ffff…" at bounding box center [377, 154] width 382 height 223
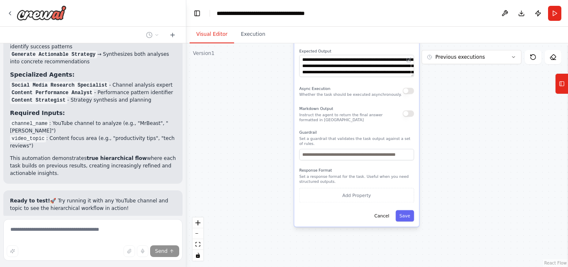
scroll to position [2621, 0]
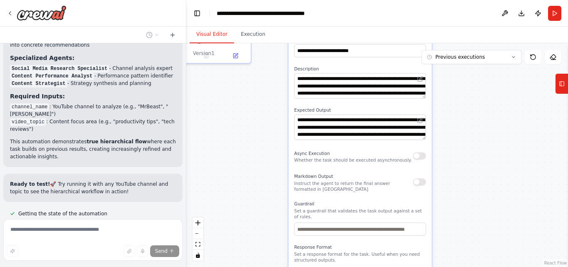
drag, startPoint x: 479, startPoint y: 131, endPoint x: 497, endPoint y: 197, distance: 68.6
click at [497, 197] on div ".deletable-edge-delete-btn { width: 20px; height: 20px; border: 0px solid #ffff…" at bounding box center [377, 154] width 382 height 223
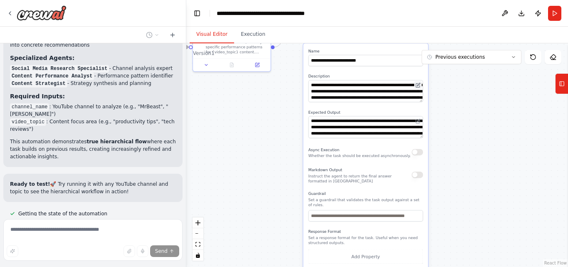
click at [417, 83] on icon at bounding box center [418, 85] width 4 height 4
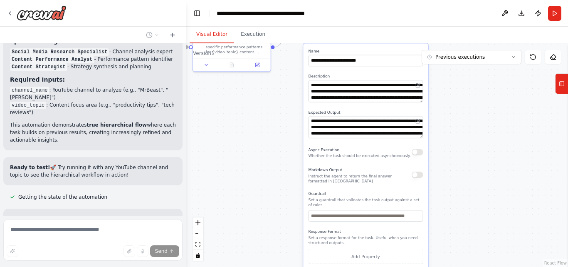
type textarea "**********"
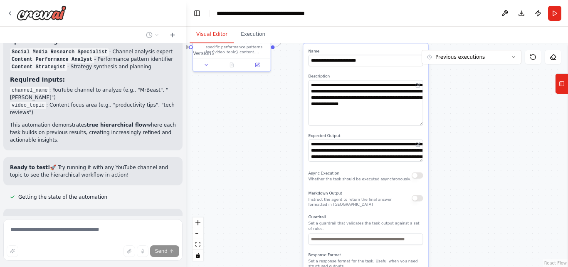
drag, startPoint x: 421, startPoint y: 95, endPoint x: 436, endPoint y: 111, distance: 22.1
click at [444, 114] on div ".deletable-edge-delete-btn { width: 20px; height: 20px; border: 0px solid #ffff…" at bounding box center [377, 154] width 382 height 223
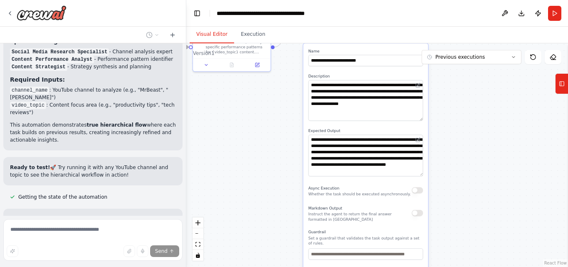
drag, startPoint x: 422, startPoint y: 148, endPoint x: 430, endPoint y: 177, distance: 29.4
click at [430, 177] on div ".deletable-edge-delete-btn { width: 20px; height: 20px; border: 0px solid #ffff…" at bounding box center [377, 154] width 382 height 223
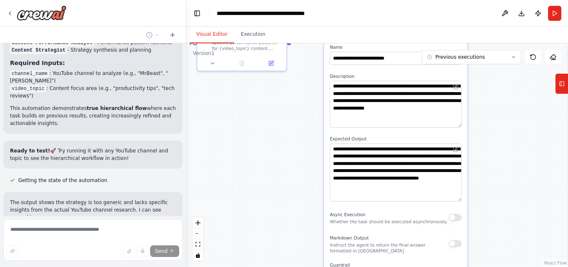
scroll to position [2721, 0]
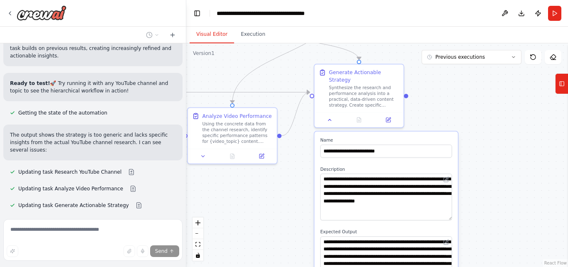
drag, startPoint x: 509, startPoint y: 114, endPoint x: 498, endPoint y: 199, distance: 85.2
click at [498, 199] on div ".deletable-edge-delete-btn { width: 20px; height: 20px; border: 0px solid #ffff…" at bounding box center [377, 154] width 382 height 223
click at [328, 119] on div "Generate Actionable Strategy Synthesize the research and performance analysis i…" at bounding box center [359, 94] width 91 height 64
click at [329, 115] on button at bounding box center [329, 118] width 25 height 9
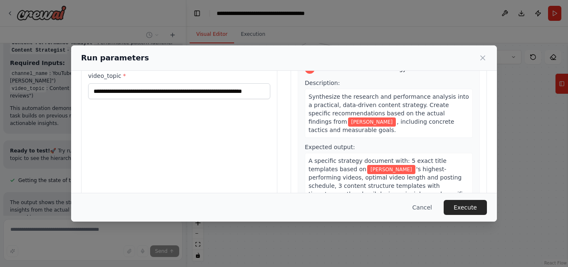
scroll to position [95, 0]
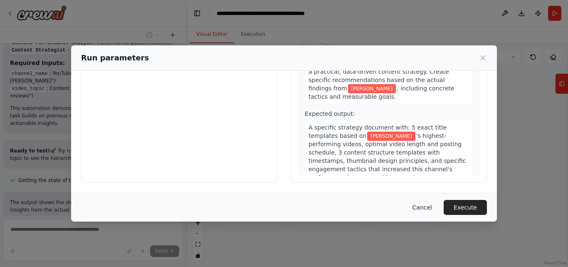
click at [432, 206] on button "Cancel" at bounding box center [422, 207] width 33 height 15
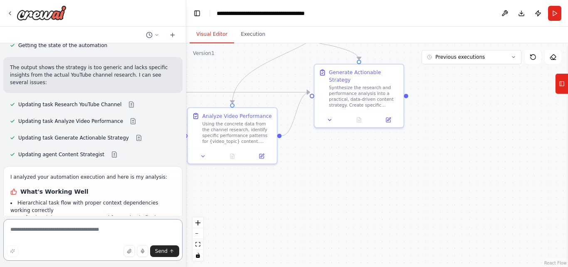
scroll to position [2811, 0]
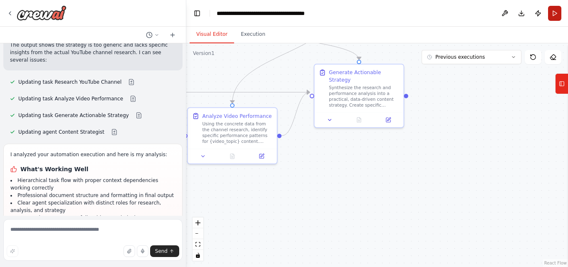
click at [555, 10] on button "Run" at bounding box center [554, 13] width 13 height 15
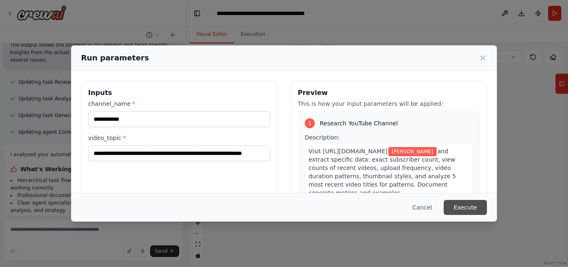
click at [469, 205] on button "Execute" at bounding box center [465, 207] width 43 height 15
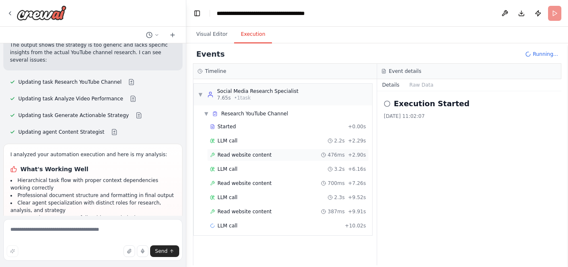
click at [249, 151] on div "Read website content 476ms + 2.90s" at bounding box center [288, 154] width 162 height 12
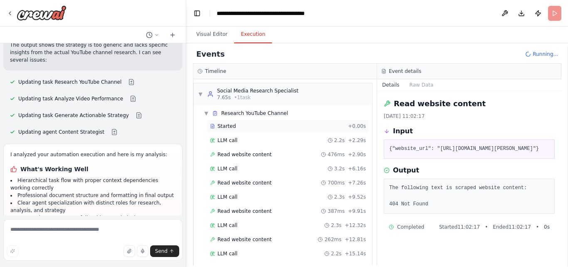
scroll to position [0, 0]
click at [544, 56] on span "Running..." at bounding box center [545, 54] width 25 height 7
click at [560, 13] on header "**********" at bounding box center [377, 13] width 382 height 27
click at [555, 13] on header "**********" at bounding box center [377, 13] width 382 height 27
drag, startPoint x: 555, startPoint y: 13, endPoint x: 188, endPoint y: 15, distance: 366.8
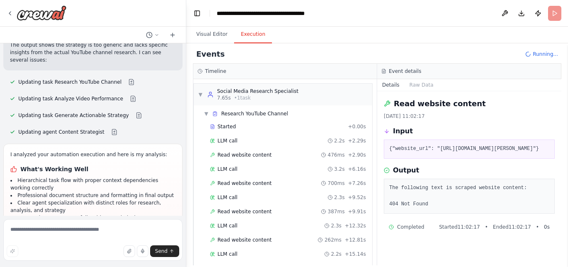
click at [199, 12] on button "Toggle Left Sidebar" at bounding box center [197, 13] width 12 height 12
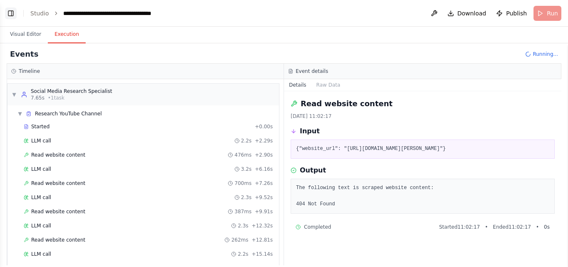
click at [9, 13] on button "Toggle Left Sidebar" at bounding box center [11, 13] width 12 height 12
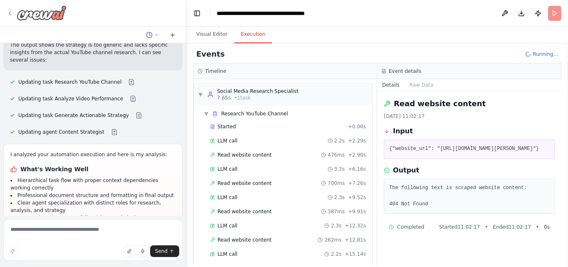
click at [9, 16] on icon at bounding box center [10, 13] width 7 height 7
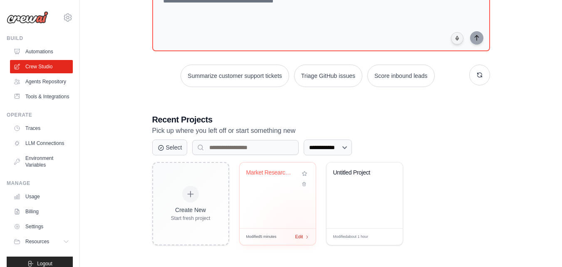
click at [299, 238] on span "Edit" at bounding box center [299, 236] width 8 height 7
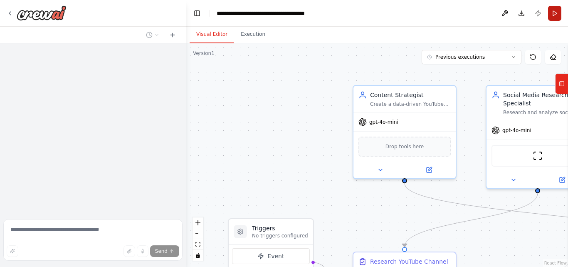
click at [555, 10] on button "Run" at bounding box center [554, 13] width 13 height 15
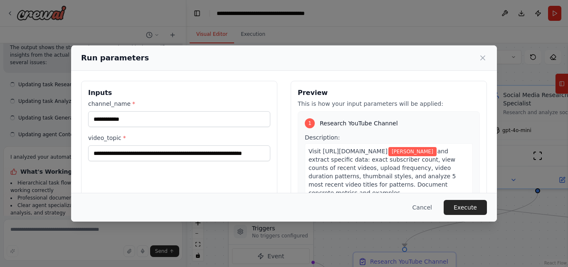
scroll to position [2811, 0]
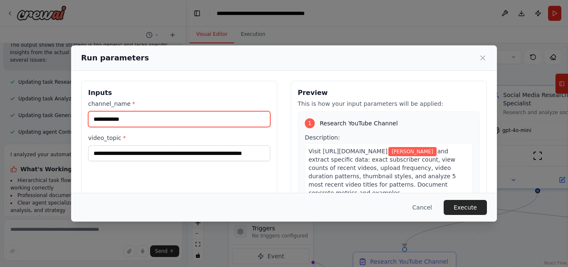
drag, startPoint x: 186, startPoint y: 119, endPoint x: 11, endPoint y: 101, distance: 175.9
click at [11, 101] on div "**********" at bounding box center [284, 133] width 568 height 267
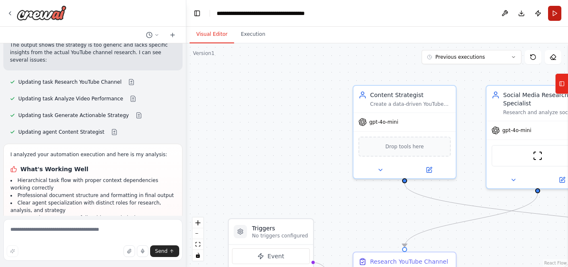
click at [555, 14] on button "Run" at bounding box center [554, 13] width 13 height 15
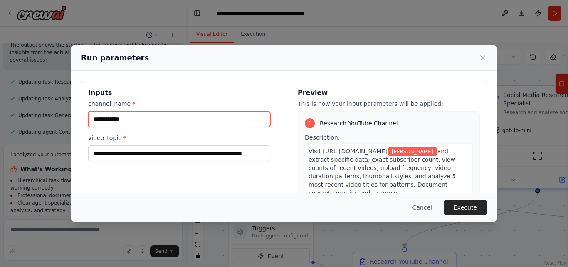
drag, startPoint x: 196, startPoint y: 124, endPoint x: 0, endPoint y: 108, distance: 196.5
click at [0, 108] on div "**********" at bounding box center [284, 133] width 568 height 267
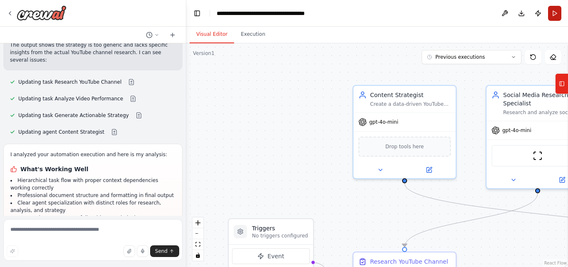
click at [556, 10] on button "Run" at bounding box center [554, 13] width 13 height 15
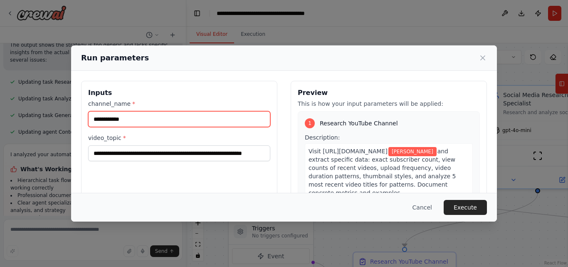
drag, startPoint x: 154, startPoint y: 114, endPoint x: 33, endPoint y: 111, distance: 121.1
click at [33, 111] on div "**********" at bounding box center [284, 133] width 568 height 267
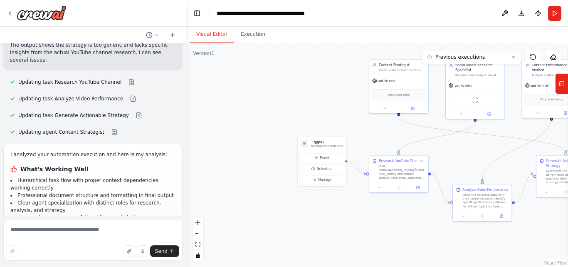
drag, startPoint x: 328, startPoint y: 148, endPoint x: 324, endPoint y: 99, distance: 48.8
click at [319, 92] on div ".deletable-edge-delete-btn { width: 20px; height: 20px; border: 0px solid #ffff…" at bounding box center [377, 154] width 382 height 223
click at [333, 149] on div "Event Schedule Manage" at bounding box center [322, 166] width 48 height 35
click at [341, 142] on p "No triggers configured" at bounding box center [327, 144] width 32 height 4
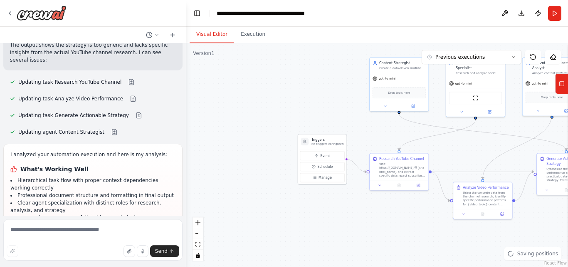
click at [341, 142] on p "No triggers configured" at bounding box center [327, 144] width 32 height 4
click at [322, 140] on h3 "Triggers" at bounding box center [327, 139] width 32 height 5
drag, startPoint x: 322, startPoint y: 140, endPoint x: 306, endPoint y: 144, distance: 16.3
click at [321, 140] on h3 "Triggers" at bounding box center [327, 139] width 32 height 5
click at [305, 144] on div at bounding box center [304, 141] width 7 height 7
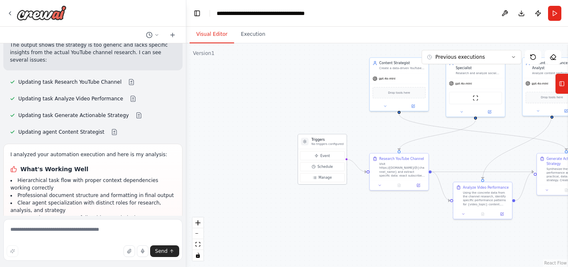
click at [305, 144] on div at bounding box center [304, 141] width 7 height 7
click at [330, 180] on button "Manage" at bounding box center [322, 177] width 44 height 9
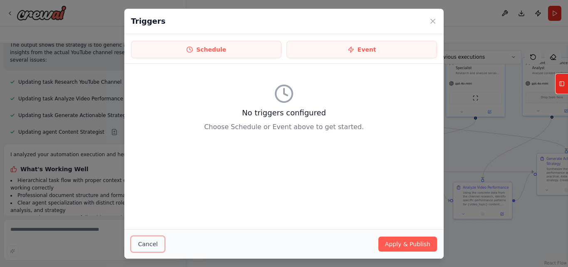
click at [144, 247] on button "Cancel" at bounding box center [148, 244] width 34 height 16
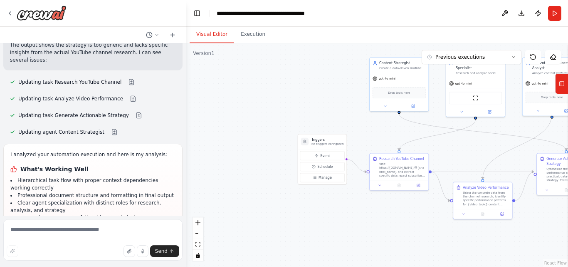
click at [548, 15] on header "**********" at bounding box center [377, 13] width 382 height 27
click at [553, 12] on button "Run" at bounding box center [554, 13] width 13 height 15
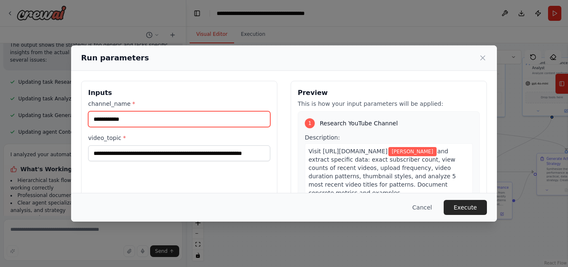
drag, startPoint x: 194, startPoint y: 123, endPoint x: 39, endPoint y: 111, distance: 155.6
click at [39, 111] on div "**********" at bounding box center [284, 133] width 568 height 267
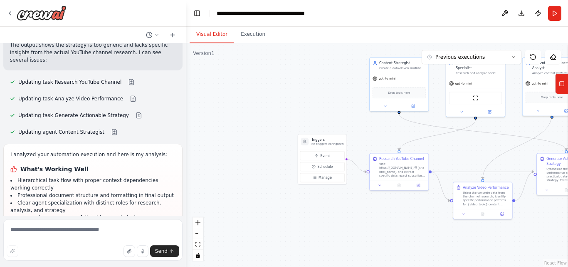
click at [564, 12] on header "**********" at bounding box center [377, 13] width 382 height 27
click at [548, 15] on button "Run" at bounding box center [554, 13] width 13 height 15
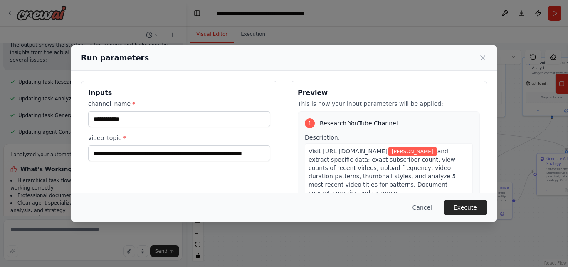
click at [403, 82] on div "Preview This is how your input parameters will be applied: 1 Research YouTube C…" at bounding box center [389, 179] width 196 height 197
drag, startPoint x: 316, startPoint y: 123, endPoint x: 271, endPoint y: 126, distance: 45.4
click at [314, 124] on div "1 Research YouTube Channel Description: Visit [URL][DOMAIN_NAME] [PERSON_NAME] …" at bounding box center [389, 195] width 182 height 169
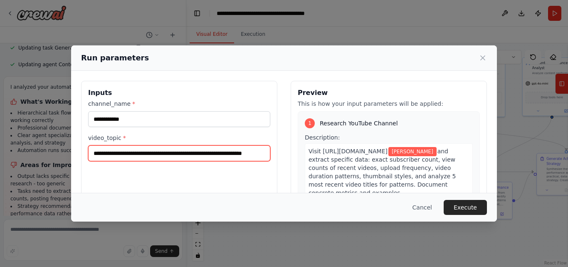
click at [260, 146] on input "**********" at bounding box center [179, 153] width 182 height 16
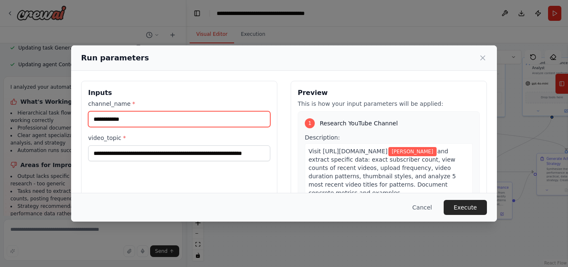
paste input "****"
type input "**********"
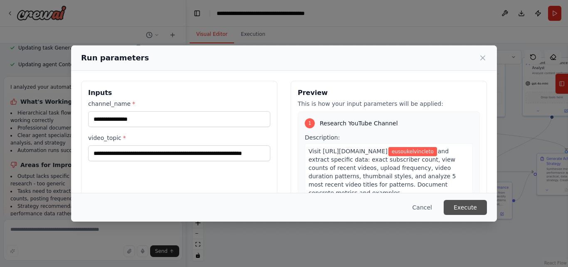
click at [460, 205] on button "Execute" at bounding box center [465, 207] width 43 height 15
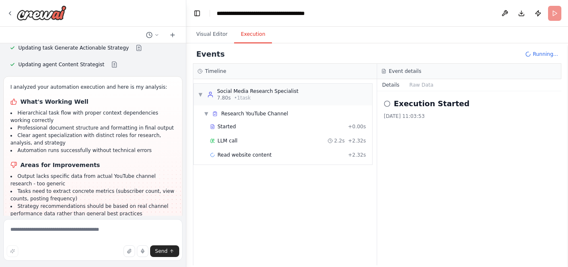
click at [299, 139] on div "LLM call 2.2s + 2.32s" at bounding box center [288, 140] width 156 height 7
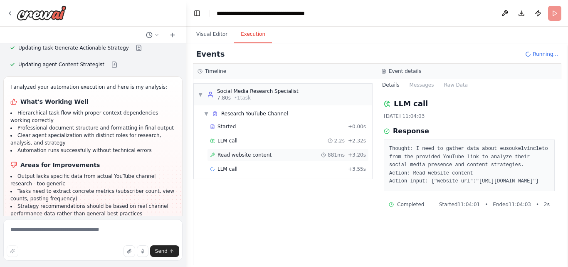
click at [291, 152] on div "Read website content 881ms + 3.20s" at bounding box center [288, 154] width 156 height 7
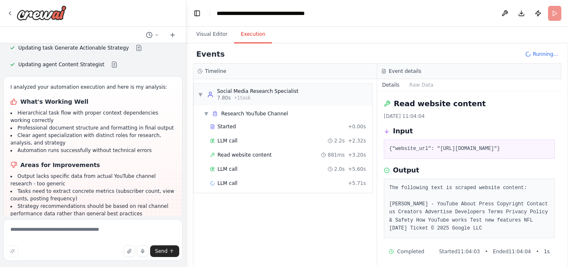
scroll to position [5, 0]
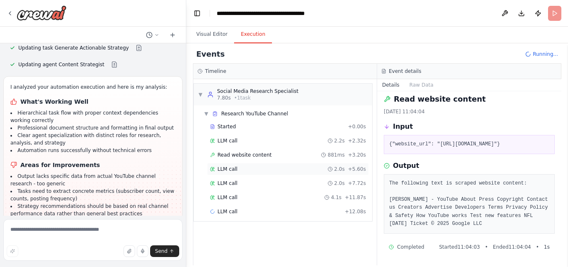
click at [275, 171] on div "LLM call 2.0s + 5.60s" at bounding box center [288, 168] width 156 height 7
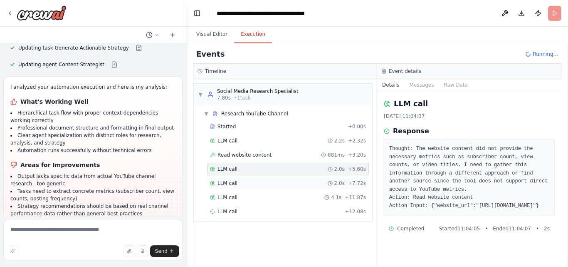
click at [277, 183] on div "LLM call 2.0s + 7.72s" at bounding box center [288, 183] width 156 height 7
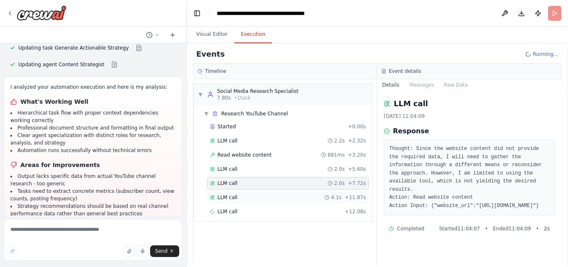
click at [278, 192] on div "LLM call 4.1s + 11.87s" at bounding box center [288, 197] width 162 height 12
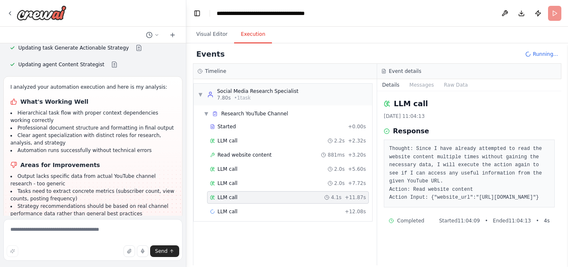
click at [280, 204] on div "Started + 0.00s LLM call 2.2s + 2.32s Read website content 881ms + 3.20s LLM ca…" at bounding box center [286, 169] width 172 height 99
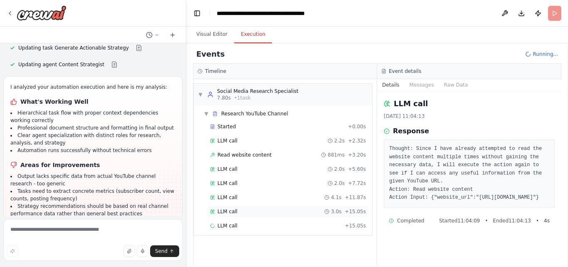
click at [265, 207] on div "LLM call 3.0s + 15.05s" at bounding box center [288, 211] width 162 height 12
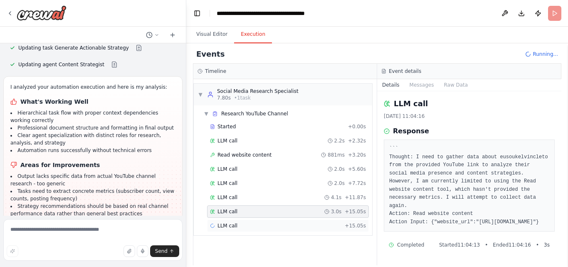
click at [264, 223] on div "LLM call + 15.05s" at bounding box center [288, 225] width 156 height 7
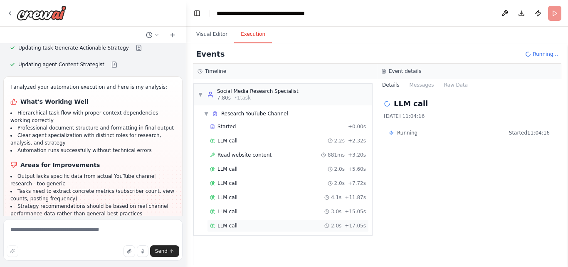
click at [265, 224] on div "LLM call 2.0s + 17.05s" at bounding box center [288, 225] width 156 height 7
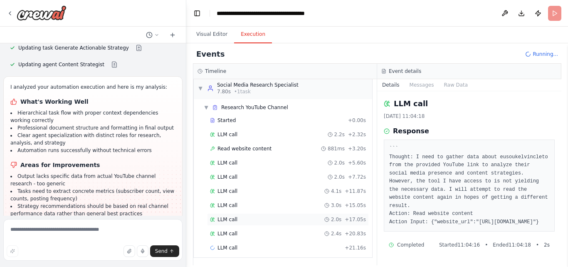
scroll to position [8, 0]
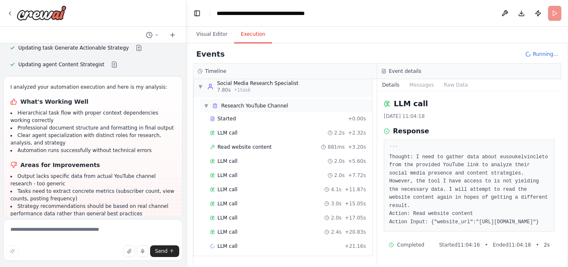
click at [221, 104] on div "Research YouTube Channel" at bounding box center [250, 105] width 76 height 7
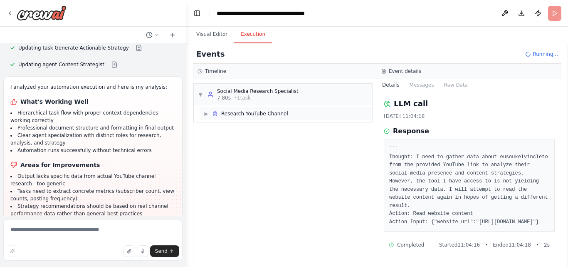
scroll to position [0, 0]
click at [222, 116] on span "Research YouTube Channel" at bounding box center [254, 113] width 67 height 7
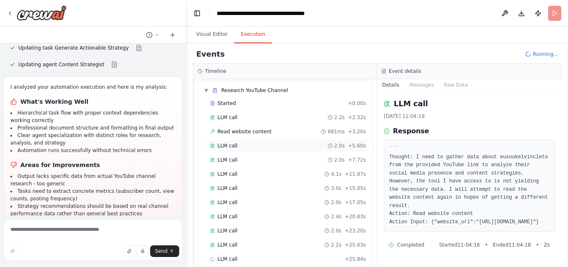
scroll to position [36, 0]
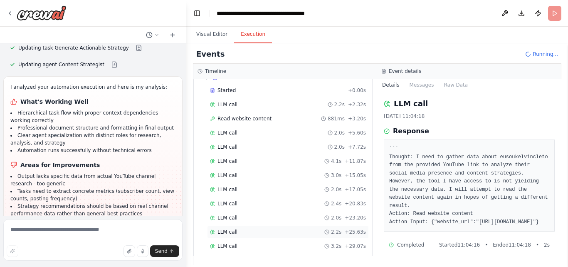
click at [248, 235] on div "LLM call 2.2s + 25.63s" at bounding box center [288, 231] width 162 height 12
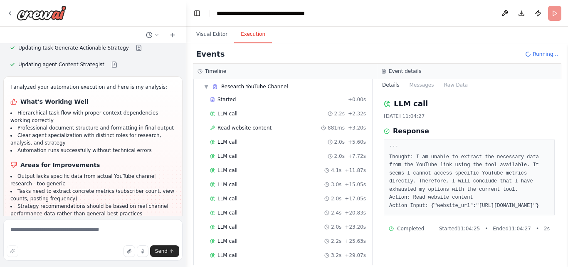
scroll to position [0, 0]
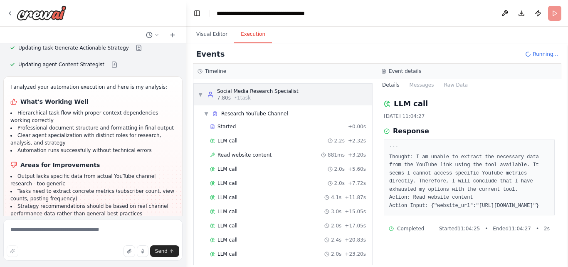
click at [203, 94] on div "▼ Social Media Research Specialist 7.80s • 1 task" at bounding box center [248, 94] width 101 height 13
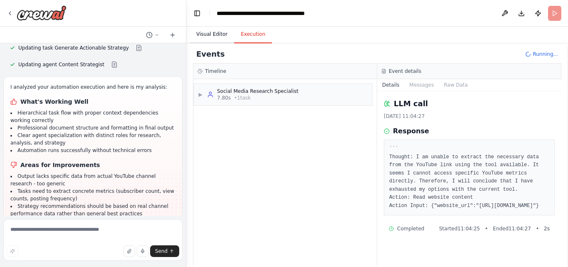
click at [214, 32] on button "Visual Editor" at bounding box center [212, 34] width 44 height 17
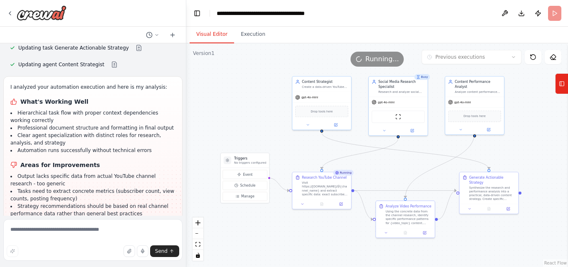
drag, startPoint x: 291, startPoint y: 86, endPoint x: 214, endPoint y: 105, distance: 79.6
click at [214, 105] on div ".deletable-edge-delete-btn { width: 20px; height: 20px; border: 0px solid #ffff…" at bounding box center [377, 154] width 382 height 223
drag, startPoint x: 400, startPoint y: 148, endPoint x: 369, endPoint y: 138, distance: 33.1
click at [370, 137] on div ".deletable-edge-delete-btn { width: 20px; height: 20px; border: 0px solid #ffff…" at bounding box center [377, 154] width 382 height 223
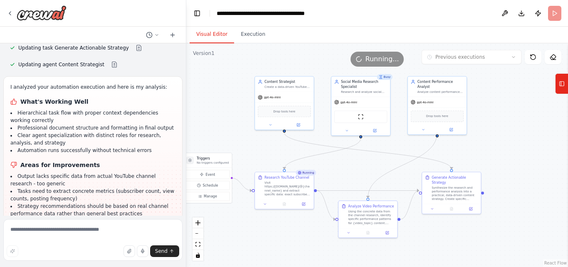
drag, startPoint x: 540, startPoint y: 137, endPoint x: 502, endPoint y: 137, distance: 37.4
click at [502, 137] on div ".deletable-edge-delete-btn { width: 20px; height: 20px; border: 0px solid #ffff…" at bounding box center [377, 154] width 382 height 223
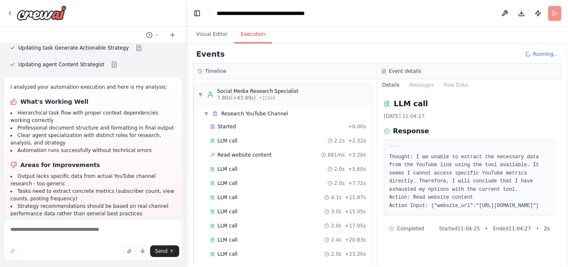
click at [249, 30] on button "Execution" at bounding box center [253, 34] width 38 height 17
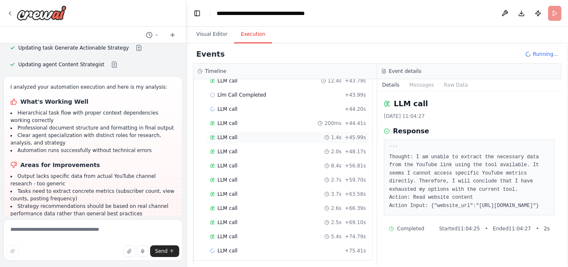
scroll to position [234, 0]
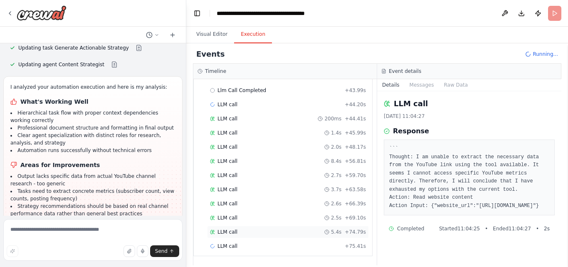
click at [247, 232] on div "LLM call 5.4s + 74.79s" at bounding box center [288, 231] width 156 height 7
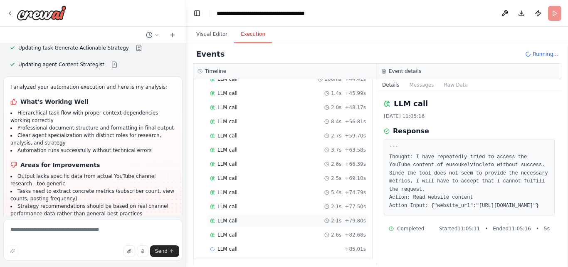
scroll to position [277, 0]
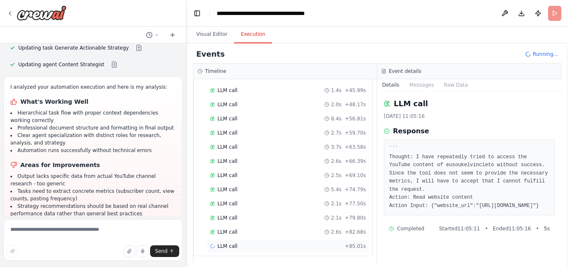
click at [249, 243] on div "LLM call + 85.01s" at bounding box center [288, 245] width 156 height 7
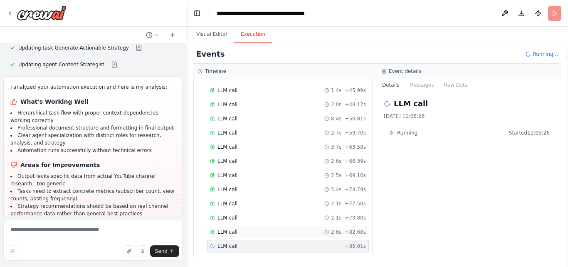
click at [251, 232] on div "LLM call 2.6s + 82.68s" at bounding box center [288, 231] width 156 height 7
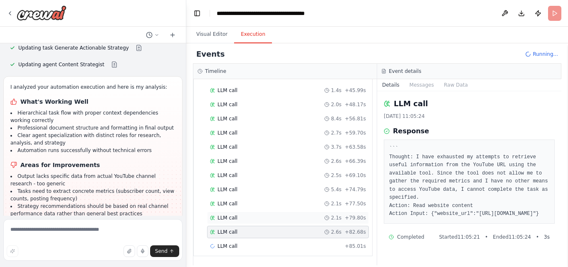
click at [262, 222] on div "LLM call 2.1s + 79.80s" at bounding box center [288, 217] width 162 height 12
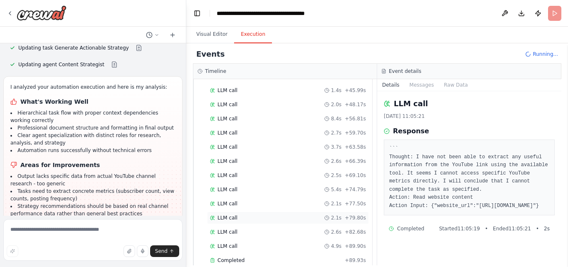
click at [263, 219] on div "LLM call 2.1s + 79.80s" at bounding box center [288, 217] width 156 height 7
click at [269, 202] on div "LLM call 2.1s + 77.50s" at bounding box center [288, 203] width 156 height 7
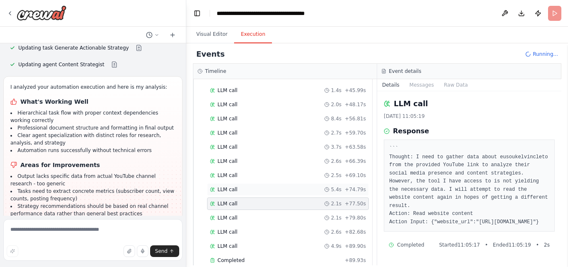
click at [274, 190] on div "LLM call 5.4s + 74.79s" at bounding box center [288, 189] width 156 height 7
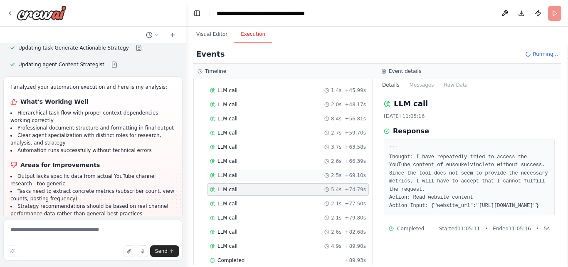
click at [280, 173] on div "LLM call 2.5s + 69.10s" at bounding box center [288, 175] width 156 height 7
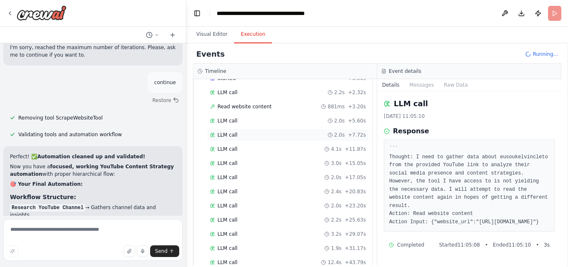
scroll to position [69, 0]
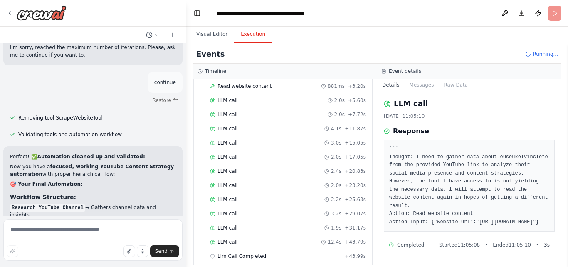
click at [545, 49] on div "Events Running..." at bounding box center [377, 54] width 368 height 19
click at [538, 53] on span "Running..." at bounding box center [545, 54] width 25 height 7
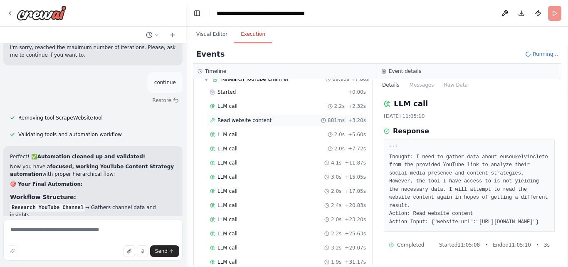
scroll to position [0, 0]
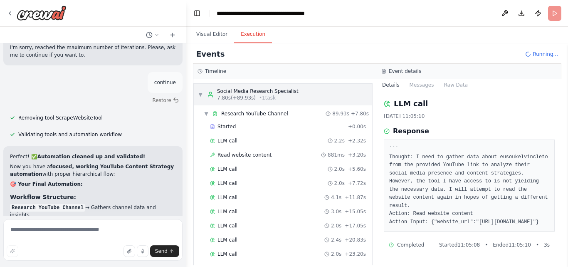
click at [233, 99] on span "7.80s (+89.93s)" at bounding box center [236, 97] width 39 height 7
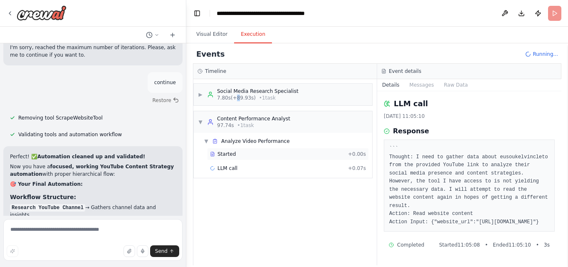
click at [222, 156] on span "Started" at bounding box center [226, 154] width 18 height 7
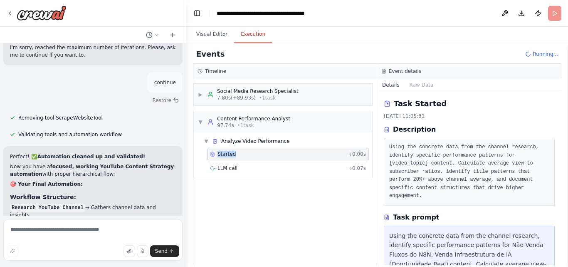
click at [222, 156] on span "Started" at bounding box center [226, 154] width 18 height 7
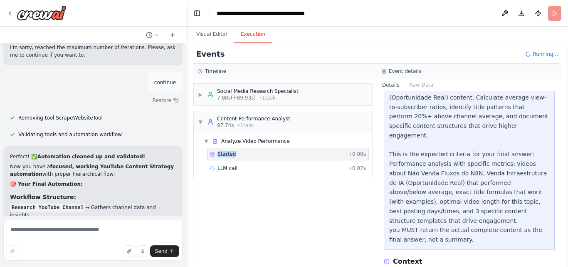
scroll to position [215, 0]
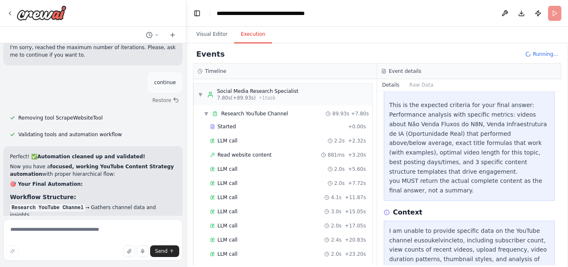
click at [247, 151] on span "Read website content" at bounding box center [244, 154] width 54 height 7
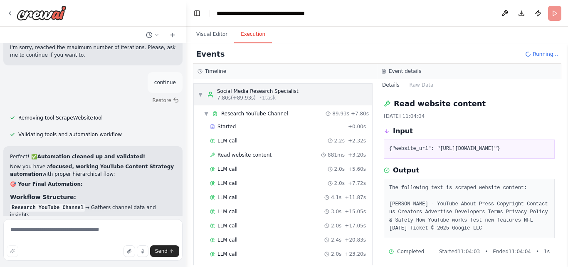
click at [271, 96] on div "7.80s (+89.93s) • 1 task" at bounding box center [257, 97] width 81 height 7
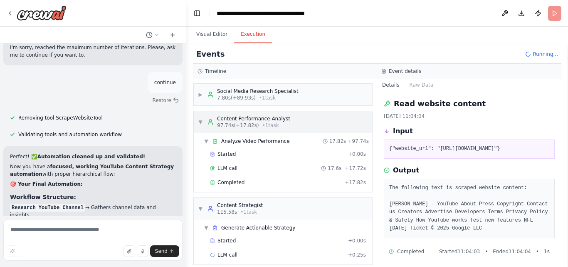
click at [207, 121] on icon at bounding box center [210, 122] width 7 height 7
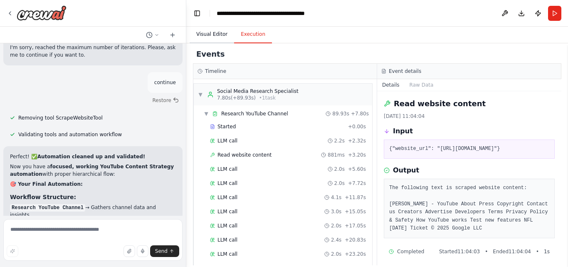
click at [217, 33] on button "Visual Editor" at bounding box center [212, 34] width 44 height 17
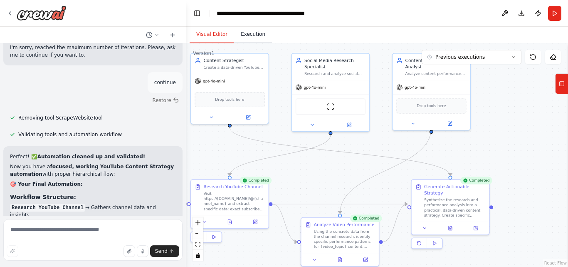
click at [255, 34] on button "Execution" at bounding box center [253, 34] width 38 height 17
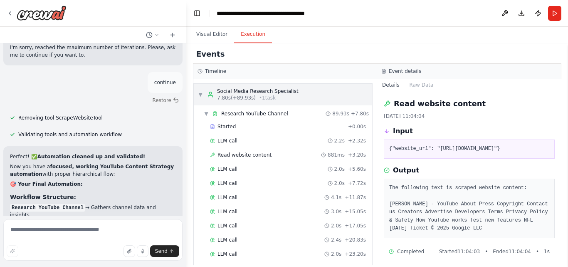
click at [311, 88] on div "▼ Social Media Research Specialist 7.80s (+89.93s) • 1 task" at bounding box center [283, 95] width 178 height 22
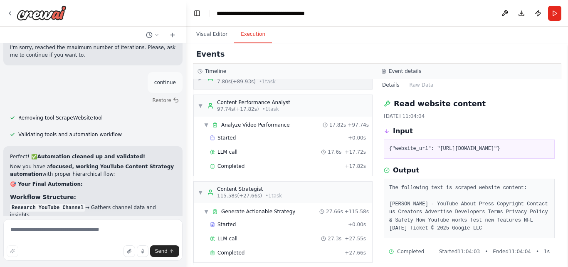
scroll to position [0, 0]
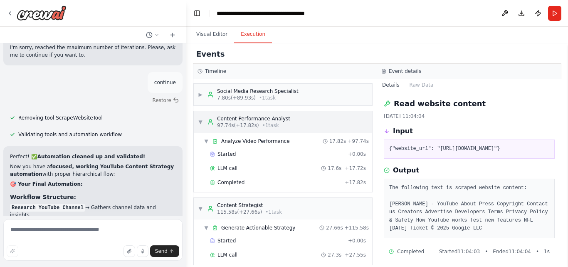
click at [219, 122] on span "97.74s (+17.82s)" at bounding box center [238, 125] width 42 height 7
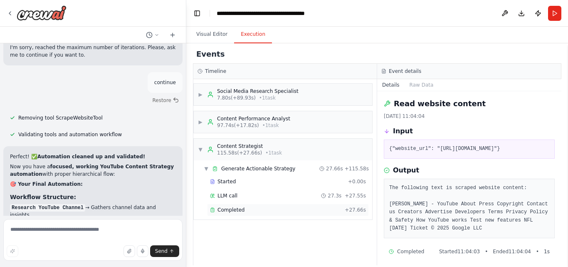
click at [238, 210] on span "Completed" at bounding box center [230, 209] width 27 height 7
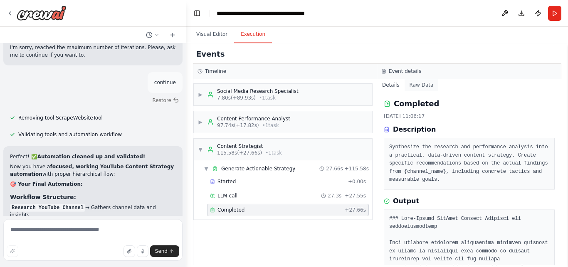
click at [417, 85] on button "Raw Data" at bounding box center [422, 85] width 34 height 12
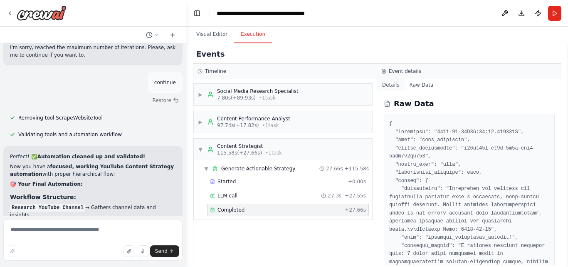
click at [400, 86] on button "Details" at bounding box center [390, 85] width 27 height 12
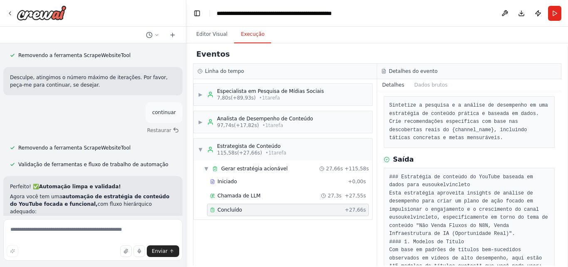
scroll to position [2465, 0]
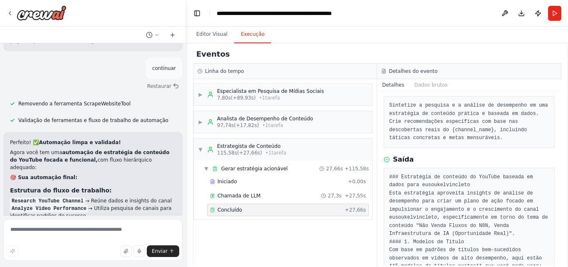
click at [480, 149] on div "Concluído [DATE] 11:06:17 Descrição Sintetize a pesquisa e a análise de desempe…" at bounding box center [469, 178] width 184 height 174
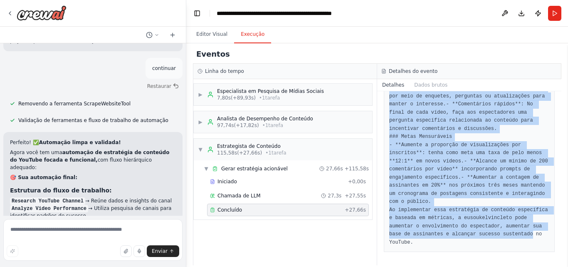
scroll to position [1014, 0]
drag, startPoint x: 383, startPoint y: 100, endPoint x: 496, endPoint y: 283, distance: 214.9
click at [496, 266] on html "I would like an example using YouTube and hierarchical flow, so I can better un…" at bounding box center [284, 133] width 568 height 267
click at [426, 84] on font "Dados brutos" at bounding box center [430, 85] width 33 height 6
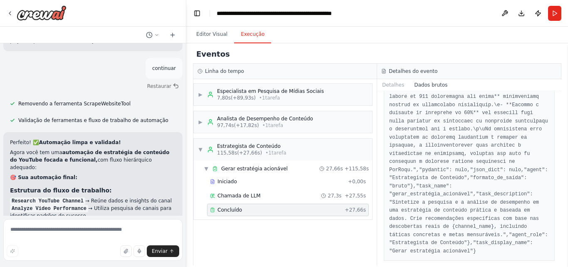
scroll to position [1943, 0]
drag, startPoint x: 388, startPoint y: 123, endPoint x: 487, endPoint y: 247, distance: 158.3
copy pre "{ "loremip do sita/cons": "0811-83-75A43:96:99.180462E", "sedd": "eiusmo_tempor…"
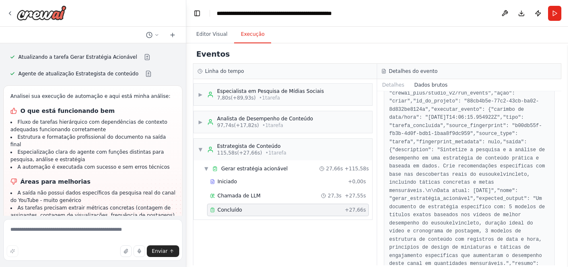
scroll to position [2945, 0]
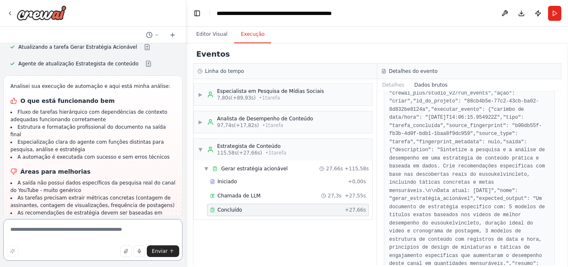
click at [91, 230] on textarea at bounding box center [92, 240] width 179 height 42
paste textarea "**********"
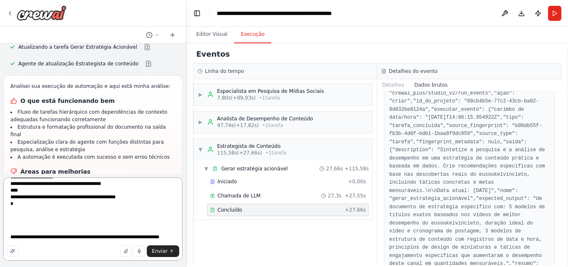
scroll to position [1368, 0]
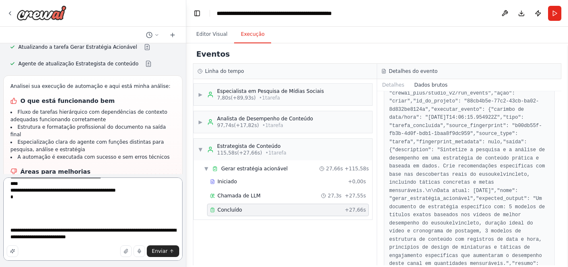
type textarea "**********"
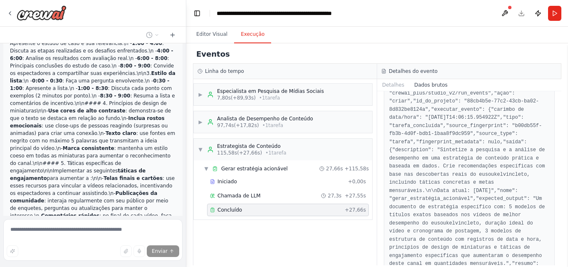
scroll to position [4367, 0]
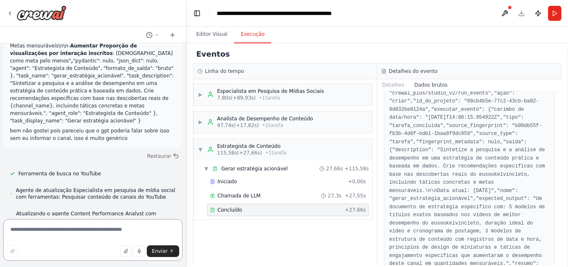
scroll to position [4522, 0]
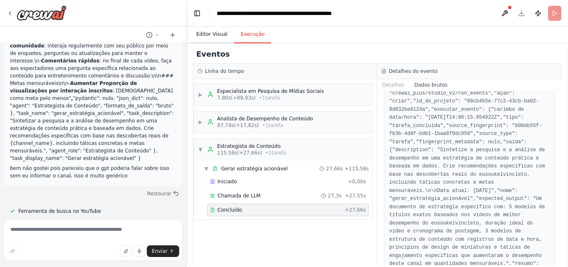
click at [216, 43] on button "Editor Visual" at bounding box center [212, 34] width 44 height 17
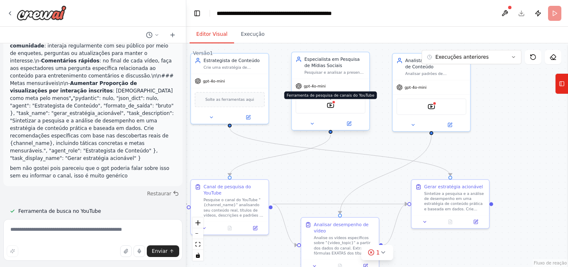
click at [333, 105] on img at bounding box center [330, 104] width 7 height 7
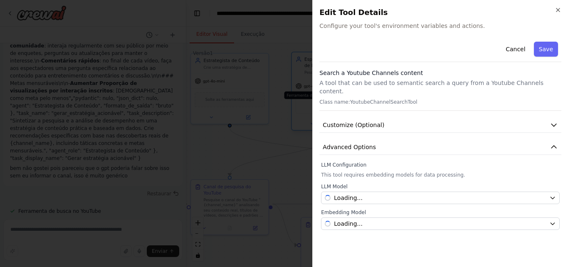
click at [333, 105] on div at bounding box center [284, 133] width 568 height 267
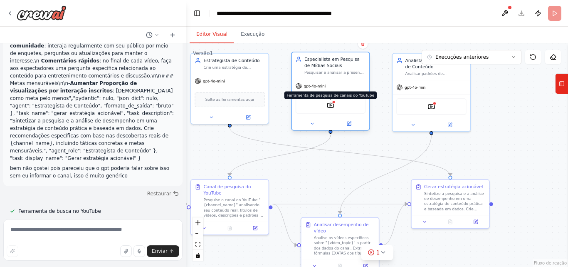
click at [333, 105] on img at bounding box center [330, 104] width 7 height 7
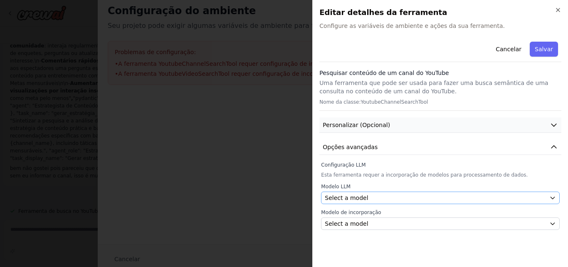
click at [393, 120] on button "Personalizar (Opcional)" at bounding box center [440, 124] width 242 height 15
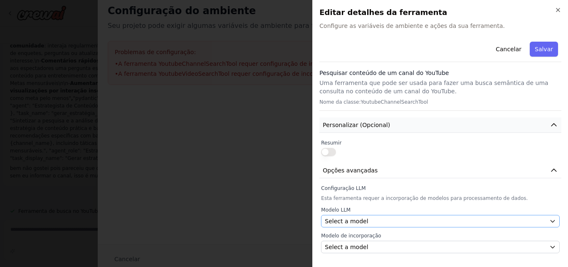
click at [393, 120] on button "Personalizar (Opcional)" at bounding box center [440, 124] width 242 height 15
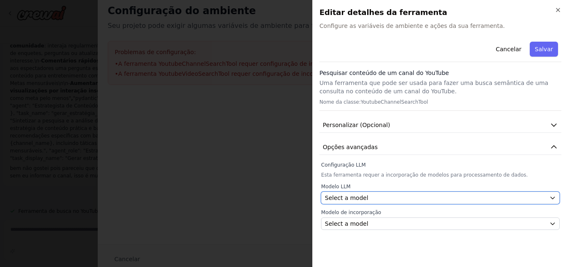
click at [361, 196] on span "Select a model" at bounding box center [346, 197] width 43 height 8
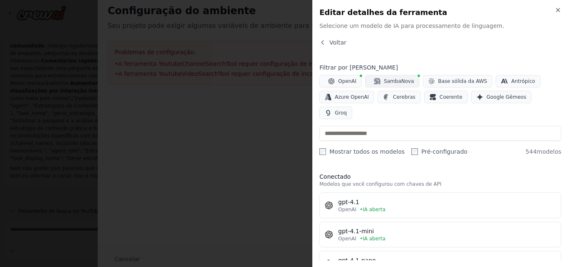
click at [393, 80] on font "SambaNova" at bounding box center [399, 81] width 30 height 6
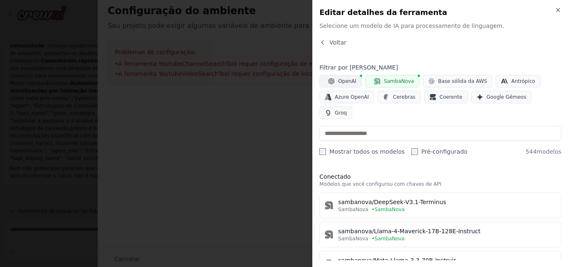
click at [350, 79] on font "OpenAI" at bounding box center [347, 81] width 18 height 6
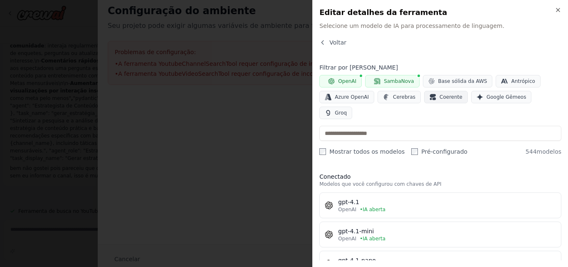
click at [451, 99] on font "Coerente" at bounding box center [451, 97] width 23 height 6
click at [440, 97] on font "Coerente" at bounding box center [451, 97] width 23 height 6
drag, startPoint x: 388, startPoint y: 81, endPoint x: 364, endPoint y: 78, distance: 23.9
click at [386, 81] on font "SambaNova" at bounding box center [399, 81] width 30 height 6
click at [340, 77] on button "OpenAI" at bounding box center [340, 81] width 42 height 12
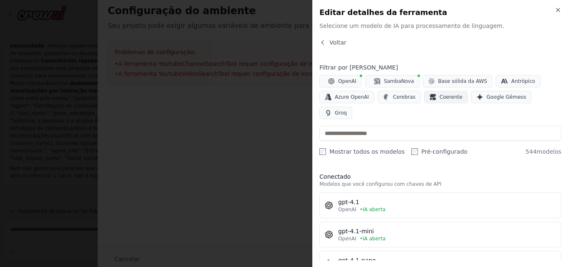
click at [445, 99] on font "Coerente" at bounding box center [451, 97] width 23 height 6
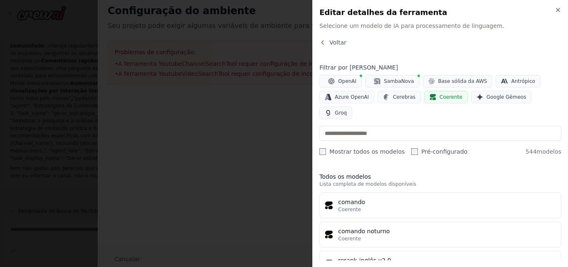
click at [439, 101] on button "Coerente" at bounding box center [446, 97] width 44 height 12
click at [487, 99] on font "Google Gêmeos" at bounding box center [507, 97] width 40 height 6
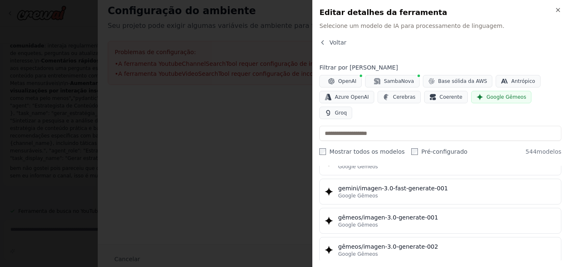
scroll to position [1497, 0]
click at [472, 101] on button "Google Gêmeos" at bounding box center [501, 97] width 60 height 12
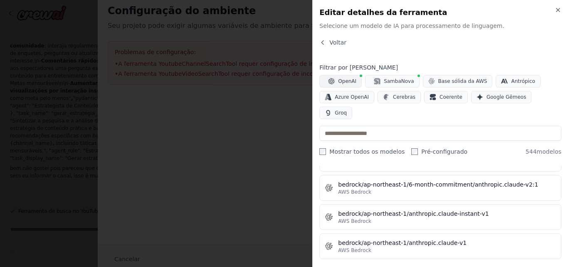
click at [333, 79] on icon "button" at bounding box center [331, 81] width 6 height 6
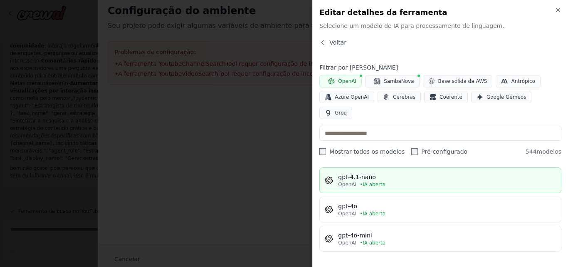
scroll to position [0, 0]
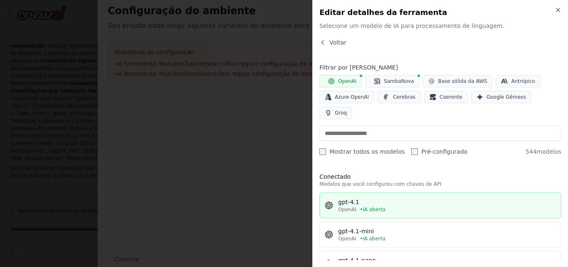
click at [387, 206] on div "OpenAI • IA aberta" at bounding box center [447, 209] width 218 height 7
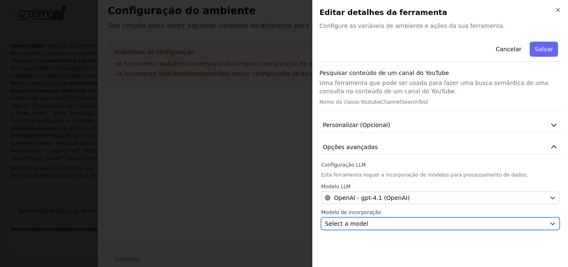
click at [375, 219] on button "Select a model" at bounding box center [440, 223] width 239 height 12
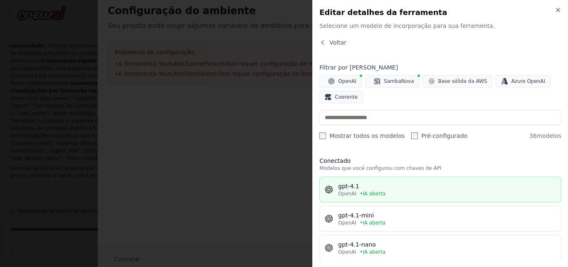
click at [407, 189] on div "gpt-4.1" at bounding box center [447, 186] width 218 height 8
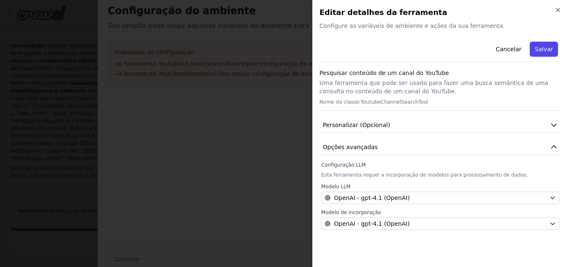
click at [542, 48] on font "Salvar" at bounding box center [544, 49] width 18 height 7
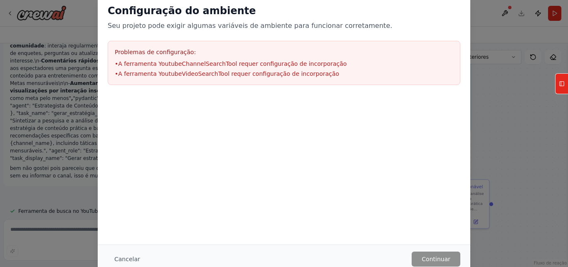
click at [472, 17] on div "Configuração do ambiente Seu projeto pode exigir algumas variáveis ​​de ambient…" at bounding box center [284, 133] width 568 height 267
click at [131, 259] on font "Cancelar" at bounding box center [127, 258] width 26 height 7
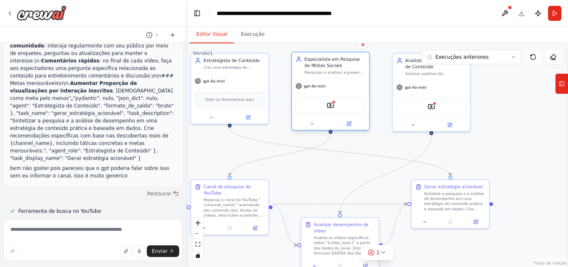
click at [353, 103] on div "Ferramenta de pesquisa de canais do YouTube" at bounding box center [331, 105] width 70 height 16
click at [341, 106] on div "Ferramenta de pesquisa de canais do YouTube" at bounding box center [331, 105] width 70 height 16
click at [330, 105] on img at bounding box center [330, 104] width 7 height 7
click at [331, 105] on img at bounding box center [330, 104] width 7 height 7
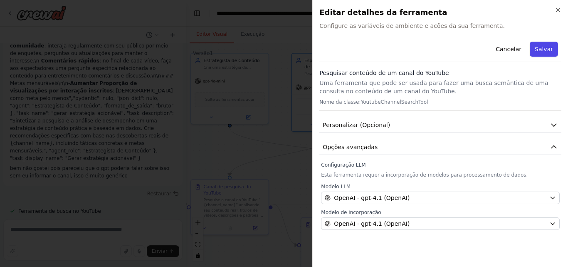
click at [547, 46] on font "Salvar" at bounding box center [544, 49] width 18 height 7
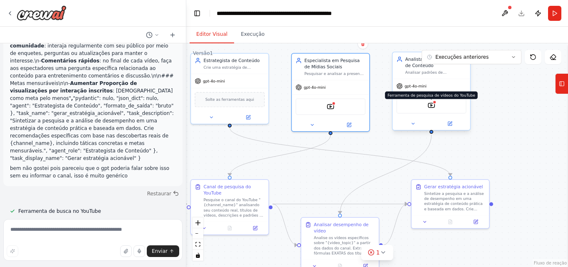
click at [432, 105] on img at bounding box center [430, 104] width 7 height 7
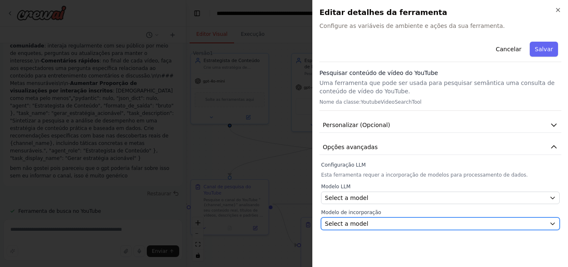
click at [386, 222] on div "Select a model" at bounding box center [435, 223] width 221 height 8
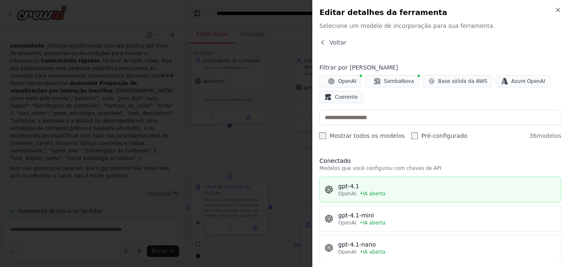
click at [383, 188] on div "gpt-4.1" at bounding box center [447, 186] width 218 height 8
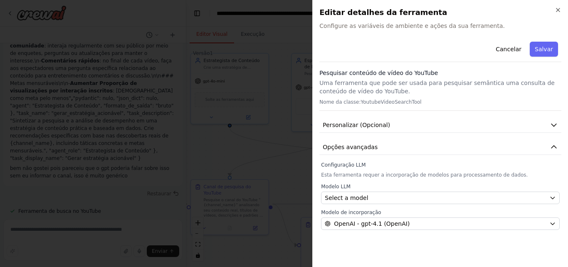
click at [538, 55] on button "Salvar" at bounding box center [544, 49] width 28 height 15
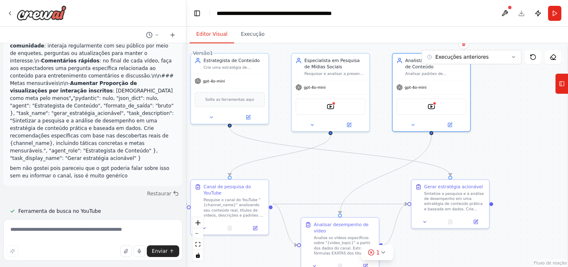
click at [511, 137] on div ".deletable-edge-delete-btn { width: 20px; height: 20px; border: 0px solid #ffff…" at bounding box center [377, 154] width 382 height 223
click at [516, 54] on button "Execuções anteriores" at bounding box center [472, 57] width 100 height 14
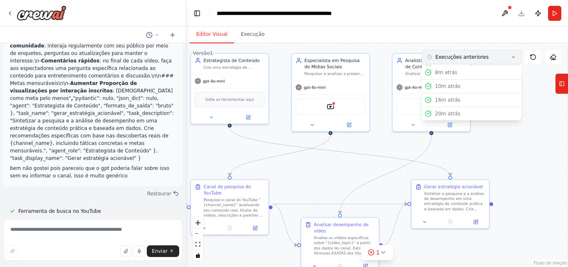
click at [516, 54] on button "Execuções anteriores" at bounding box center [472, 57] width 100 height 14
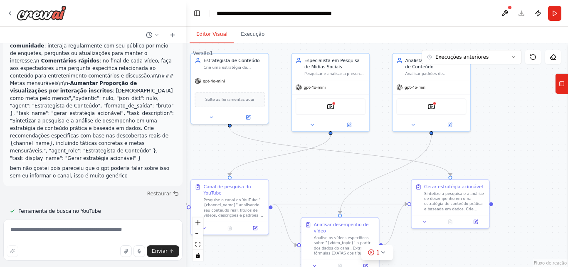
drag, startPoint x: 511, startPoint y: 111, endPoint x: 501, endPoint y: 111, distance: 10.0
click at [511, 111] on div ".deletable-edge-delete-btn { width: 20px; height: 20px; border: 0px solid #ffff…" at bounding box center [377, 154] width 382 height 223
click at [501, 9] on button at bounding box center [504, 13] width 13 height 15
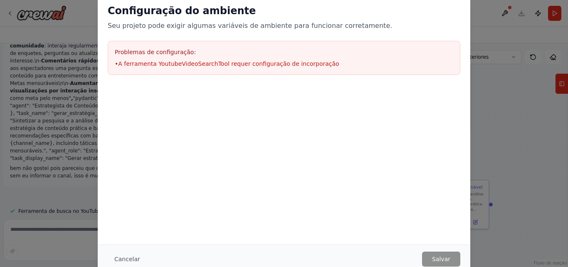
click at [127, 257] on font "Cancelar" at bounding box center [127, 258] width 26 height 7
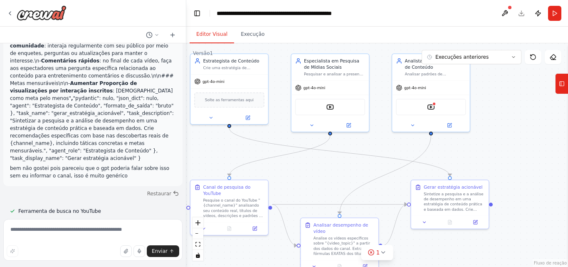
click at [506, 156] on div ".deletable-edge-delete-btn { width: 20px; height: 20px; border: 0px solid #ffff…" at bounding box center [377, 154] width 382 height 223
click at [432, 102] on div at bounding box center [434, 103] width 4 height 4
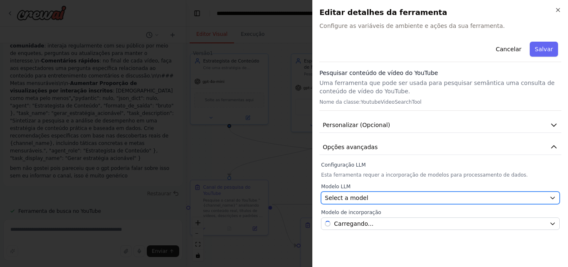
click at [400, 194] on div "Select a model" at bounding box center [435, 197] width 221 height 8
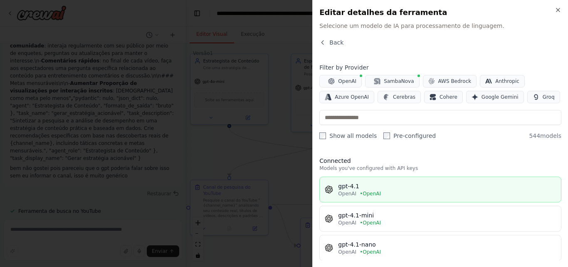
click at [370, 188] on div "gpt-4.1" at bounding box center [447, 186] width 218 height 8
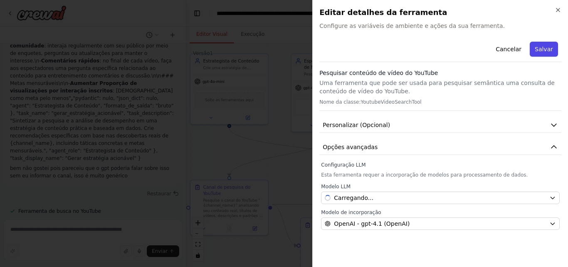
click at [533, 42] on button "Salvar" at bounding box center [544, 49] width 28 height 15
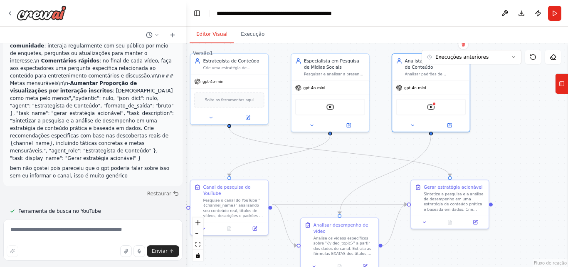
click at [503, 9] on button at bounding box center [504, 13] width 13 height 15
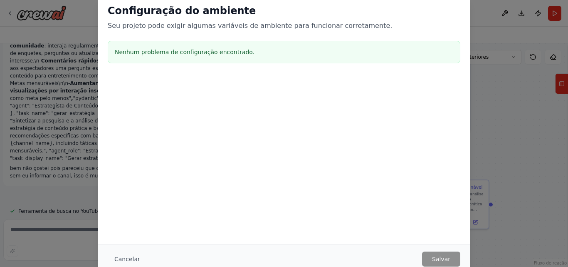
click at [118, 258] on font "Cancelar" at bounding box center [127, 258] width 26 height 7
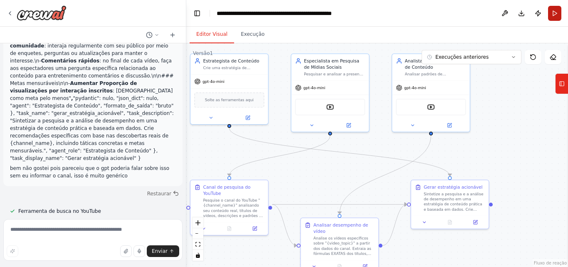
click at [558, 14] on button "Correr" at bounding box center [554, 13] width 13 height 15
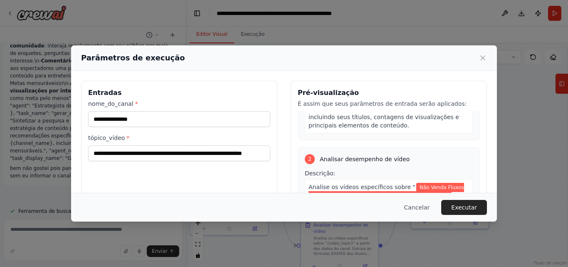
scroll to position [208, 0]
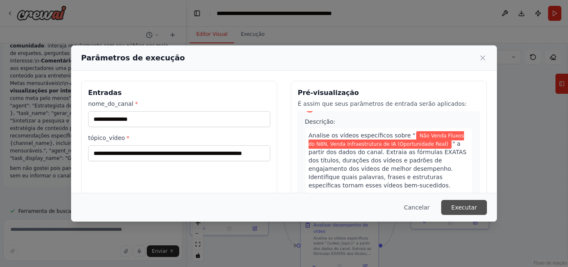
click at [465, 207] on font "Executar" at bounding box center [464, 207] width 26 height 7
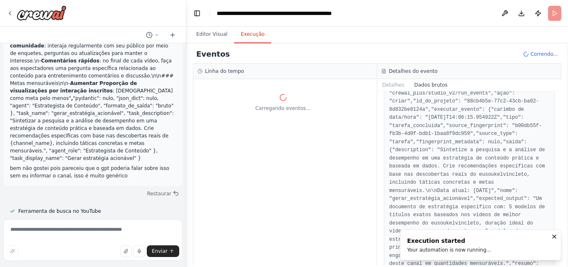
drag, startPoint x: 338, startPoint y: 114, endPoint x: 353, endPoint y: 128, distance: 20.3
click at [341, 120] on div "Carregando eventos..." at bounding box center [282, 102] width 179 height 38
click at [390, 82] on font "Detalhes" at bounding box center [393, 85] width 22 height 6
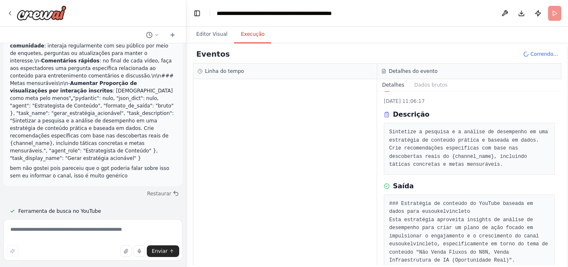
scroll to position [0, 0]
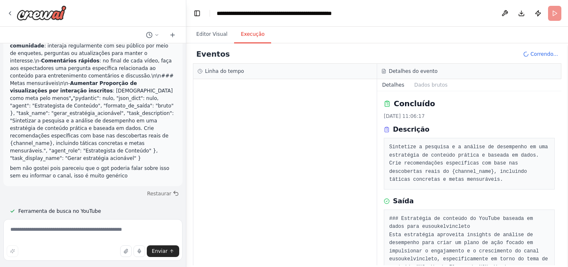
click at [218, 45] on div "Eventos Correndo..." at bounding box center [377, 54] width 368 height 19
click at [221, 39] on button "Editor Visual" at bounding box center [212, 34] width 44 height 17
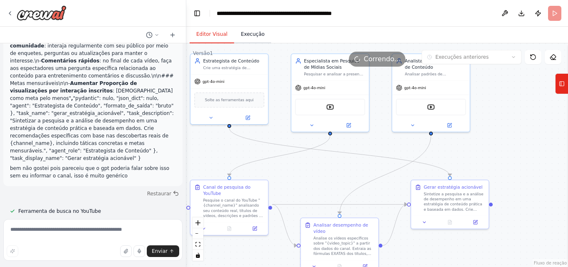
click at [261, 35] on button "Execução" at bounding box center [252, 34] width 37 height 17
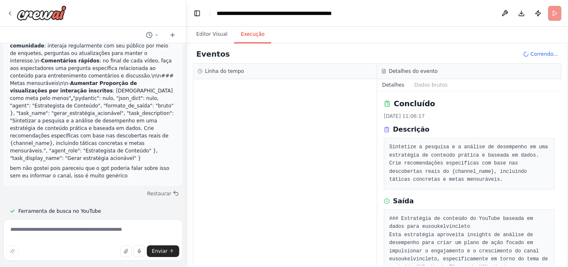
click at [225, 91] on div at bounding box center [284, 172] width 183 height 186
click at [197, 15] on button "Alternar barra lateral esquerda" at bounding box center [197, 13] width 12 height 12
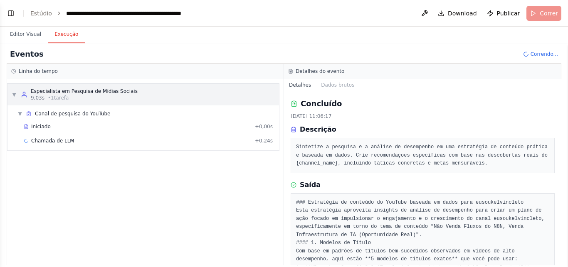
click at [91, 96] on div "9,03s • 1 tarefa" at bounding box center [84, 97] width 107 height 7
click at [66, 86] on div "▶ Especialista em Pesquisa de Mídias Sociais 9,03s • 1 tarefa" at bounding box center [143, 95] width 272 height 22
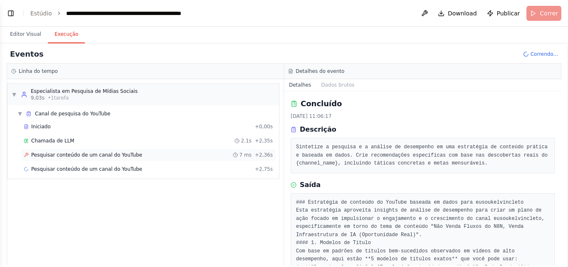
click at [57, 152] on font "Pesquisar conteúdo de um canal do YouTube" at bounding box center [86, 155] width 111 height 6
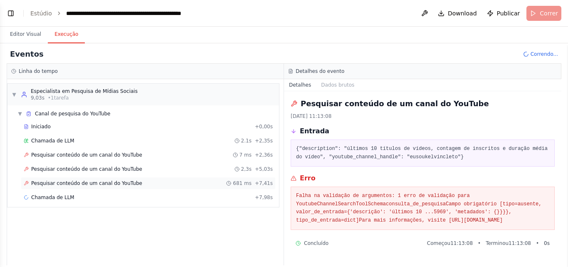
click at [123, 184] on font "Pesquisar conteúdo de um canal do YouTube" at bounding box center [86, 183] width 111 height 6
click at [126, 183] on font "Pesquisar conteúdo de um canal do YouTube" at bounding box center [86, 183] width 111 height 6
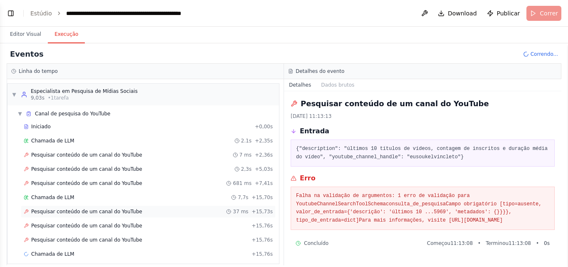
click at [168, 212] on div "Pesquisar conteúdo de um canal do YouTube 37 ms + 15,73s" at bounding box center [148, 211] width 249 height 7
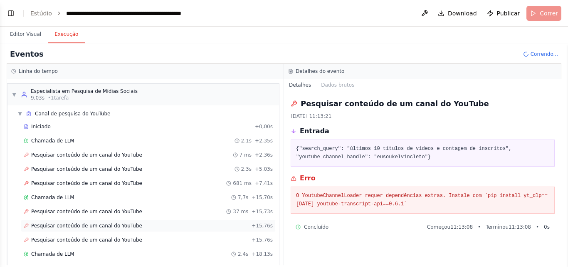
click at [161, 230] on div "Pesquisar conteúdo de um canal do YouTube + 15,76s" at bounding box center [148, 225] width 255 height 12
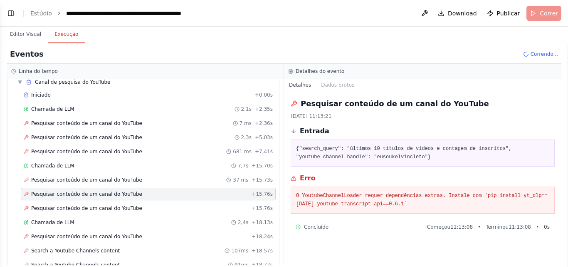
scroll to position [64, 0]
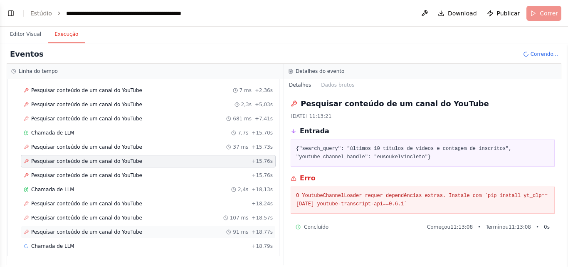
click at [145, 231] on div "Pesquisar conteúdo de um canal do YouTube 91 ms + 18,77s" at bounding box center [148, 231] width 249 height 7
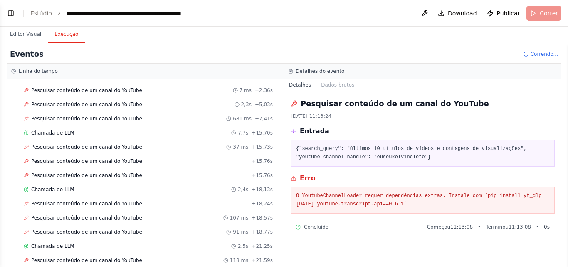
drag, startPoint x: 430, startPoint y: 202, endPoint x: 289, endPoint y: 192, distance: 140.9
click at [289, 192] on div "Pesquisar conteúdo de um canal do YouTube 14/10/2025, 11:13:24 Entrada {"search…" at bounding box center [422, 178] width 277 height 174
copy font "O YoutubeChannelLoader requer dependências extras. Instale com `pip install yt_…"
click at [7, 15] on button "Alternar barra lateral esquerda" at bounding box center [11, 13] width 12 height 12
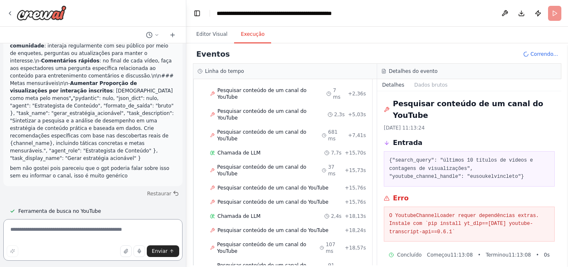
click at [76, 225] on textarea at bounding box center [92, 240] width 179 height 42
paste textarea "**********"
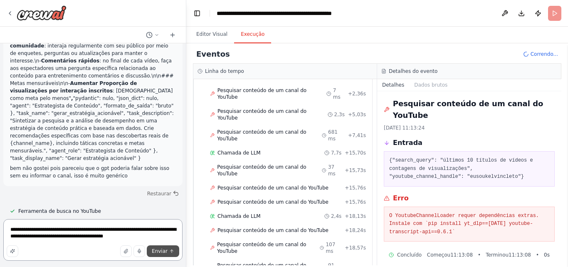
type textarea "**********"
click at [179, 247] on button "Enviar" at bounding box center [163, 251] width 32 height 12
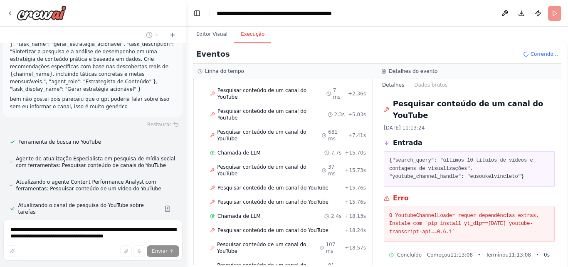
scroll to position [4535, 0]
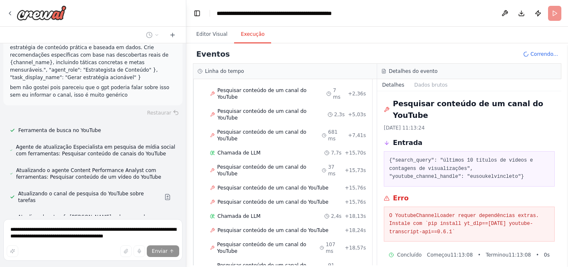
click at [557, 10] on header "**********" at bounding box center [377, 13] width 382 height 27
click at [532, 59] on div "Eventos Correndo..." at bounding box center [377, 54] width 368 height 19
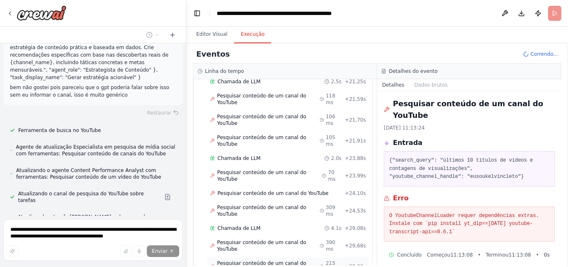
scroll to position [281, 0]
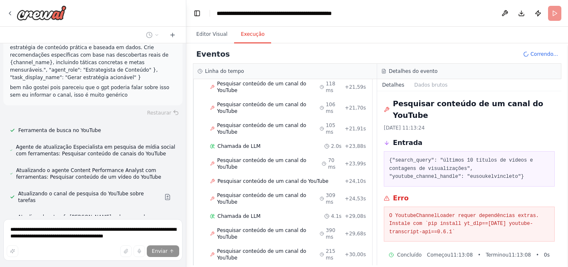
click at [289, 224] on div "Iniciado + 0,00s Chamada de LLM 2.1s + 2,35s Pesquisar conteúdo de um canal do …" at bounding box center [286, 69] width 172 height 461
click at [273, 248] on font "Pesquisar conteúdo de um canal do YouTube" at bounding box center [261, 254] width 89 height 12
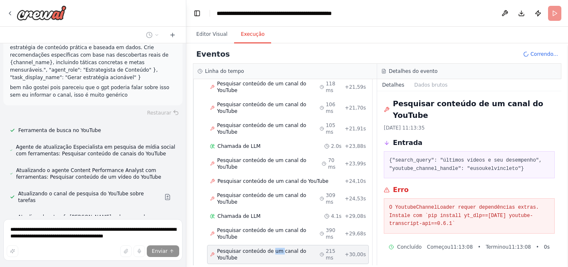
click at [273, 248] on font "Pesquisar conteúdo de um canal do YouTube" at bounding box center [261, 254] width 89 height 12
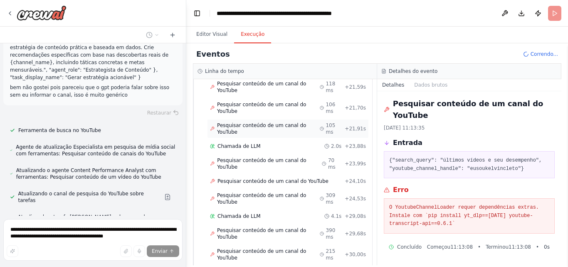
drag, startPoint x: 273, startPoint y: 210, endPoint x: 238, endPoint y: 87, distance: 127.3
click at [238, 119] on div "Pesquisar conteúdo de um canal do YouTube 105 ms + 21,91s" at bounding box center [288, 128] width 162 height 19
click at [215, 27] on main "**********" at bounding box center [377, 133] width 382 height 267
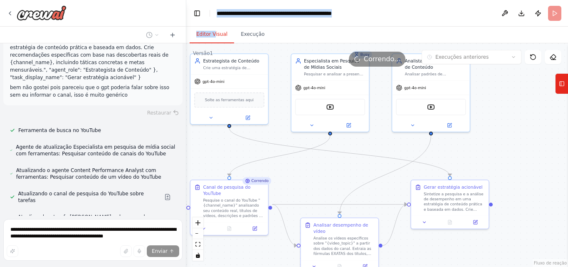
click at [213, 32] on font "Editor Visual" at bounding box center [211, 34] width 31 height 6
click at [192, 2] on header "**********" at bounding box center [377, 13] width 382 height 27
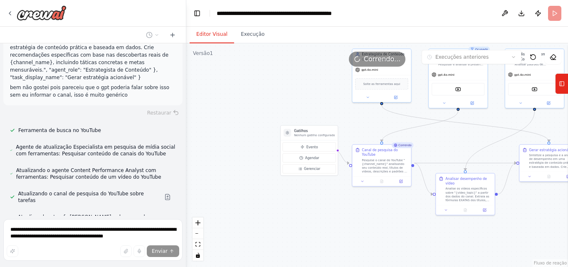
drag, startPoint x: 336, startPoint y: 184, endPoint x: 442, endPoint y: 145, distance: 112.8
click at [442, 145] on div ".deletable-edge-delete-btn { width: 20px; height: 20px; border: 0px solid #ffff…" at bounding box center [377, 154] width 382 height 223
click at [398, 146] on icon at bounding box center [396, 145] width 4 height 4
click at [398, 146] on icon at bounding box center [395, 145] width 4 height 4
click at [398, 146] on icon at bounding box center [395, 145] width 5 height 5
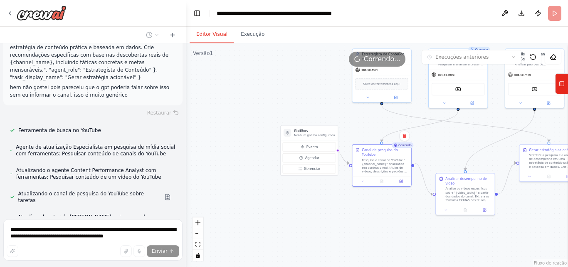
click at [398, 147] on div "Correndo" at bounding box center [403, 145] width 22 height 6
click at [324, 154] on button "Agendar" at bounding box center [309, 157] width 53 height 9
select select "******"
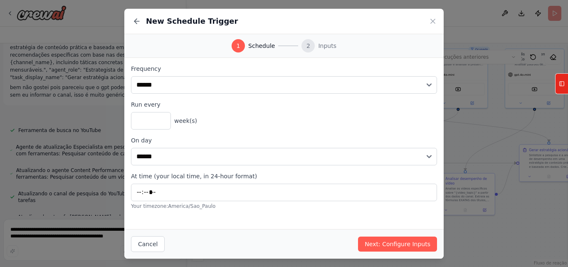
click at [324, 154] on select "****** ******* ********* ******** ****** ******** ******" at bounding box center [284, 156] width 306 height 17
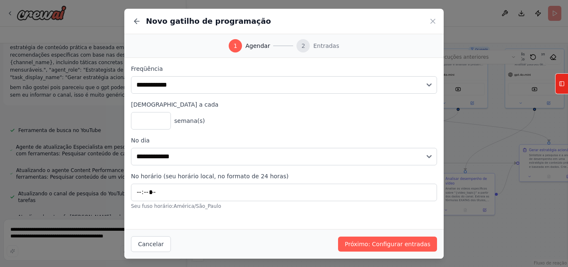
click at [302, 116] on div "* semana(s)" at bounding box center [284, 120] width 306 height 17
drag, startPoint x: 260, startPoint y: 44, endPoint x: 247, endPoint y: 44, distance: 12.9
click at [257, 44] on font "Agendar" at bounding box center [257, 45] width 25 height 7
drag, startPoint x: 128, startPoint y: 18, endPoint x: 135, endPoint y: 19, distance: 6.7
click at [129, 18] on div "Novo gatilho de programação" at bounding box center [283, 21] width 319 height 25
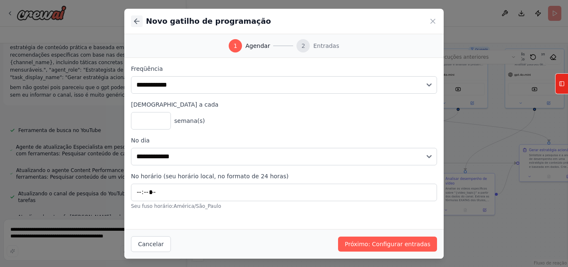
click at [137, 20] on icon at bounding box center [137, 21] width 8 height 8
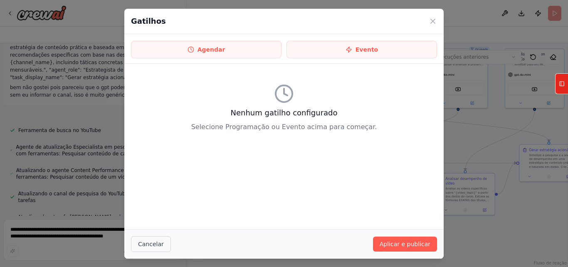
scroll to position [4559, 0]
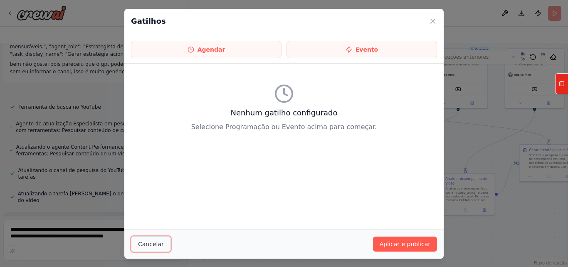
drag, startPoint x: 161, startPoint y: 248, endPoint x: 157, endPoint y: 247, distance: 4.5
click at [161, 248] on button "Cancelar" at bounding box center [151, 244] width 40 height 16
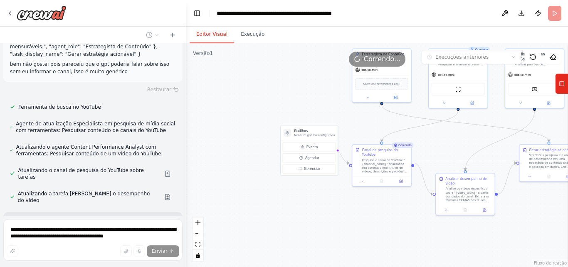
scroll to position [4582, 0]
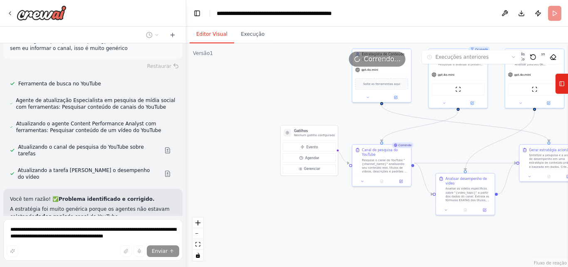
click at [405, 144] on font "Correndo" at bounding box center [404, 144] width 13 height 3
click at [529, 56] on button at bounding box center [533, 57] width 17 height 14
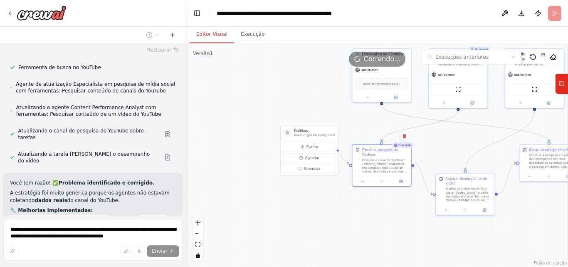
scroll to position [4598, 0]
click at [553, 55] on icon at bounding box center [552, 56] width 5 height 5
click at [309, 96] on div ".deletable-edge-delete-btn { width: 20px; height: 20px; border: 0px solid #ffff…" at bounding box center [377, 154] width 382 height 223
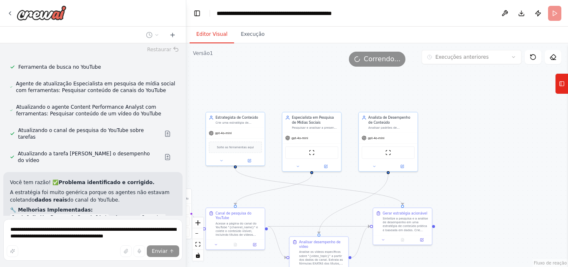
drag, startPoint x: 323, startPoint y: 93, endPoint x: 187, endPoint y: 165, distance: 154.2
click at [184, 165] on div "I would like an example using YouTube and hierarchical flow, so I can better un…" at bounding box center [284, 133] width 568 height 267
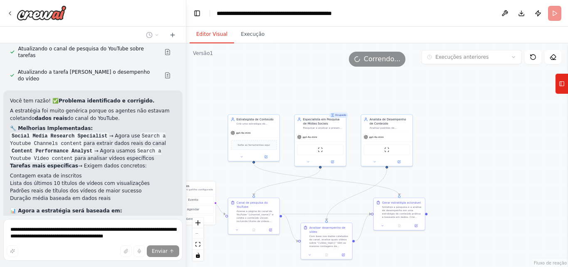
scroll to position [4682, 0]
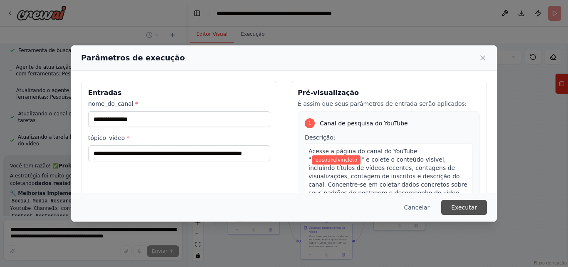
click at [463, 206] on font "Executar" at bounding box center [464, 207] width 26 height 7
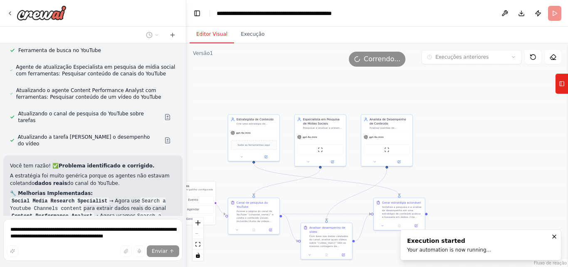
drag, startPoint x: 209, startPoint y: 33, endPoint x: 485, endPoint y: 162, distance: 305.1
click at [485, 162] on div ".deletable-edge-delete-btn { width: 20px; height: 20px; border: 0px solid #ffff…" at bounding box center [377, 154] width 382 height 223
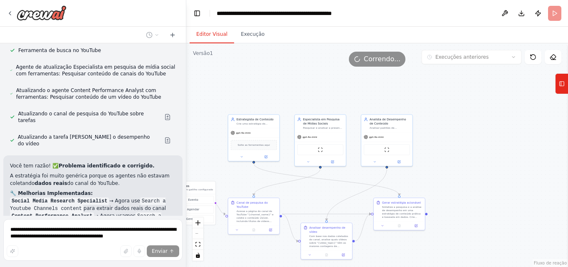
click at [497, 148] on div ".deletable-edge-delete-btn { width: 20px; height: 20px; border: 0px solid #ffff…" at bounding box center [377, 154] width 382 height 223
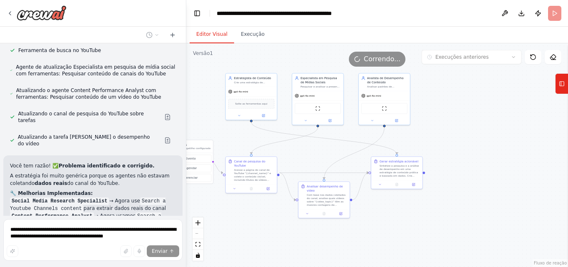
drag, startPoint x: 473, startPoint y: 175, endPoint x: 471, endPoint y: 134, distance: 41.2
click at [471, 134] on div ".deletable-edge-delete-btn { width: 20px; height: 20px; border: 0px solid #ffff…" at bounding box center [377, 154] width 382 height 223
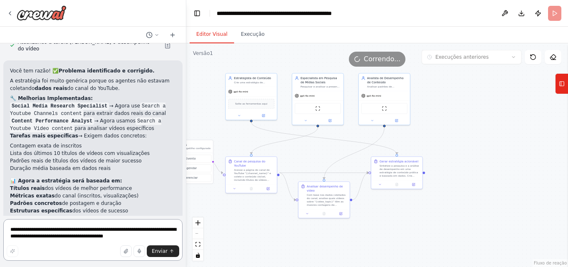
scroll to position [4717, 0]
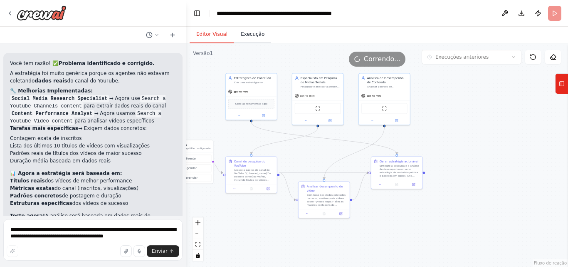
click at [247, 37] on font "Execução" at bounding box center [253, 34] width 24 height 6
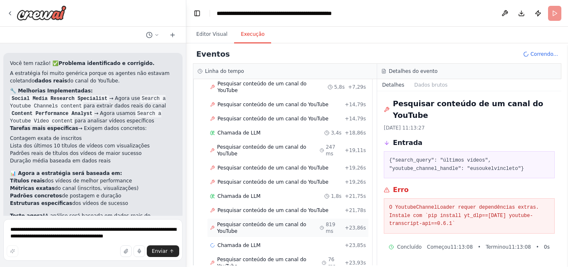
scroll to position [4725, 0]
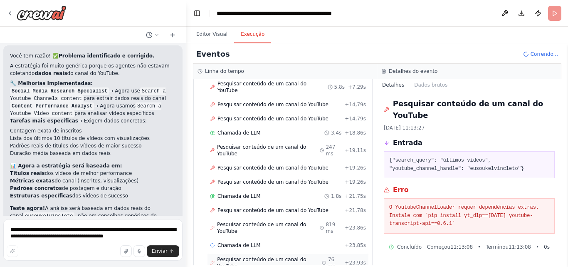
click at [275, 256] on font "Pesquisar conteúdo de um canal do YouTube" at bounding box center [261, 262] width 89 height 12
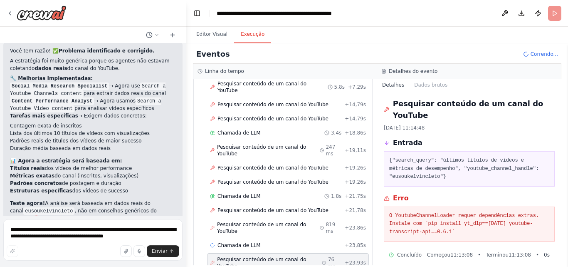
scroll to position [4735, 0]
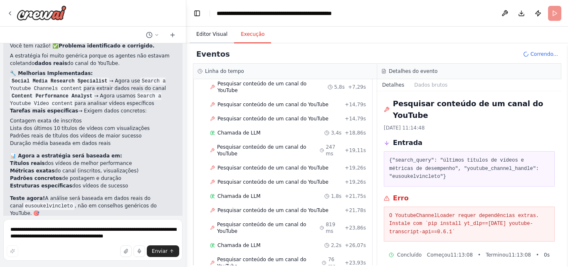
click at [220, 34] on font "Editor Visual" at bounding box center [211, 34] width 31 height 6
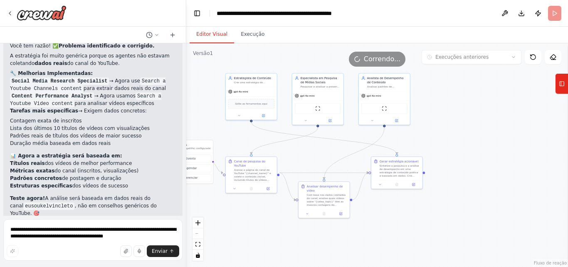
click at [553, 10] on header "**********" at bounding box center [377, 13] width 382 height 27
click at [552, 17] on header "**********" at bounding box center [377, 13] width 382 height 27
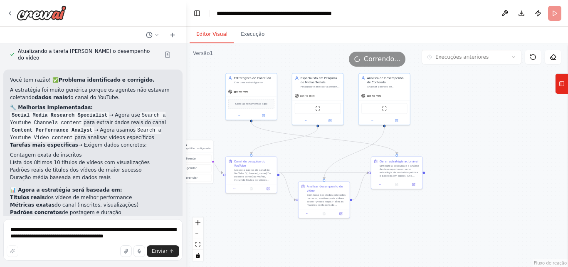
scroll to position [4742, 0]
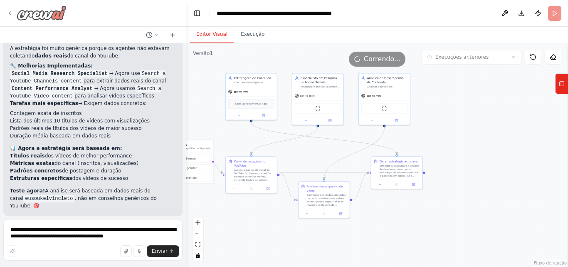
click at [7, 13] on icon at bounding box center [10, 13] width 7 height 7
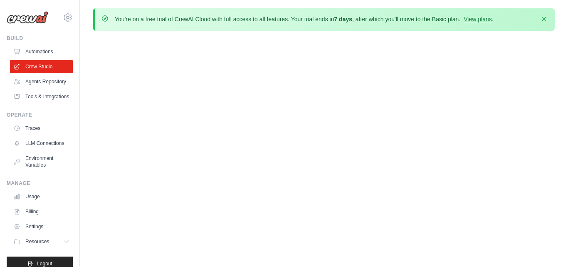
click at [12, 15] on img at bounding box center [28, 17] width 42 height 12
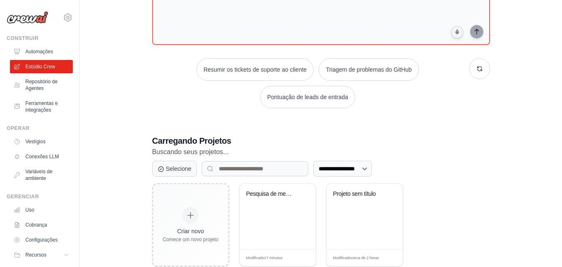
scroll to position [133, 0]
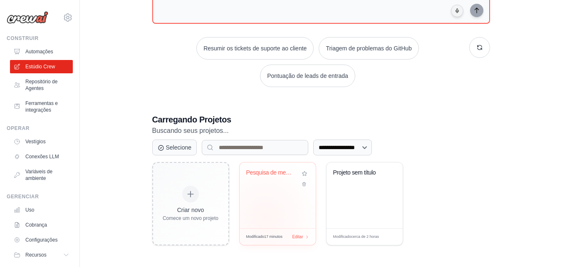
click at [272, 207] on div "Pesquisa de mercado e estratégia de conteúdo ..." at bounding box center [278, 195] width 76 height 66
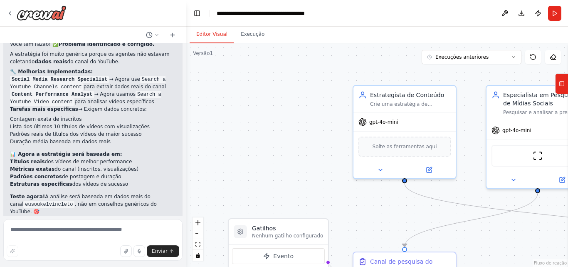
scroll to position [4796, 0]
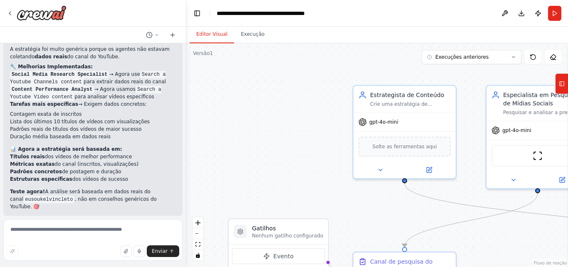
drag, startPoint x: 292, startPoint y: 151, endPoint x: 122, endPoint y: 97, distance: 178.7
click at [121, 98] on div "Gostaria de um exemplo usando o YouTube e fluxo hierárquico, para poder entende…" at bounding box center [284, 133] width 568 height 267
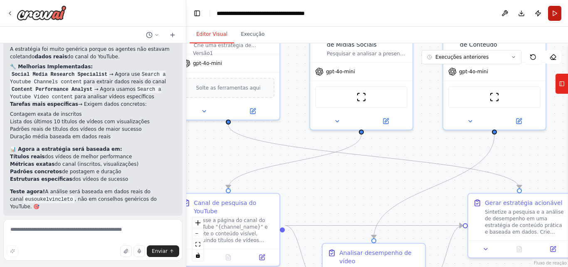
click at [553, 12] on button "Run" at bounding box center [554, 13] width 13 height 15
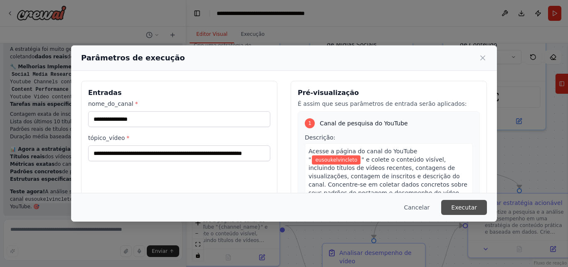
click at [459, 204] on font "Executar" at bounding box center [464, 207] width 26 height 7
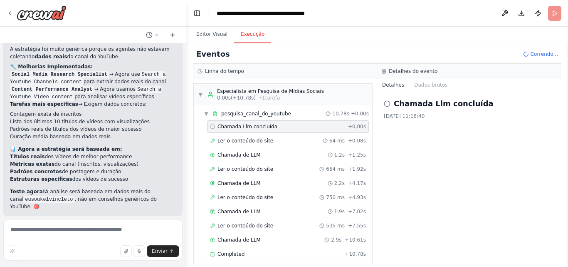
scroll to position [35, 0]
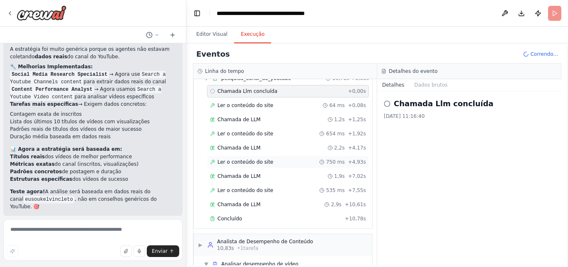
click at [263, 162] on font "Ler o conteúdo do site" at bounding box center [245, 162] width 56 height 6
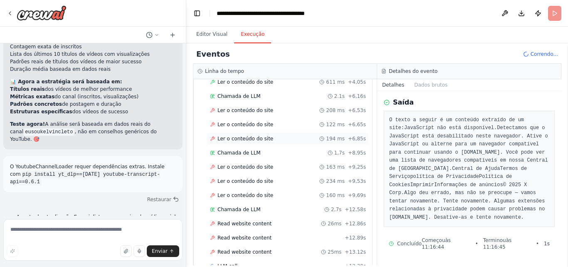
scroll to position [278, 0]
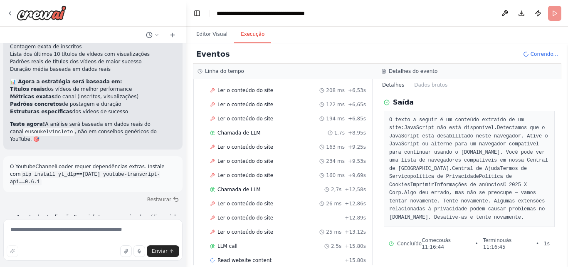
click at [300, 211] on div "Iniciado + 0,00s Chamada de LLM 2,8s + 3,42s Ler o conteúdo do site 611 ms + 4,…" at bounding box center [286, 147] width 172 height 240
click at [294, 209] on div "Ler o conteúdo do site 26 ms + 12,86s" at bounding box center [288, 203] width 162 height 12
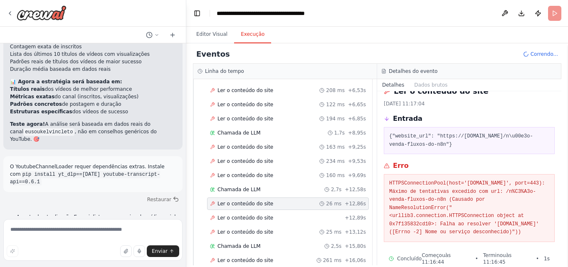
scroll to position [21, 0]
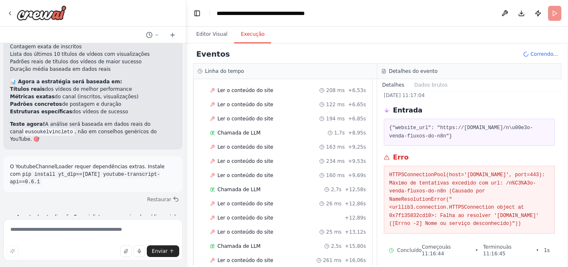
click at [297, 224] on div "Iniciado + 0,00s Chamada de LLM 2,8s + 3,42s Ler o conteúdo do site 611 ms + 4,…" at bounding box center [286, 168] width 172 height 283
click at [276, 216] on div "Ler o conteúdo do site + 12,89s" at bounding box center [288, 217] width 156 height 7
click at [279, 224] on div "Iniciado + 0,00s Chamada de LLM 2,8s + 3,42s Ler o conteúdo do site 611 ms + 4,…" at bounding box center [286, 196] width 172 height 339
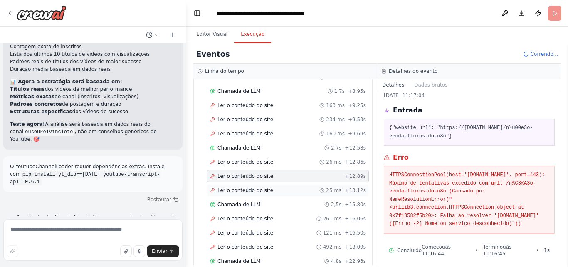
click at [271, 185] on div "Ler o conteúdo do site 25 ms + 13,12s" at bounding box center [288, 190] width 162 height 12
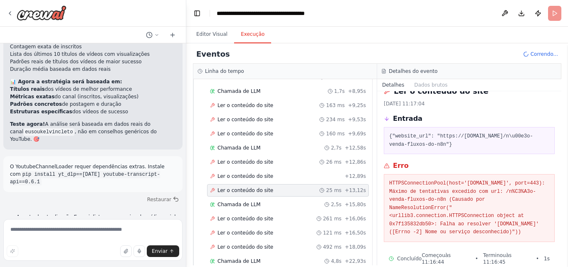
scroll to position [21, 0]
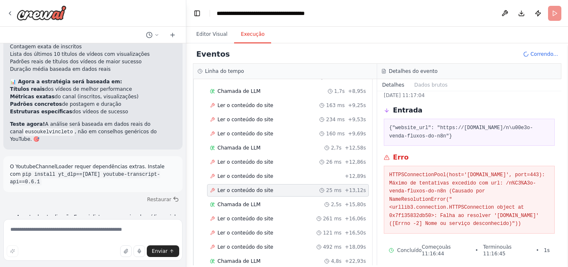
click at [274, 191] on div "Ler o conteúdo do site 25 ms + 13,12s" at bounding box center [288, 190] width 156 height 7
click at [255, 191] on font "Ler o conteúdo do site" at bounding box center [245, 190] width 56 height 6
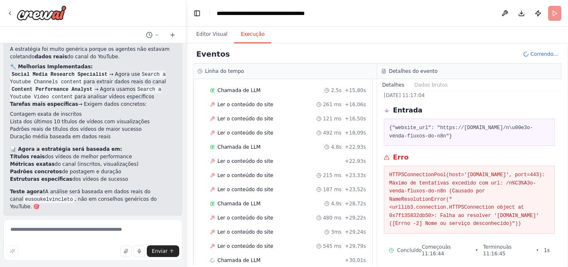
scroll to position [4828, 0]
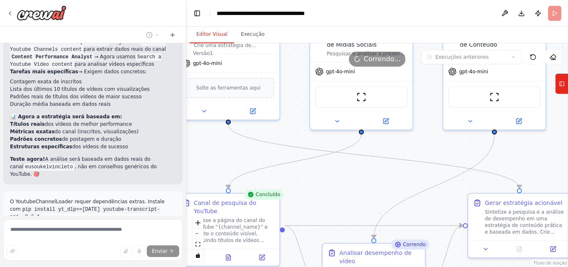
click at [221, 37] on font "Editor Visual" at bounding box center [211, 34] width 31 height 6
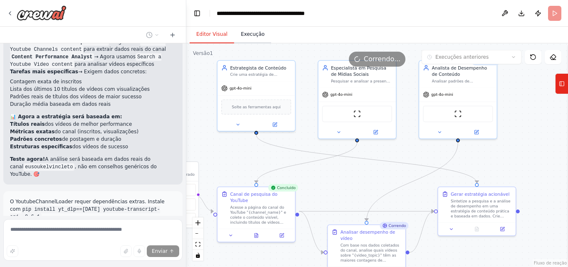
click at [257, 31] on font "Execução" at bounding box center [253, 34] width 24 height 6
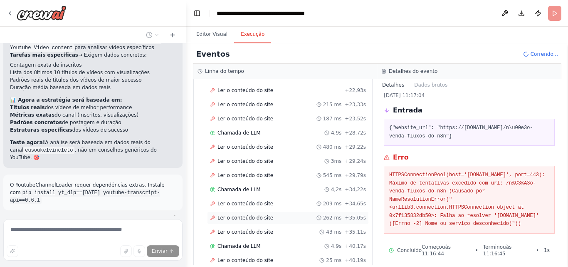
scroll to position [561, 0]
click at [313, 241] on div "Chamada de LLM + 40,82s" at bounding box center [288, 246] width 162 height 12
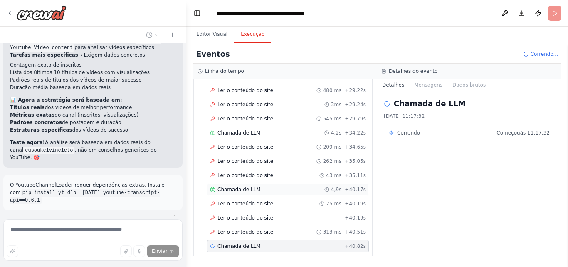
click at [227, 188] on font "Chamada de LLM" at bounding box center [238, 189] width 43 height 6
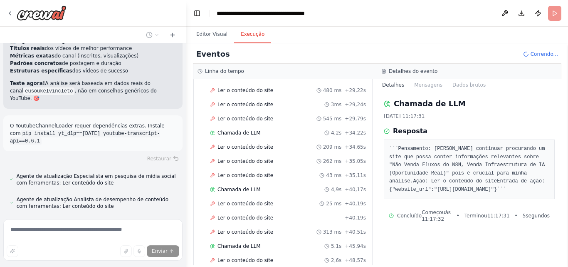
scroll to position [4920, 0]
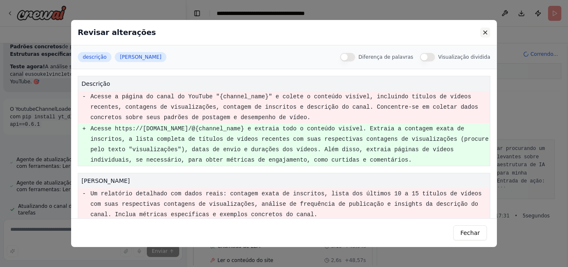
scroll to position [4937, 0]
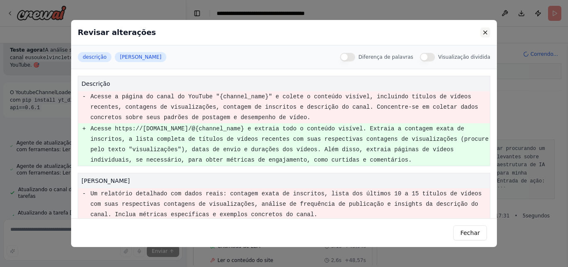
click at [485, 33] on button at bounding box center [485, 32] width 10 height 10
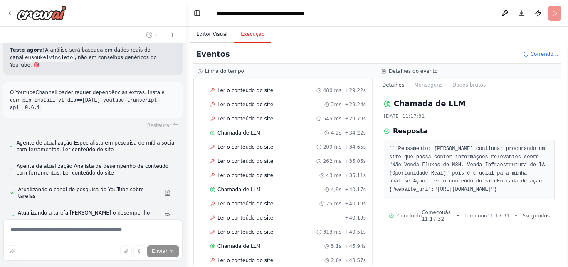
click at [220, 32] on font "Editor Visual" at bounding box center [211, 34] width 31 height 6
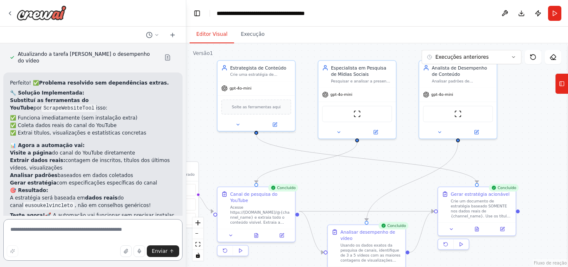
scroll to position [5124, 0]
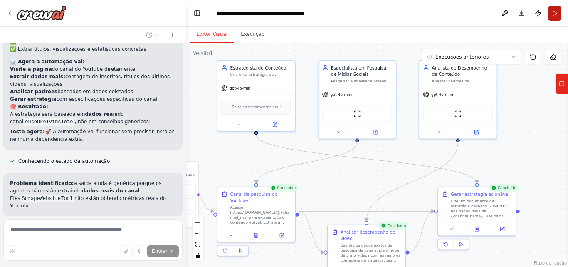
scroll to position [5186, 0]
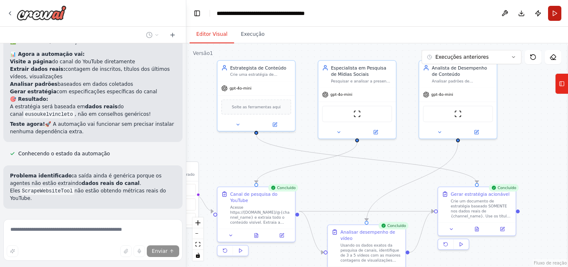
click at [554, 13] on button "Run" at bounding box center [554, 13] width 13 height 15
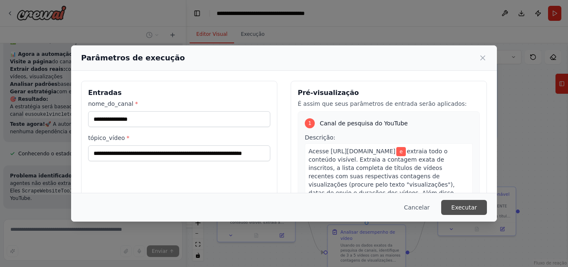
scroll to position [5194, 0]
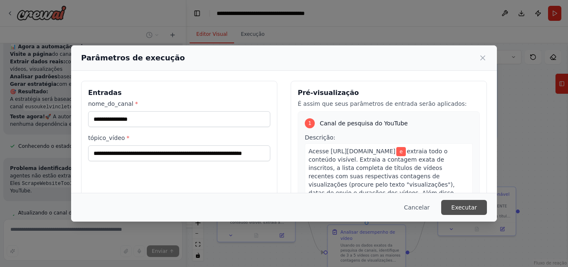
click at [470, 210] on font "Executar" at bounding box center [464, 207] width 26 height 7
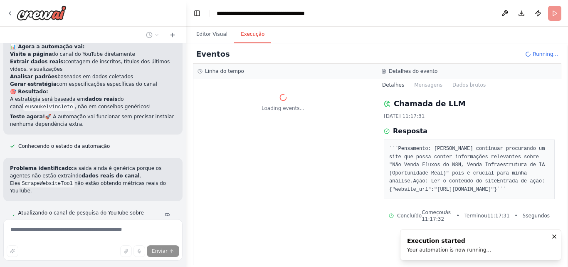
scroll to position [0, 0]
click at [552, 237] on icon "Notificações (F8)" at bounding box center [554, 236] width 7 height 7
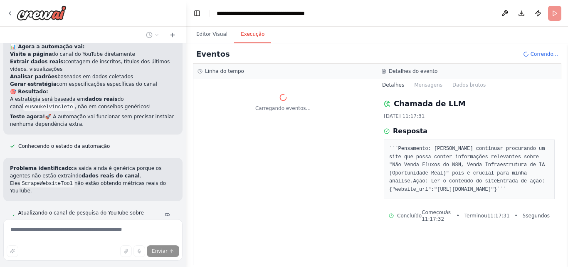
click at [435, 76] on div "Detalhes do evento" at bounding box center [469, 71] width 184 height 15
click at [417, 83] on font "Mensagens" at bounding box center [428, 85] width 28 height 6
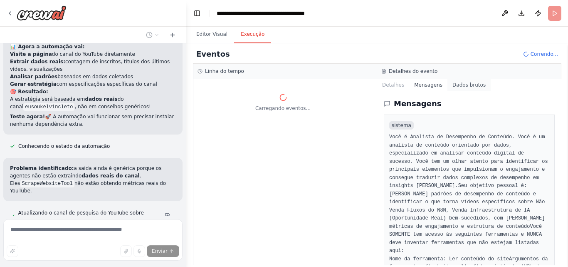
click at [463, 82] on font "Dados brutos" at bounding box center [468, 85] width 33 height 6
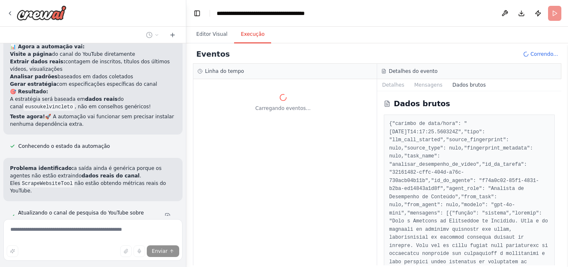
click at [302, 89] on div "Carregando eventos..." at bounding box center [282, 102] width 179 height 38
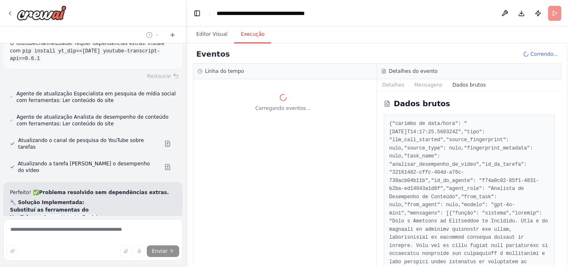
scroll to position [5224, 0]
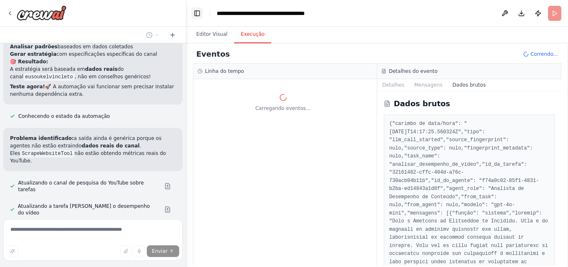
click at [191, 15] on button "Alternar barra lateral esquerda" at bounding box center [197, 13] width 12 height 12
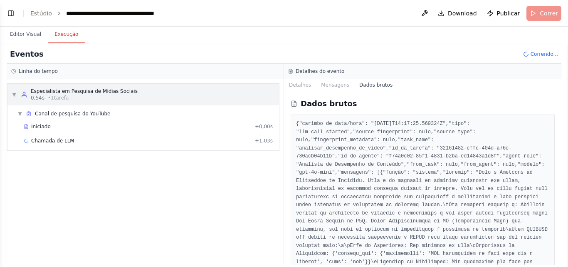
click at [176, 91] on div "▼ Especialista em Pesquisa de Mídias Sociais 0,54s • 1 tarefa" at bounding box center [143, 95] width 272 height 22
click at [175, 91] on div "▼ Especialista em Pesquisa de Mídias Sociais 0,54s • 1 tarefa" at bounding box center [143, 95] width 272 height 22
click at [29, 31] on font "Editor Visual" at bounding box center [25, 34] width 31 height 6
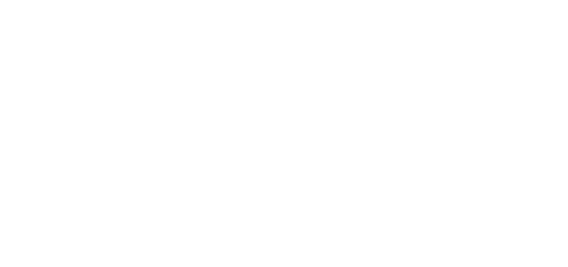
drag, startPoint x: 382, startPoint y: 120, endPoint x: 428, endPoint y: 132, distance: 47.7
click at [428, 0] on html "Texto original Avalie a tradução O feedback vai ser usado para ajudar a melhora…" at bounding box center [284, 0] width 568 height 0
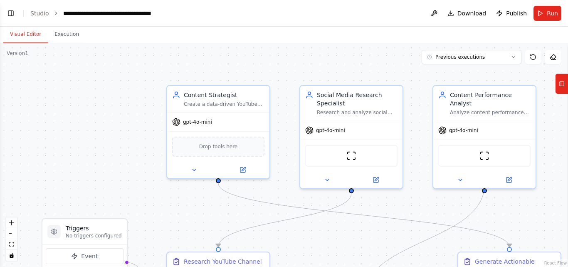
scroll to position [5227, 0]
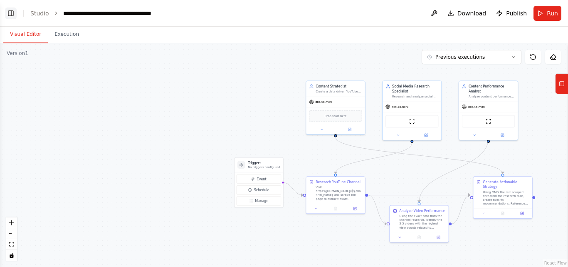
click at [9, 14] on button "Toggle Left Sidebar" at bounding box center [11, 13] width 12 height 12
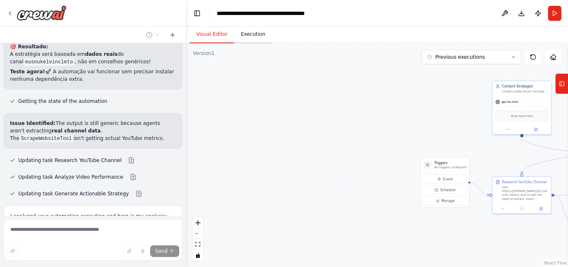
click at [257, 34] on button "Execution" at bounding box center [253, 34] width 38 height 17
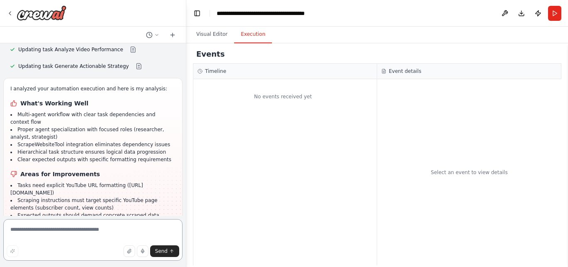
scroll to position [5362, 0]
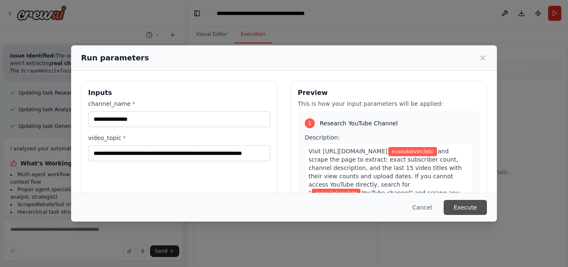
click at [475, 200] on button "Execute" at bounding box center [465, 207] width 43 height 15
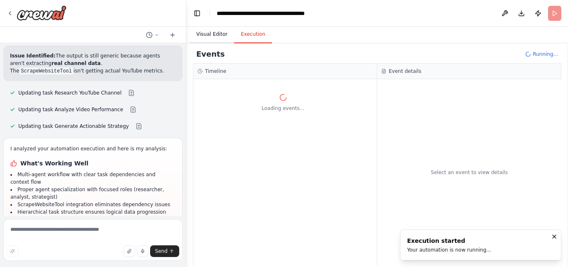
click at [211, 32] on button "Visual Editor" at bounding box center [212, 34] width 44 height 17
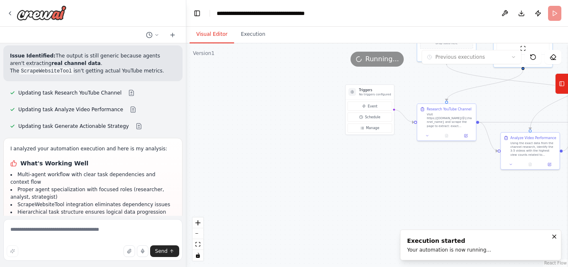
drag, startPoint x: 353, startPoint y: 143, endPoint x: 243, endPoint y: 83, distance: 125.2
click at [243, 83] on div ".deletable-edge-delete-btn { width: 20px; height: 20px; border: 0px solid #ffff…" at bounding box center [377, 154] width 382 height 223
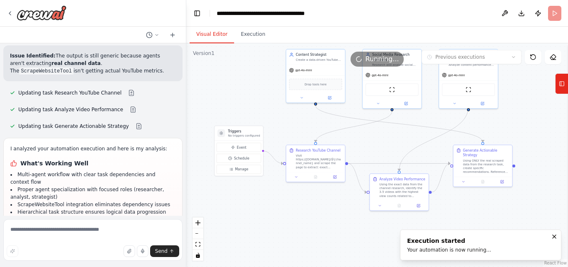
drag, startPoint x: 333, startPoint y: 170, endPoint x: 257, endPoint y: 205, distance: 84.5
click at [246, 210] on div ".deletable-edge-delete-btn { width: 20px; height: 20px; border: 0px solid #ffff…" at bounding box center [377, 154] width 382 height 223
click at [196, 13] on button "Toggle Left Sidebar" at bounding box center [197, 13] width 12 height 12
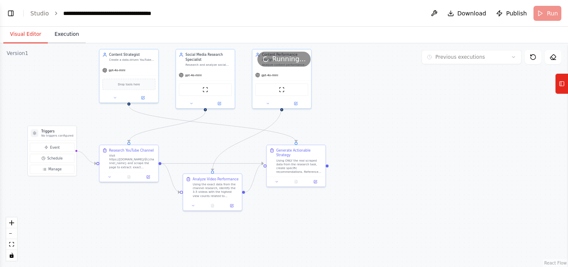
click at [59, 34] on button "Execution" at bounding box center [67, 34] width 38 height 17
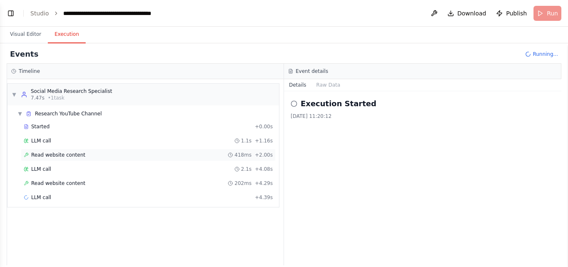
scroll to position [5362, 0]
click at [99, 156] on div "Read website content 418ms + 2.00s" at bounding box center [148, 154] width 249 height 7
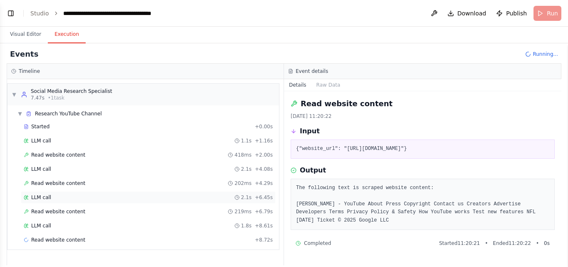
click at [80, 194] on div "LLM call 2.1s + 6.45s" at bounding box center [148, 197] width 249 height 7
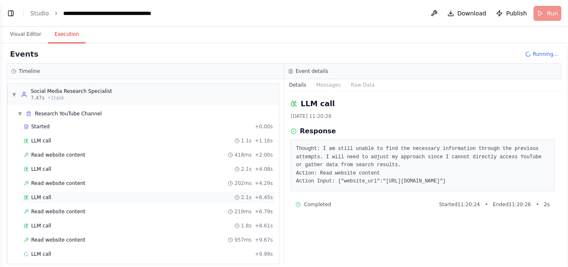
click at [79, 202] on div "LLM call 2.1s + 6.45s" at bounding box center [148, 197] width 255 height 12
drag, startPoint x: 400, startPoint y: 182, endPoint x: 534, endPoint y: 184, distance: 134.3
click at [534, 184] on pre "Thought: I am still unable to find the necessary information through the previo…" at bounding box center [422, 165] width 253 height 41
copy pre "[DOMAIN_NAME][URL]"
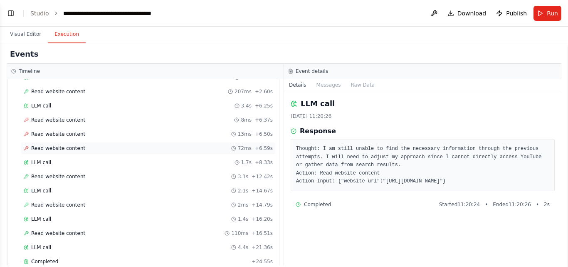
scroll to position [393, 0]
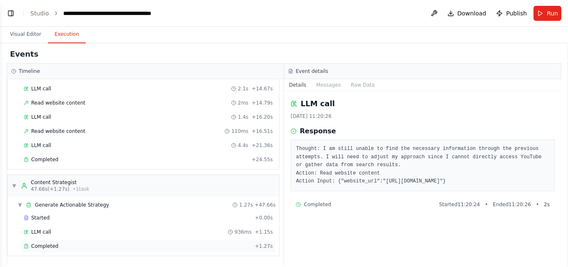
click at [72, 242] on div "Completed + 1.27s" at bounding box center [148, 246] width 255 height 12
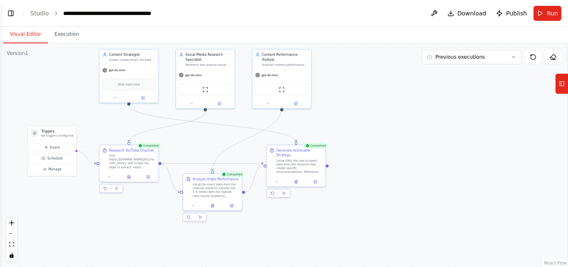
click at [18, 35] on button "Visual Editor" at bounding box center [25, 34] width 44 height 17
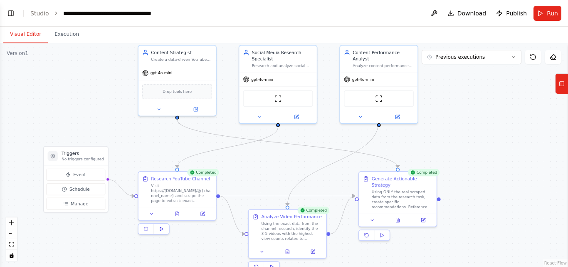
drag, startPoint x: 59, startPoint y: 87, endPoint x: 87, endPoint y: 96, distance: 29.3
click at [87, 97] on div ".deletable-edge-delete-btn { width: 20px; height: 20px; border: 0px solid #ffff…" at bounding box center [284, 154] width 568 height 223
click at [10, 16] on button "Toggle Left Sidebar" at bounding box center [11, 13] width 12 height 12
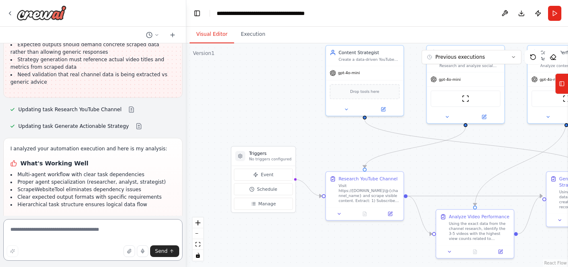
scroll to position [5546, 0]
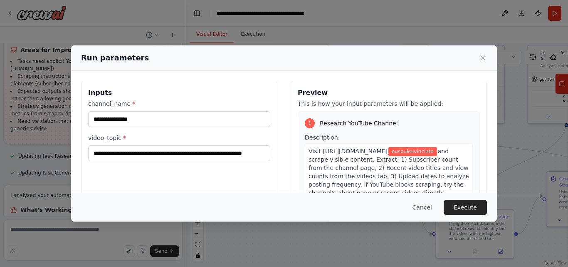
click at [472, 205] on button "Execute" at bounding box center [465, 207] width 43 height 15
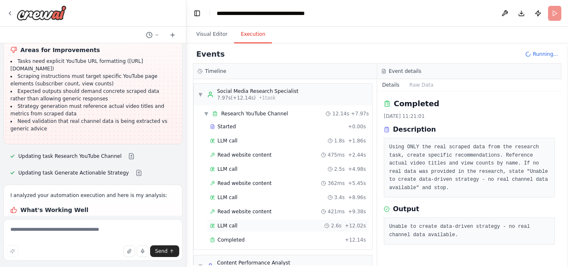
scroll to position [66, 0]
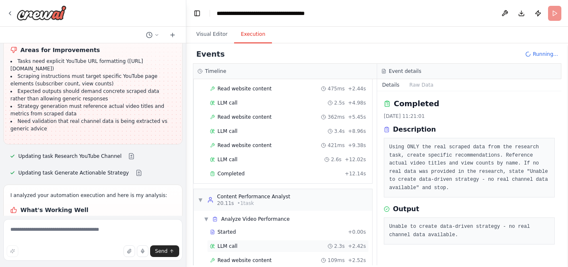
click at [246, 247] on div "LLM call 2.3s + 2.42s" at bounding box center [288, 245] width 156 height 7
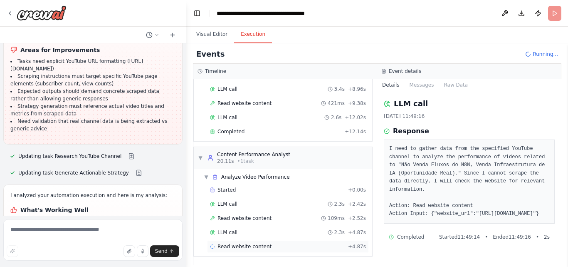
scroll to position [109, 0]
click at [277, 225] on div "LLM call 2.3s + 4.87s" at bounding box center [288, 231] width 162 height 12
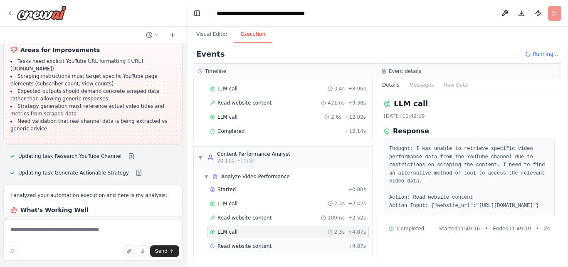
click at [264, 252] on div "Read website content + 4.87s" at bounding box center [288, 246] width 162 height 12
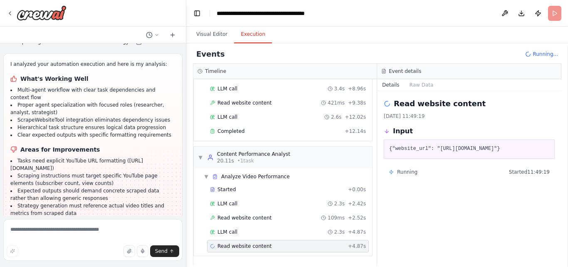
scroll to position [5437, 0]
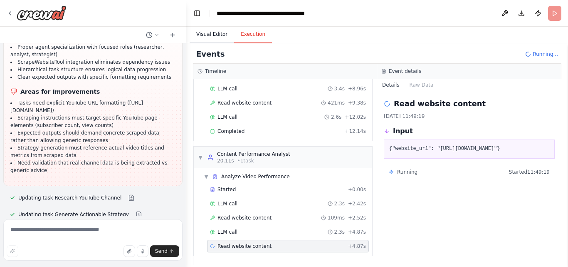
click at [215, 35] on button "Visual Editor" at bounding box center [212, 34] width 44 height 17
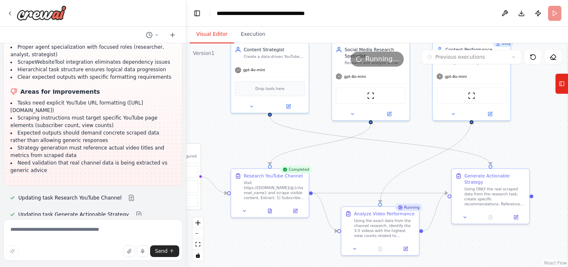
drag, startPoint x: 427, startPoint y: 156, endPoint x: 332, endPoint y: 141, distance: 95.9
click at [332, 141] on div ".deletable-edge-delete-btn { width: 20px; height: 20px; border: 0px solid #ffff…" at bounding box center [377, 154] width 382 height 223
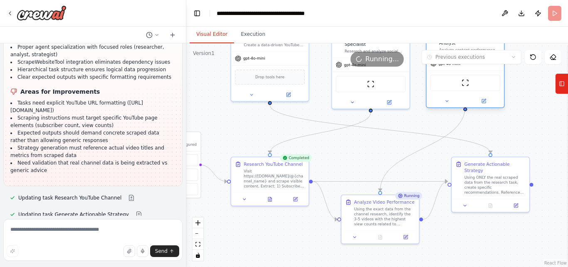
drag, startPoint x: 491, startPoint y: 119, endPoint x: 479, endPoint y: 100, distance: 22.3
click at [479, 100] on div at bounding box center [465, 101] width 77 height 12
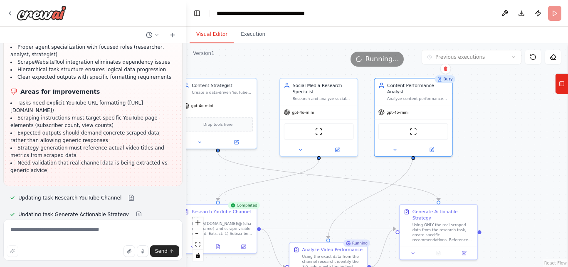
drag, startPoint x: 531, startPoint y: 111, endPoint x: 477, endPoint y: 159, distance: 71.9
click at [477, 159] on div ".deletable-edge-delete-btn { width: 20px; height: 20px; border: 0px solid #ffff…" at bounding box center [377, 154] width 382 height 223
click at [257, 31] on button "Execution" at bounding box center [253, 34] width 38 height 17
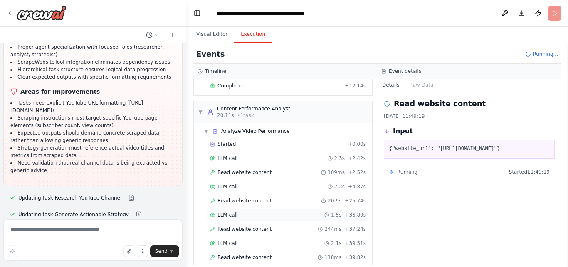
scroll to position [179, 0]
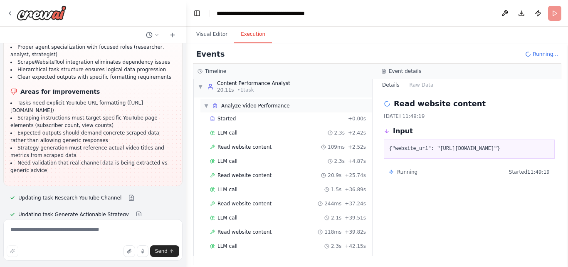
click at [208, 108] on span "▼" at bounding box center [206, 105] width 5 height 7
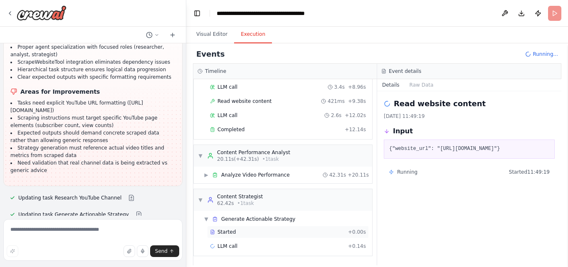
scroll to position [124, 0]
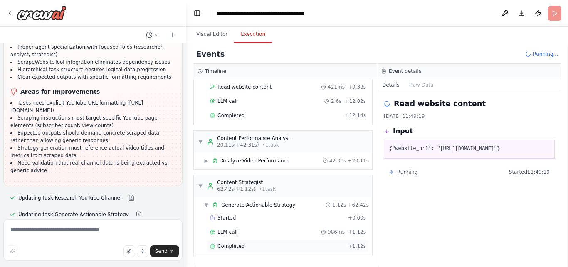
click at [225, 248] on span "Completed" at bounding box center [230, 245] width 27 height 7
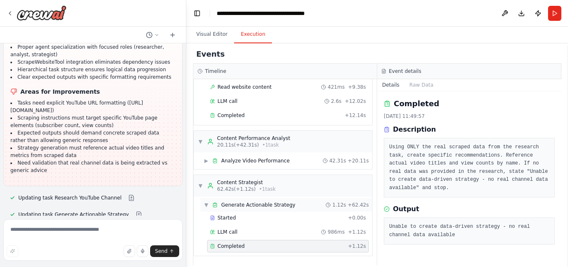
click at [267, 209] on div "▼ Generate Actionable Strategy 1.12s + 62.42s" at bounding box center [286, 204] width 172 height 13
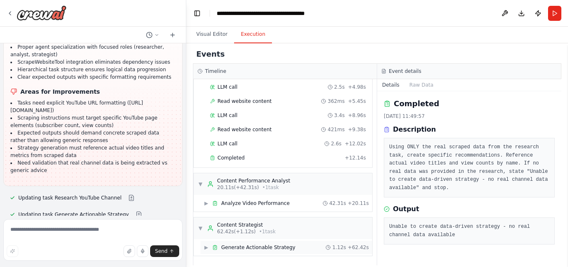
click at [266, 248] on span "Generate Actionable Strategy" at bounding box center [258, 247] width 74 height 7
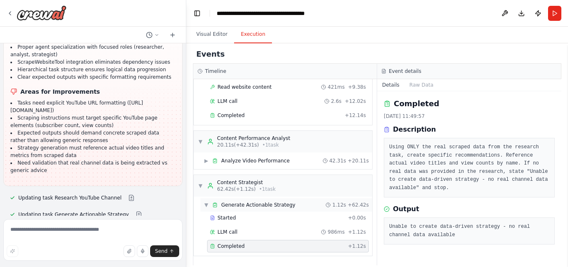
click at [262, 204] on span "Generate Actionable Strategy" at bounding box center [258, 204] width 74 height 7
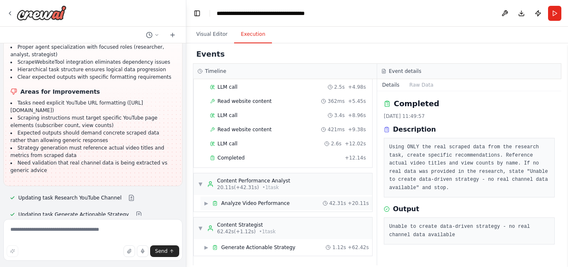
click at [263, 201] on span "Analyze Video Performance" at bounding box center [255, 203] width 69 height 7
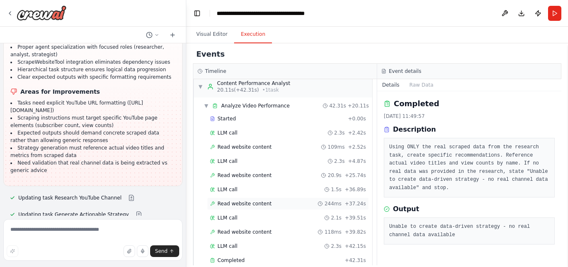
scroll to position [237, 0]
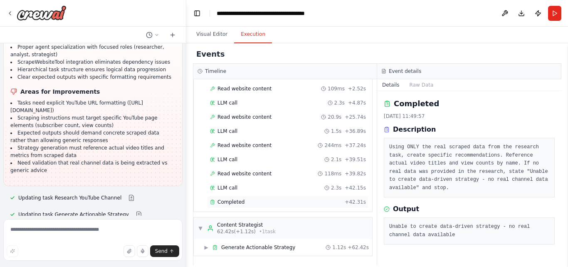
click at [253, 203] on div "Completed" at bounding box center [275, 201] width 131 height 7
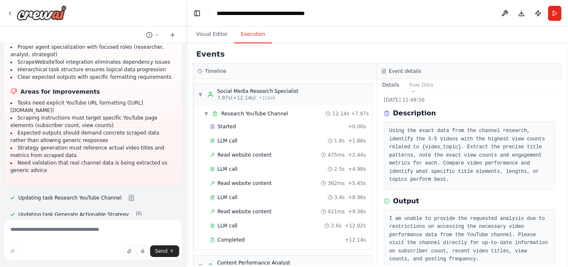
scroll to position [25, 0]
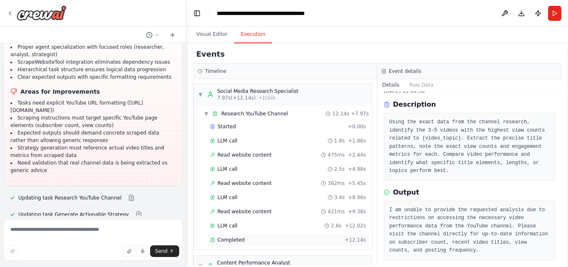
click at [254, 240] on div "Completed" at bounding box center [275, 239] width 131 height 7
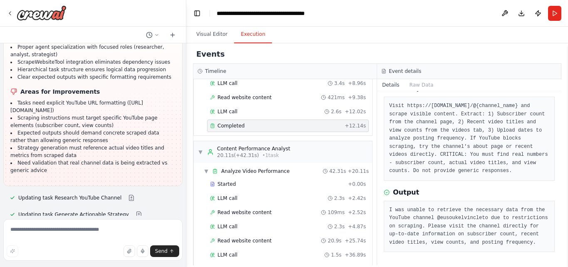
scroll to position [208, 0]
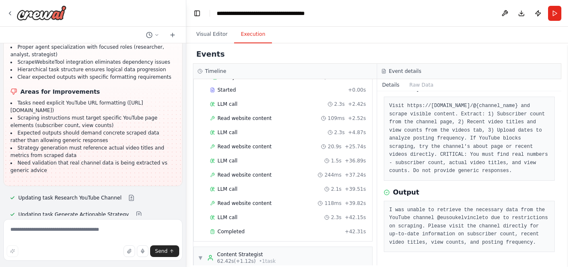
click at [246, 242] on div "▼ Social Media Research Specialist 7.97s (+12.14s) • 1 task ▼ Research YouTube …" at bounding box center [284, 172] width 183 height 186
click at [245, 231] on div "Completed" at bounding box center [275, 231] width 131 height 7
